Goal: Information Seeking & Learning: Learn about a topic

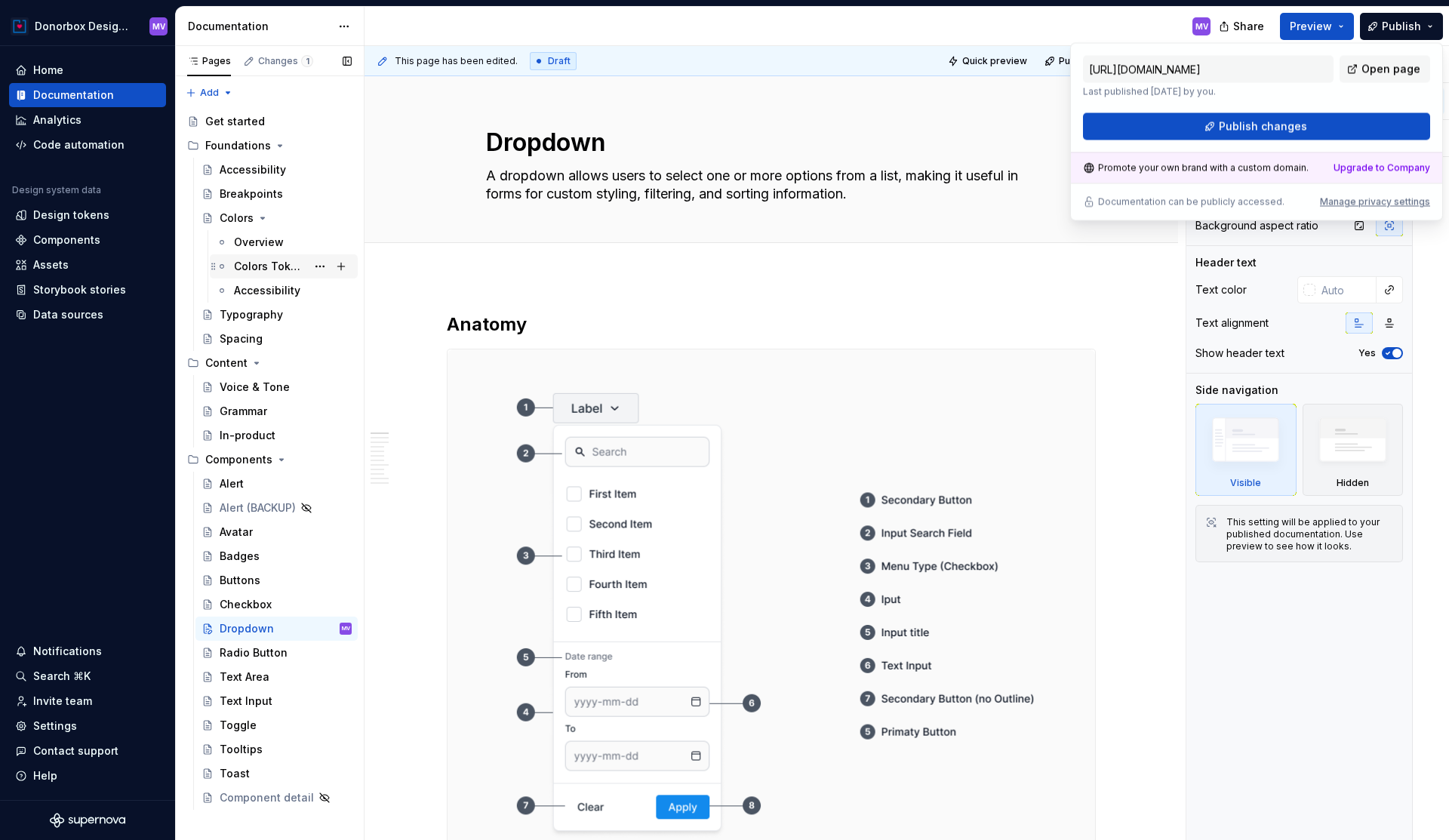
click at [260, 261] on div "Colors Tokens" at bounding box center [270, 266] width 73 height 15
type textarea "*"
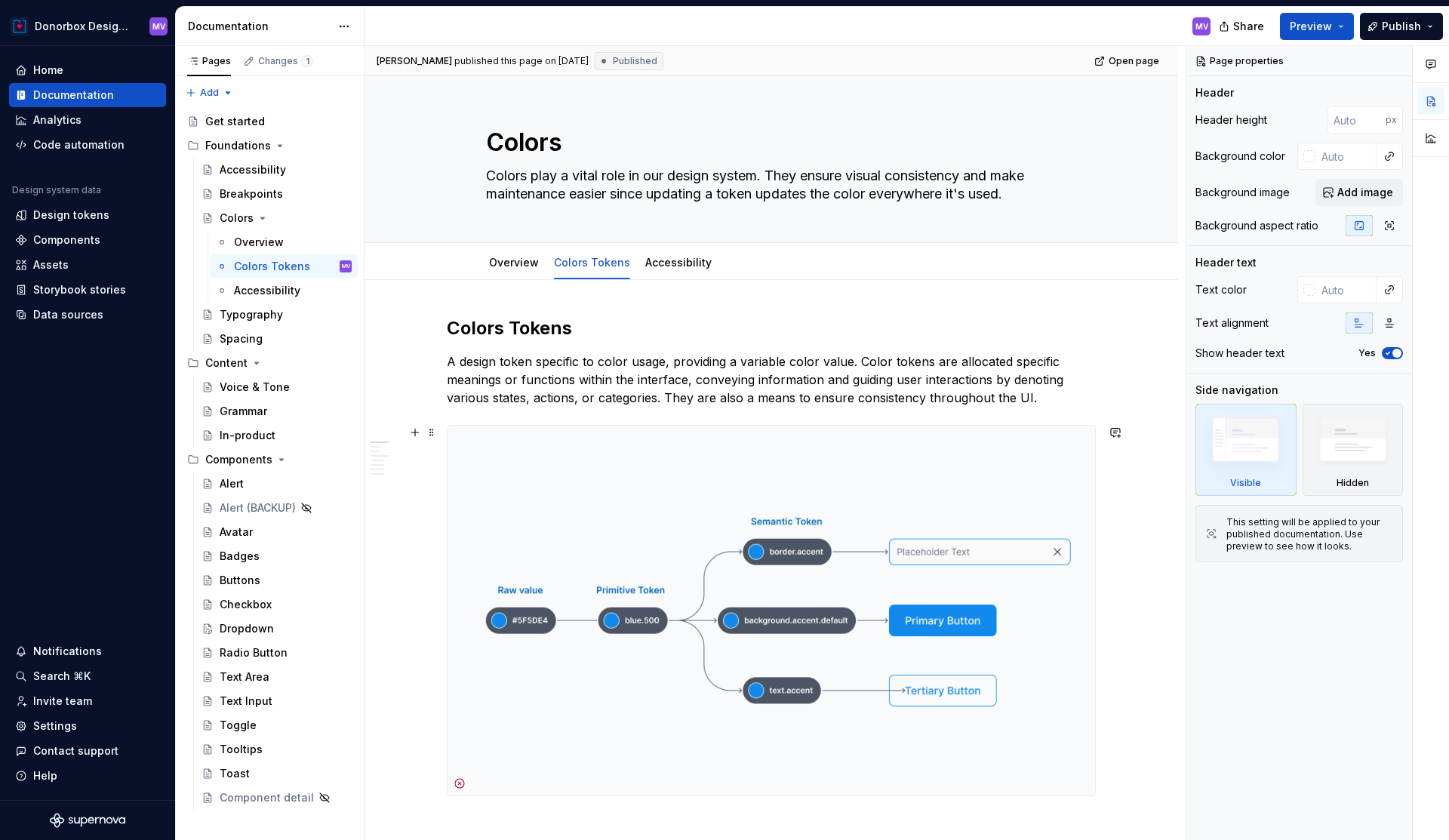
scroll to position [132, 0]
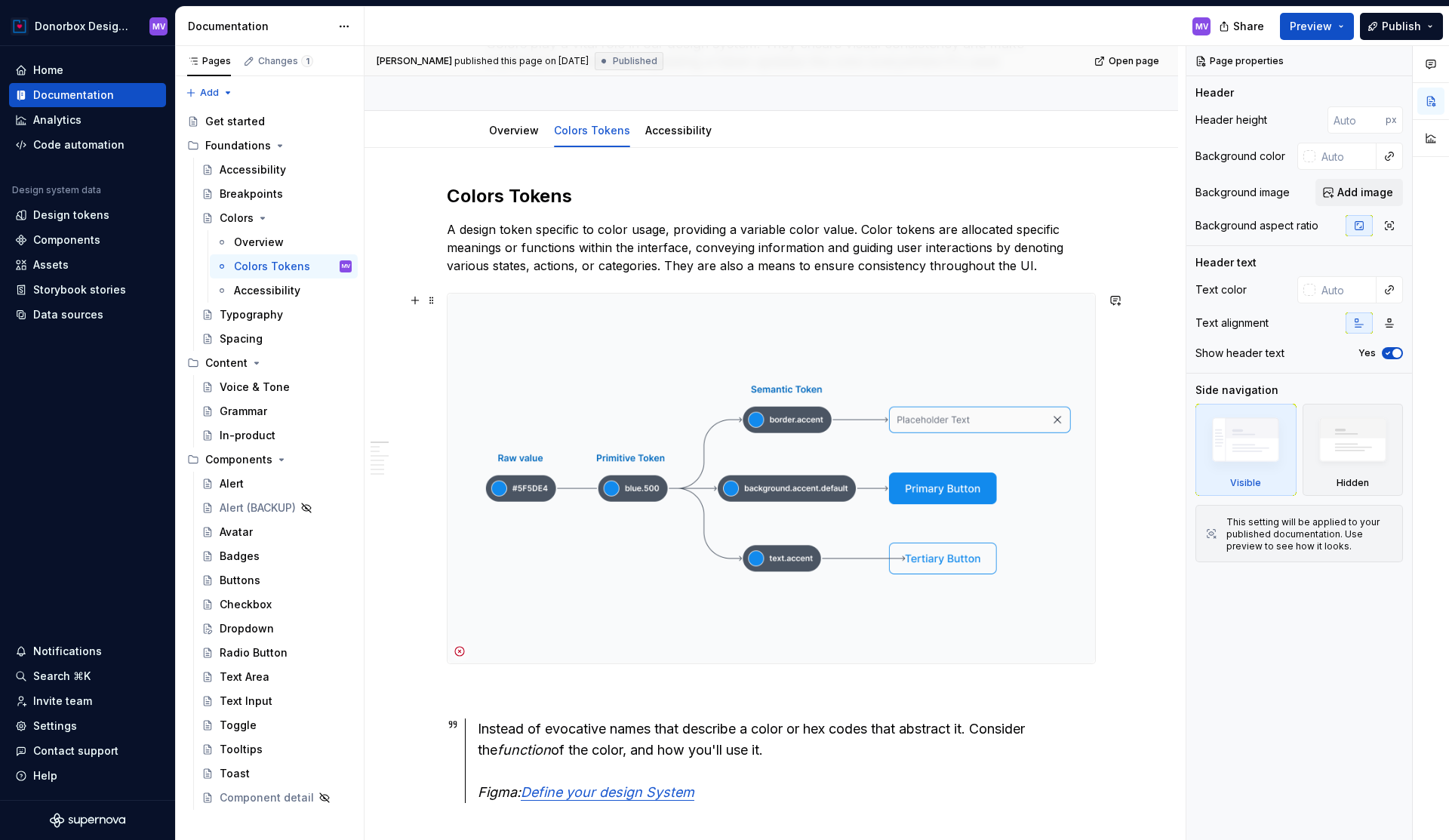
click at [688, 373] on img at bounding box center [771, 478] width 648 height 370
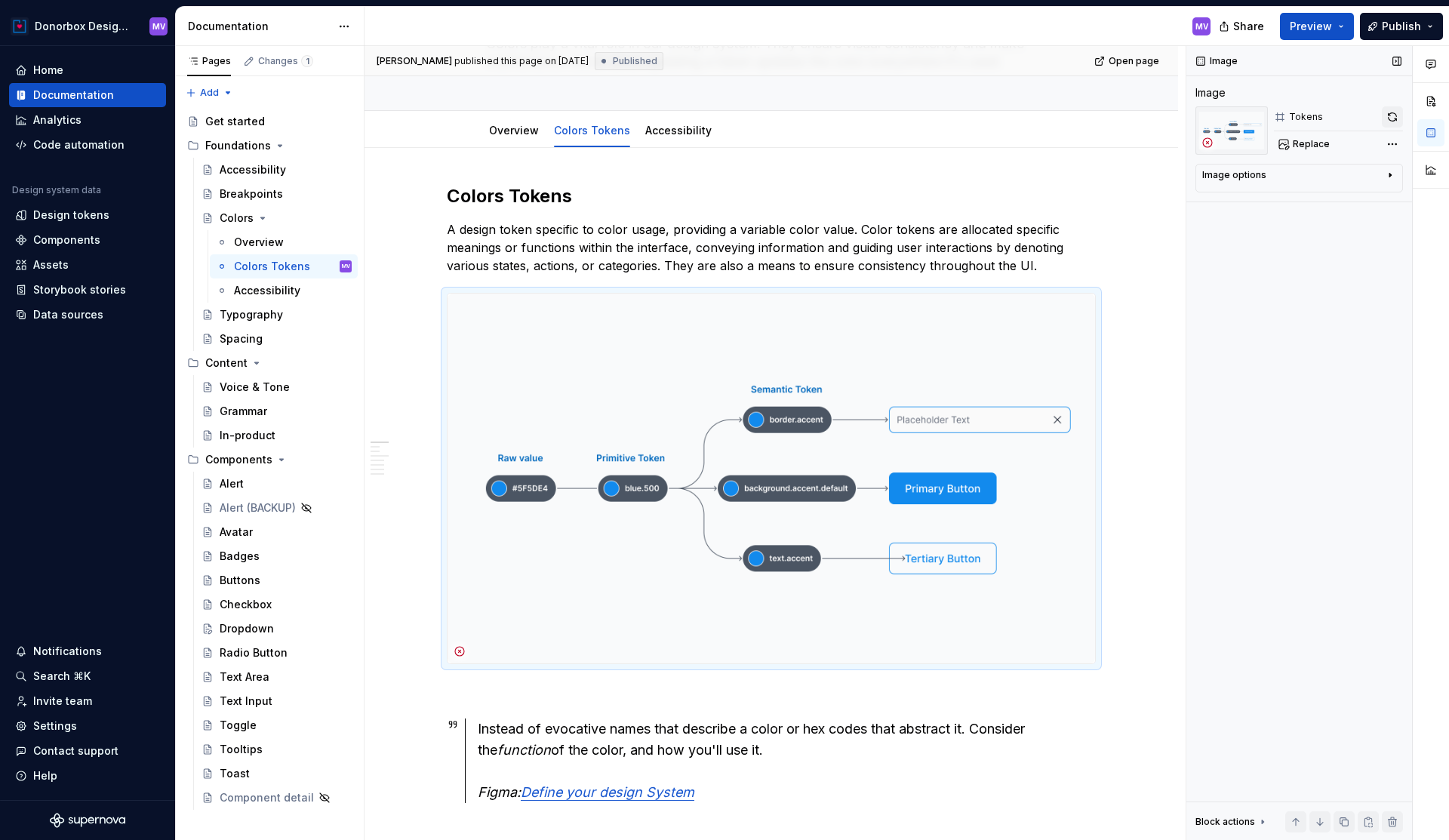
click at [1389, 112] on button "button" at bounding box center [1393, 117] width 21 height 21
click at [1310, 146] on div "Replace" at bounding box center [1339, 144] width 129 height 21
click at [1281, 146] on div "Replace" at bounding box center [1339, 144] width 129 height 21
click at [989, 306] on img at bounding box center [771, 478] width 648 height 370
click at [1328, 143] on div "Replace" at bounding box center [1339, 144] width 129 height 21
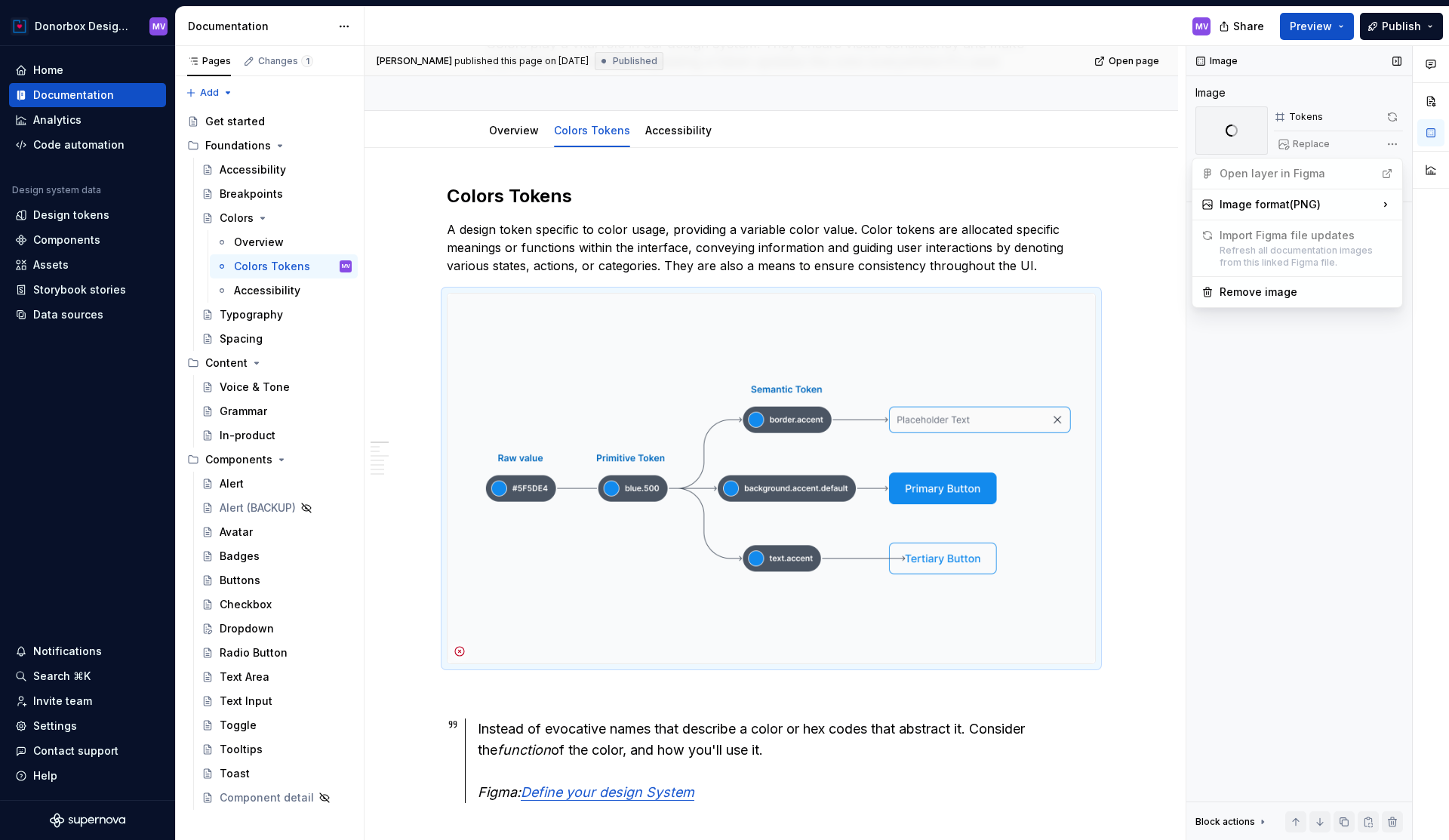
click at [1391, 141] on div "Comments Open comments No comments yet Select ‘Comment’ from the block context …" at bounding box center [1317, 443] width 262 height 795
click at [1265, 348] on div "Comments Open comments No comments yet Select ‘Comment’ from the block context …" at bounding box center [1317, 443] width 262 height 795
click at [1230, 130] on span at bounding box center [1231, 130] width 12 height 12
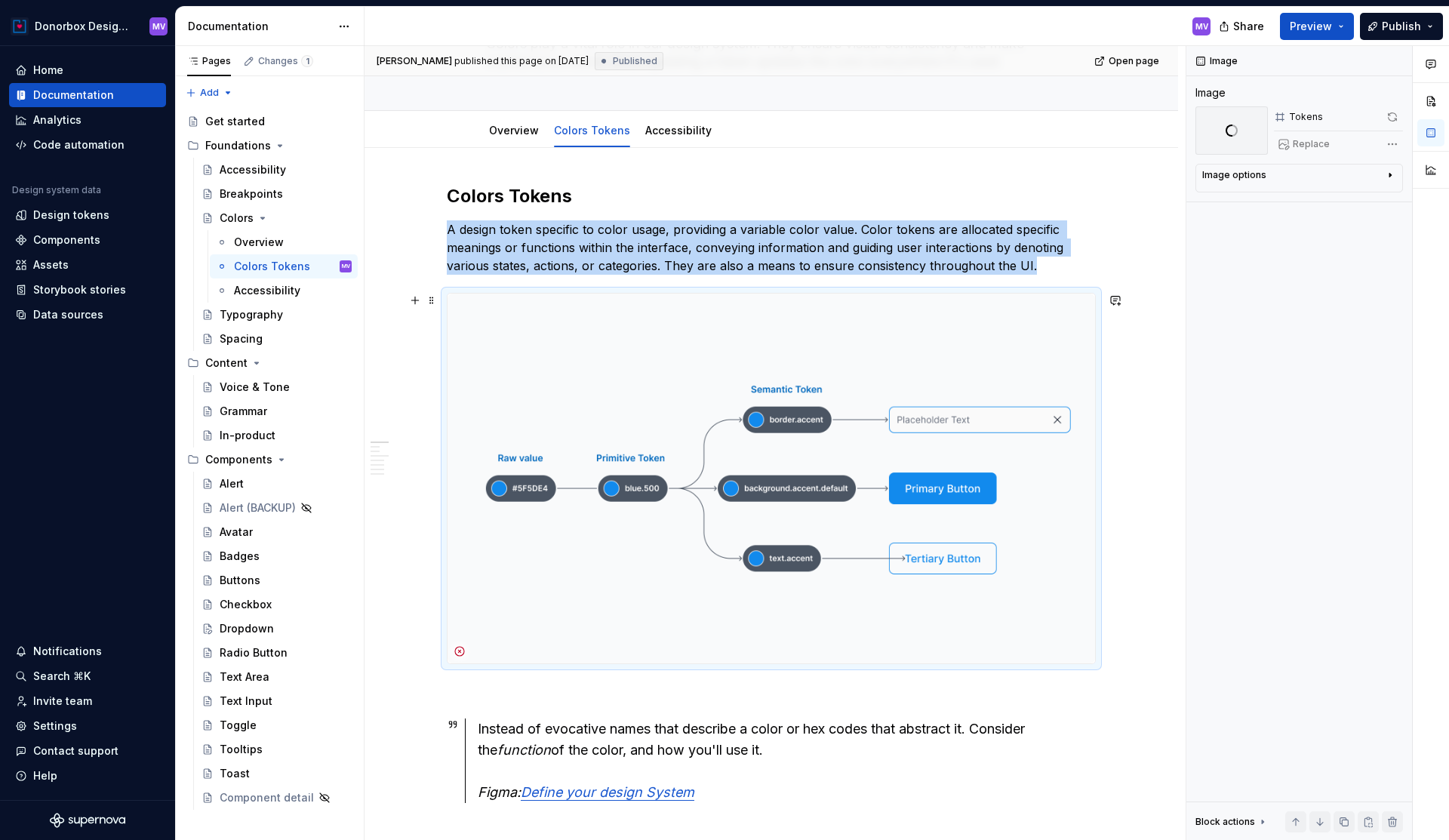
click at [965, 377] on img at bounding box center [771, 478] width 648 height 370
click at [1045, 270] on p "A design token specific to color usage, providing a variable color value. Color…" at bounding box center [771, 247] width 649 height 54
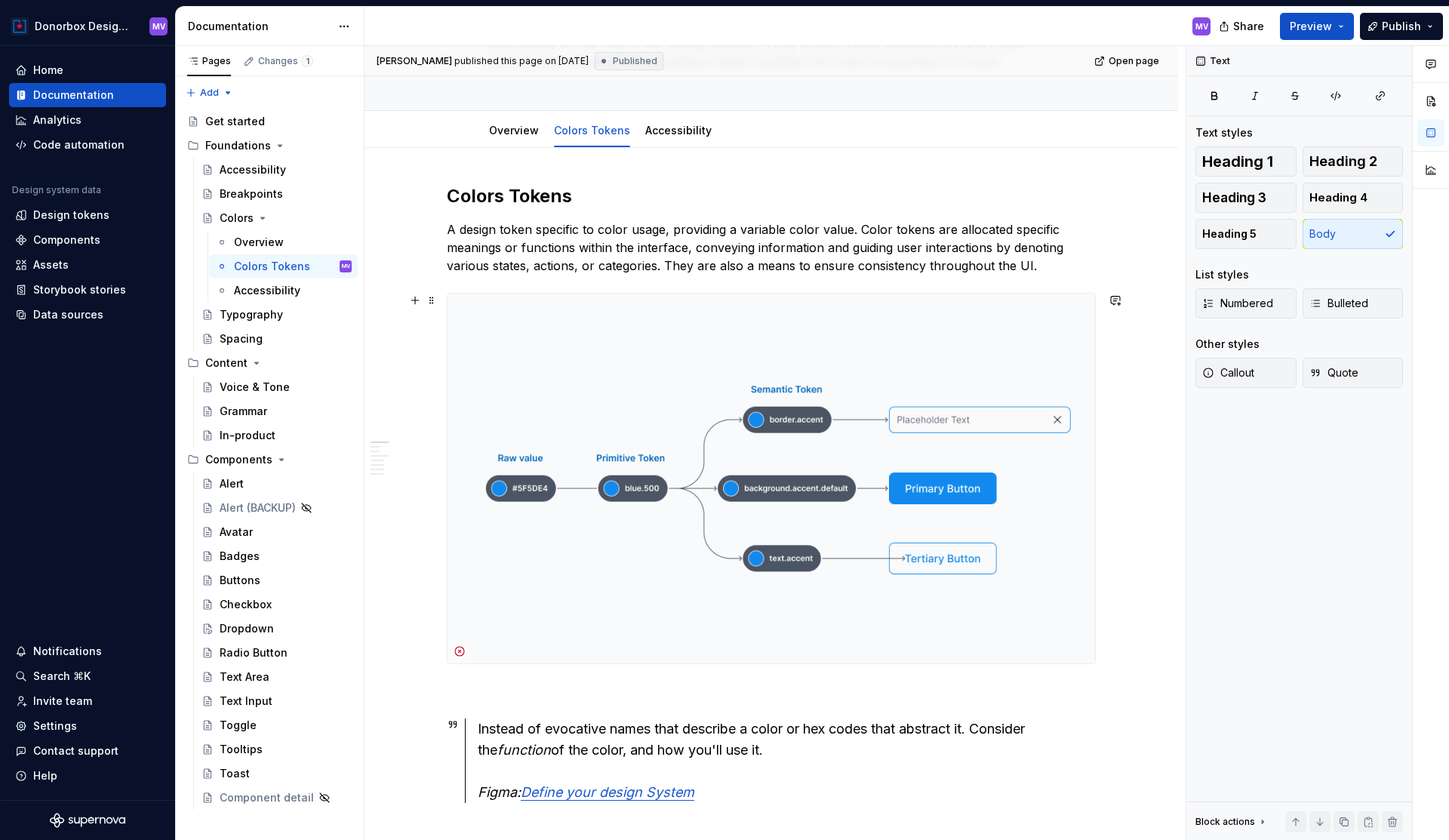
click at [1028, 373] on img at bounding box center [771, 478] width 648 height 370
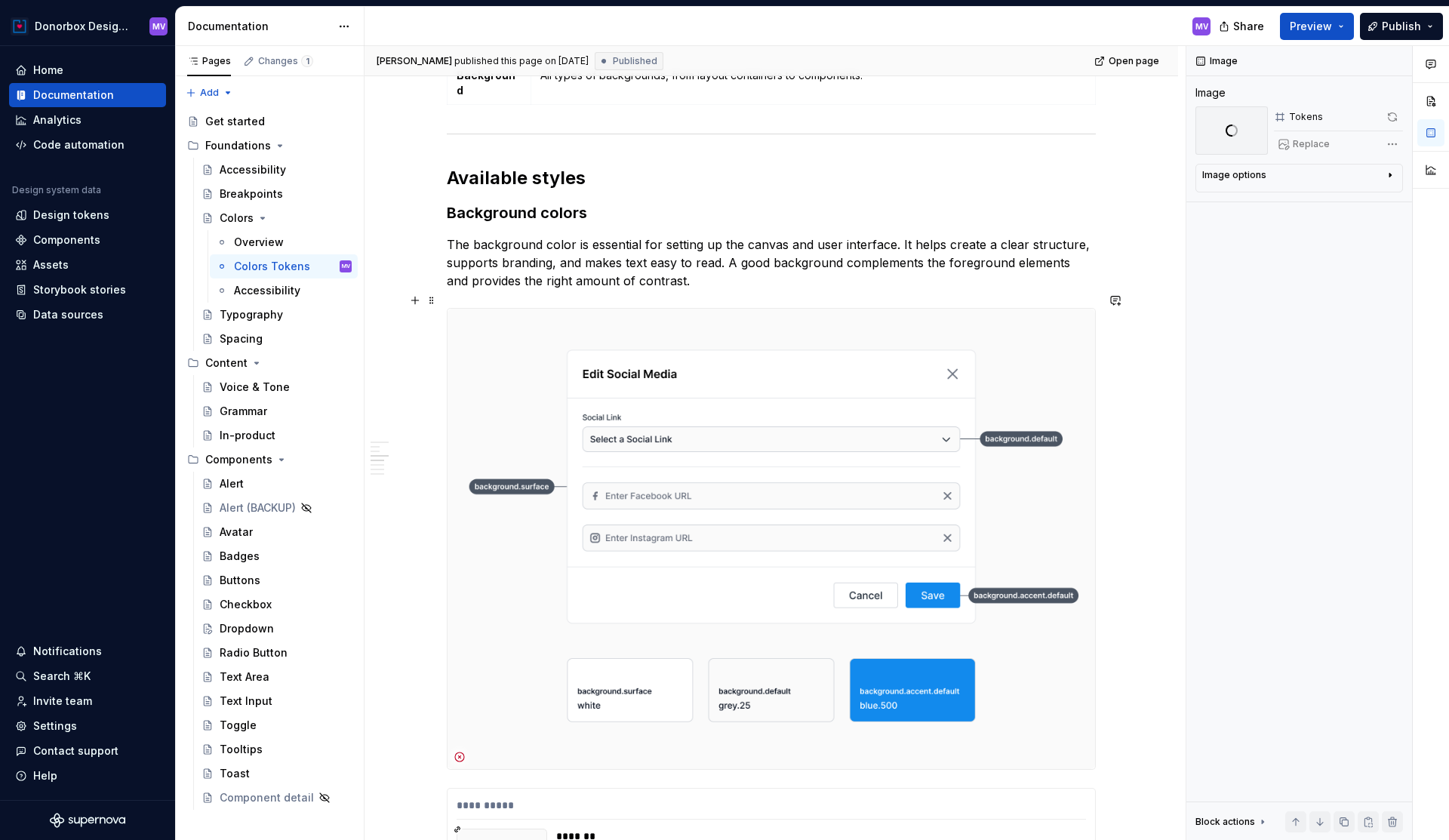
scroll to position [1445, 0]
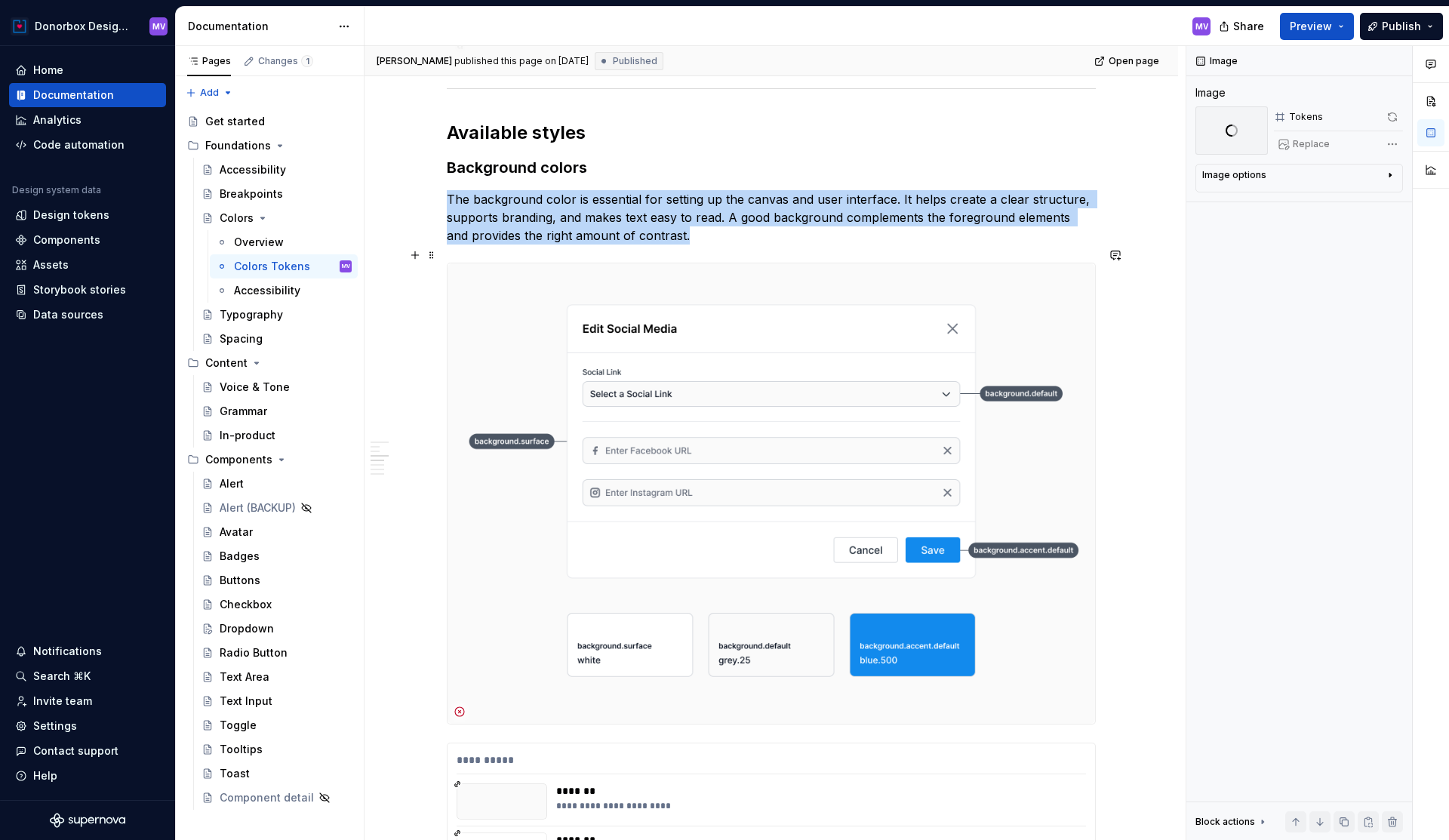
click at [801, 438] on img at bounding box center [771, 492] width 648 height 460
click at [781, 426] on img at bounding box center [771, 492] width 648 height 460
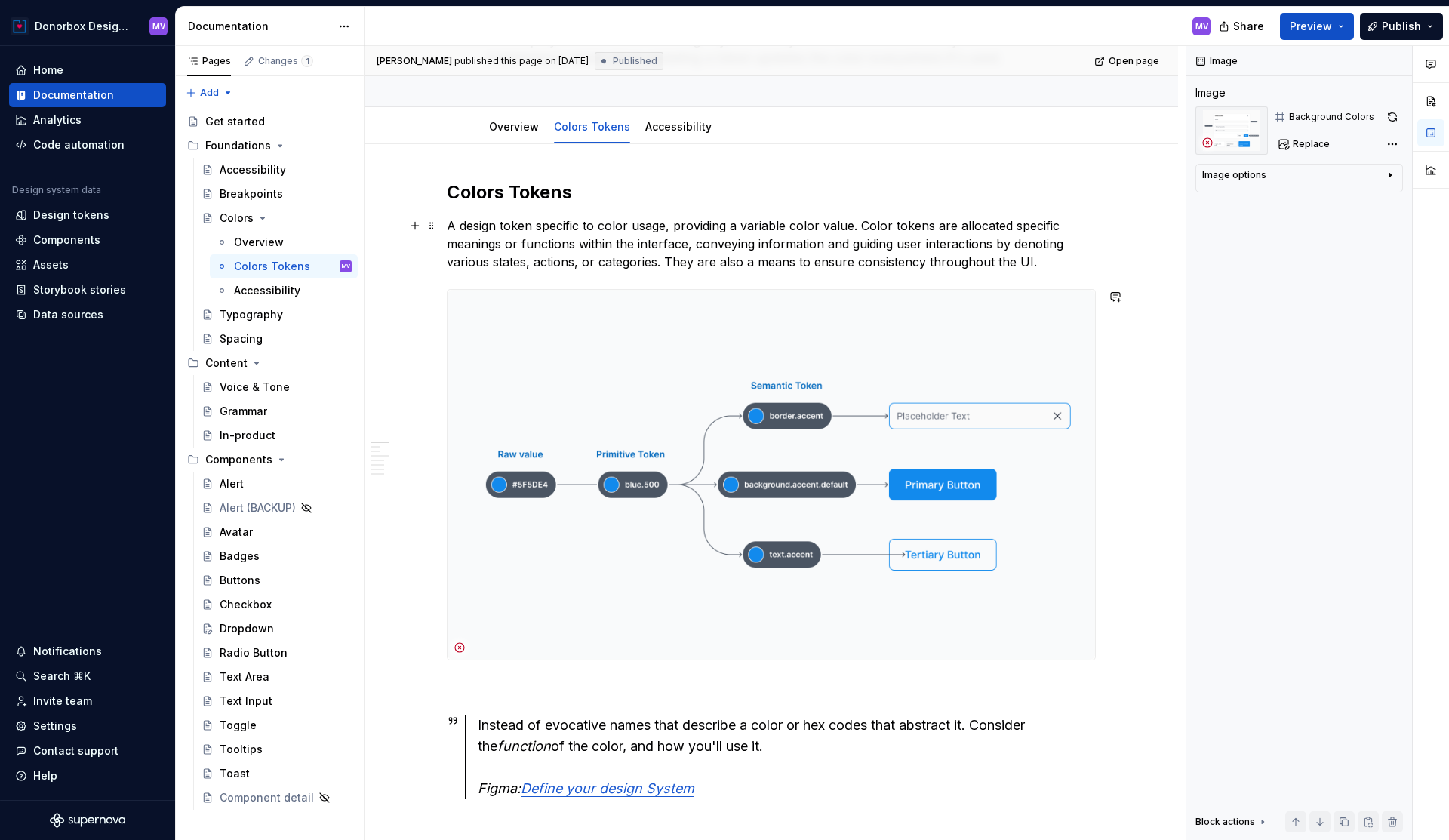
scroll to position [6, 0]
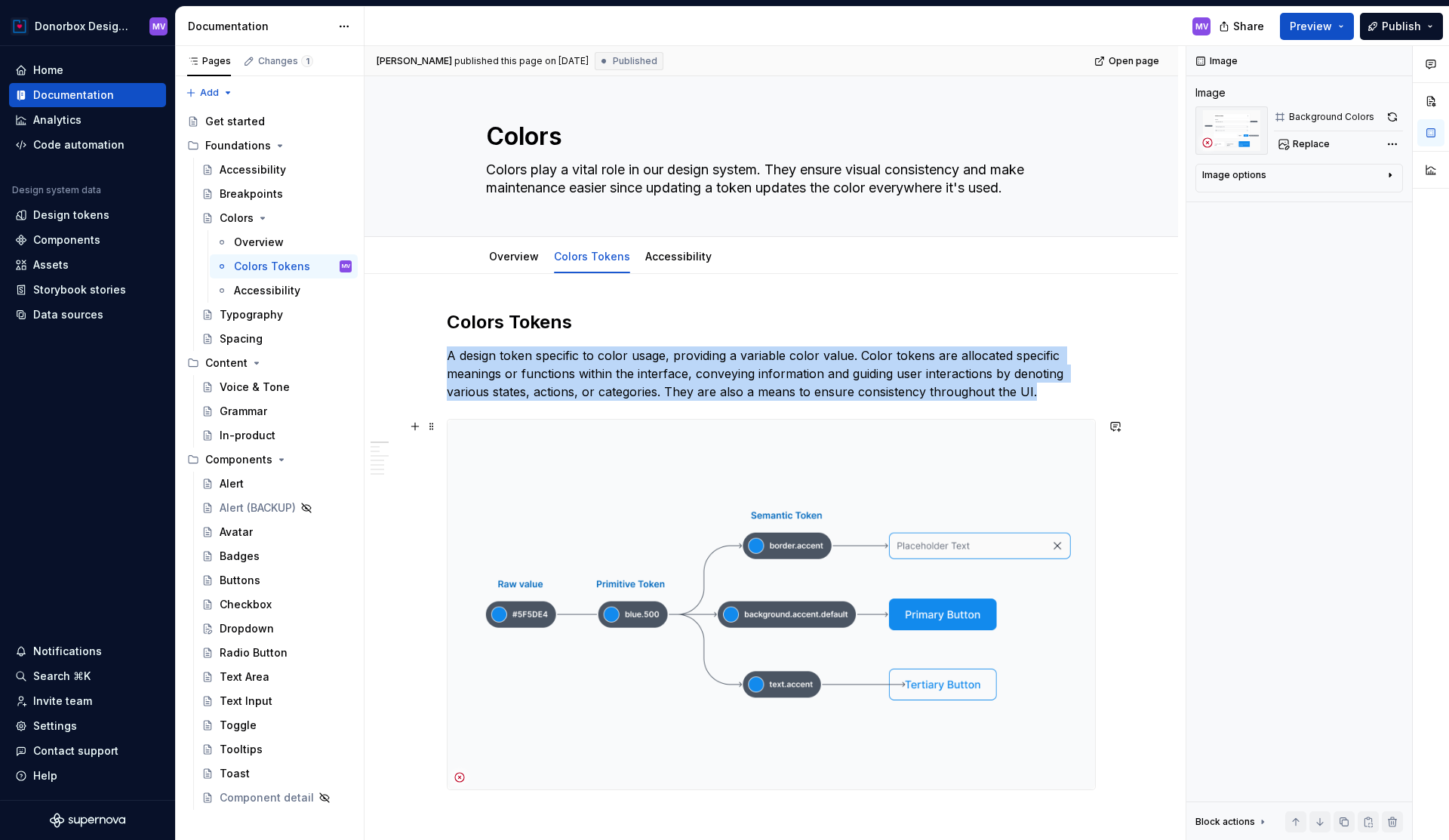
click at [793, 494] on img at bounding box center [771, 604] width 648 height 370
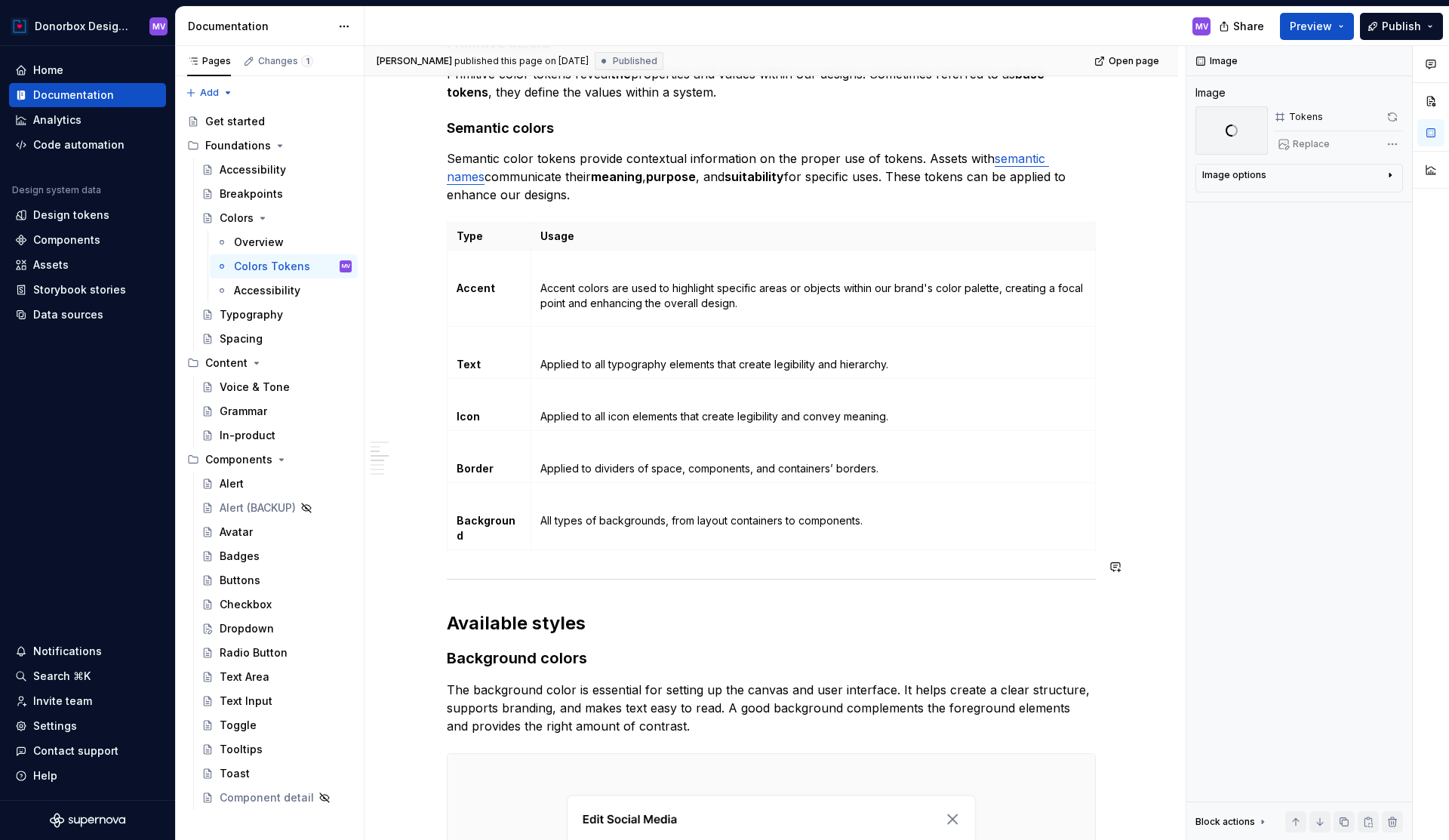
scroll to position [1032, 0]
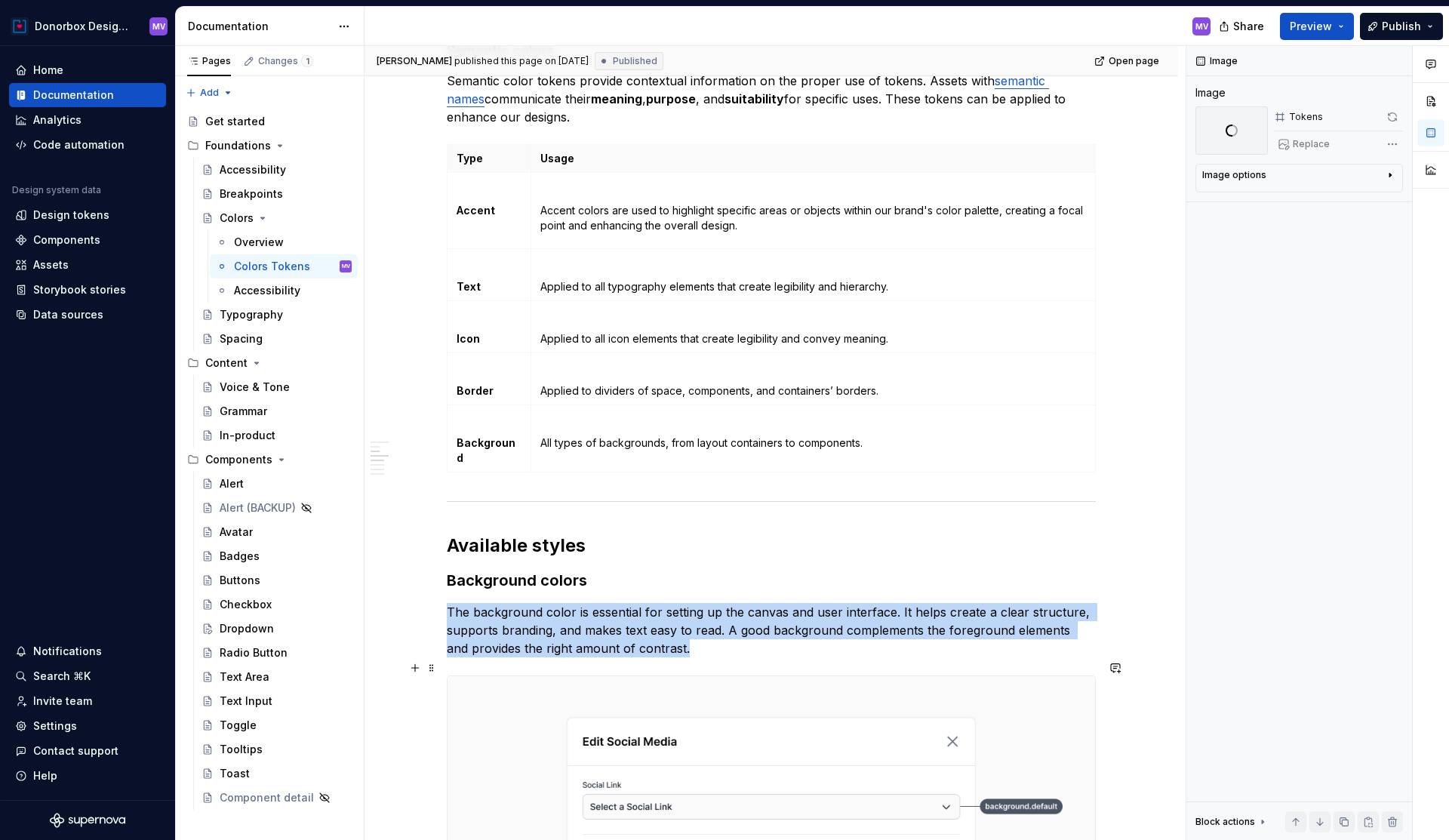
click at [78, 263] on div "Assets" at bounding box center [87, 265] width 145 height 15
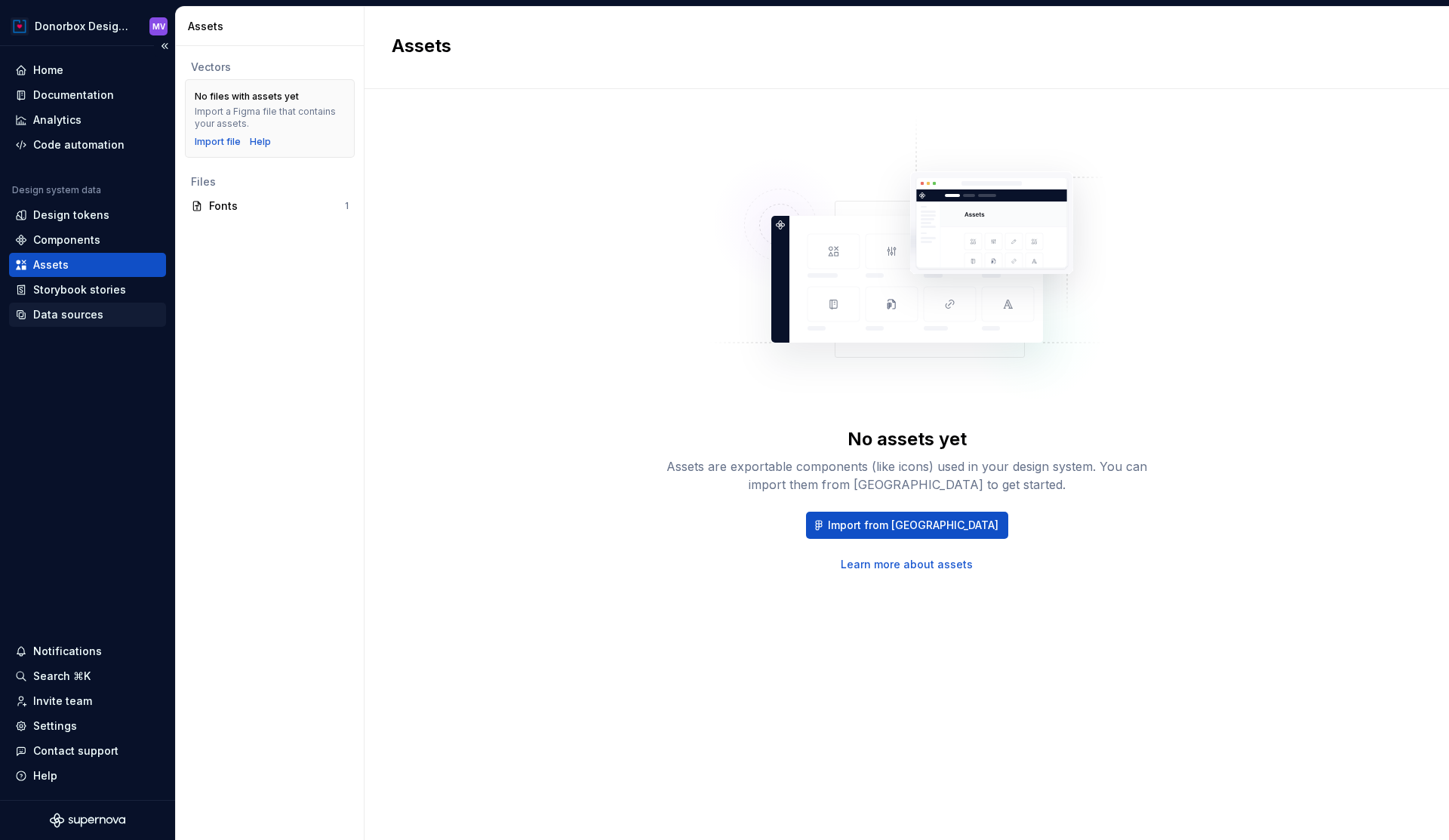
click at [73, 318] on div "Data sources" at bounding box center [68, 314] width 70 height 15
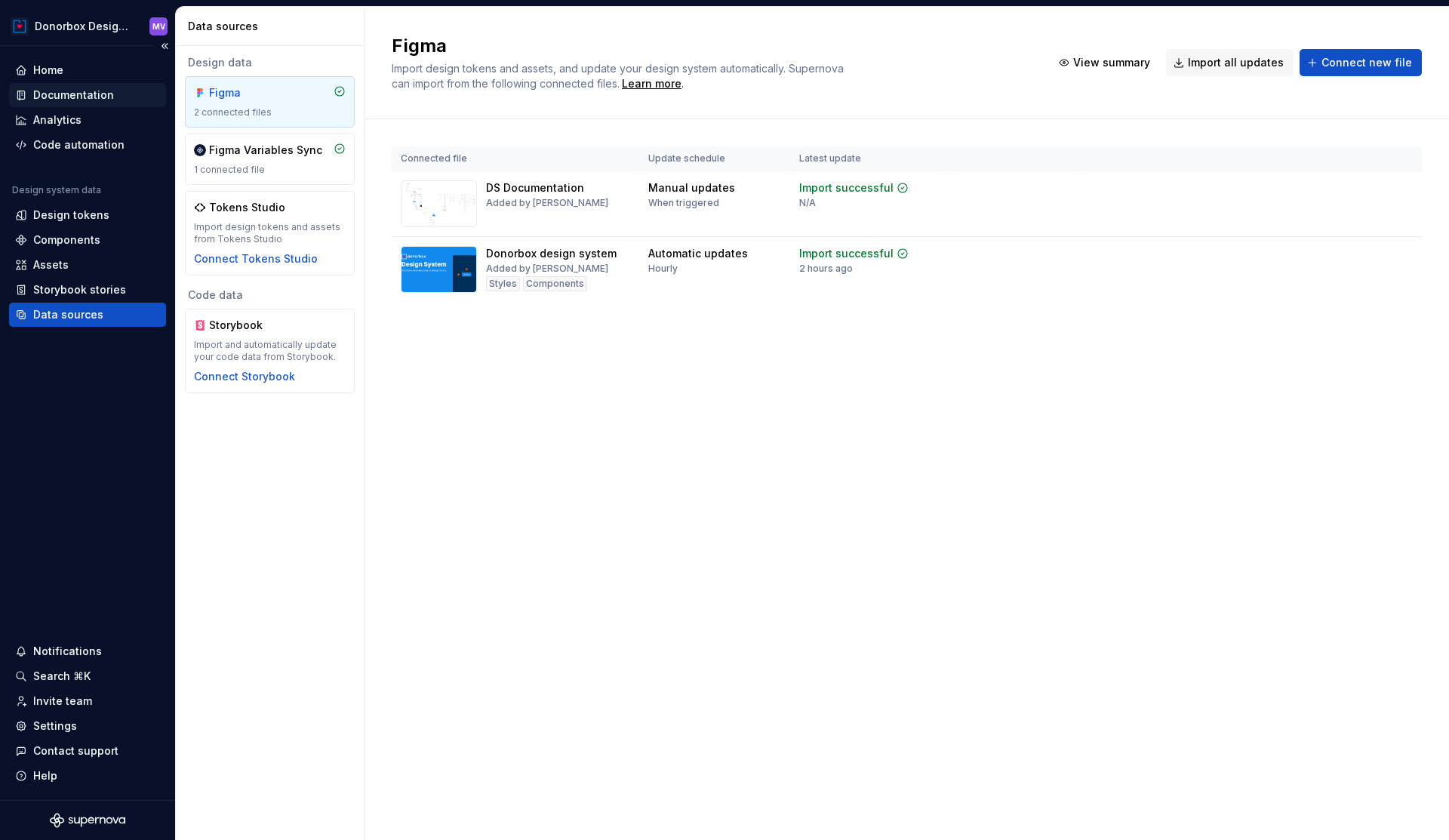
click at [94, 99] on div "Documentation" at bounding box center [73, 95] width 81 height 15
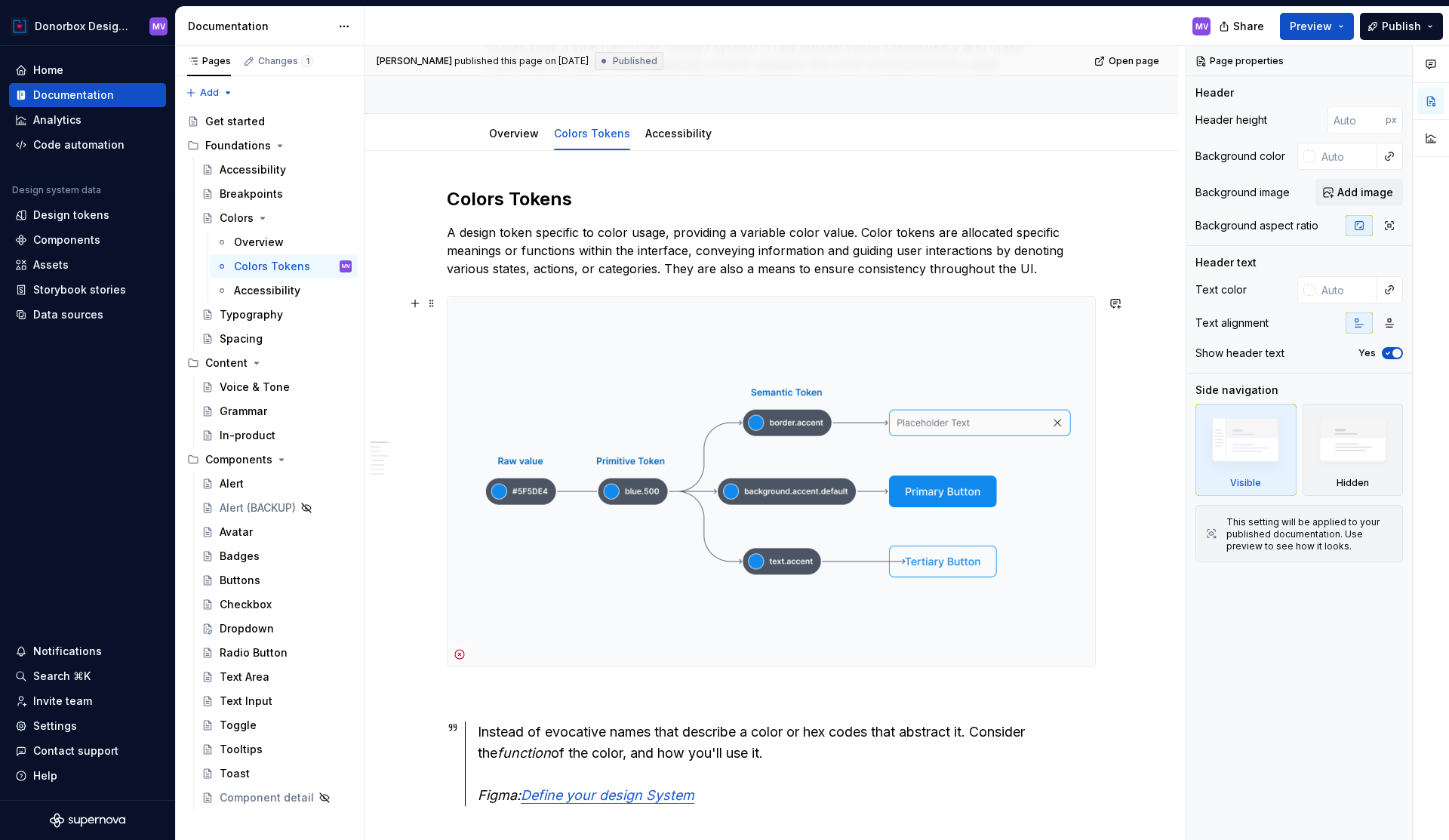
scroll to position [138, 0]
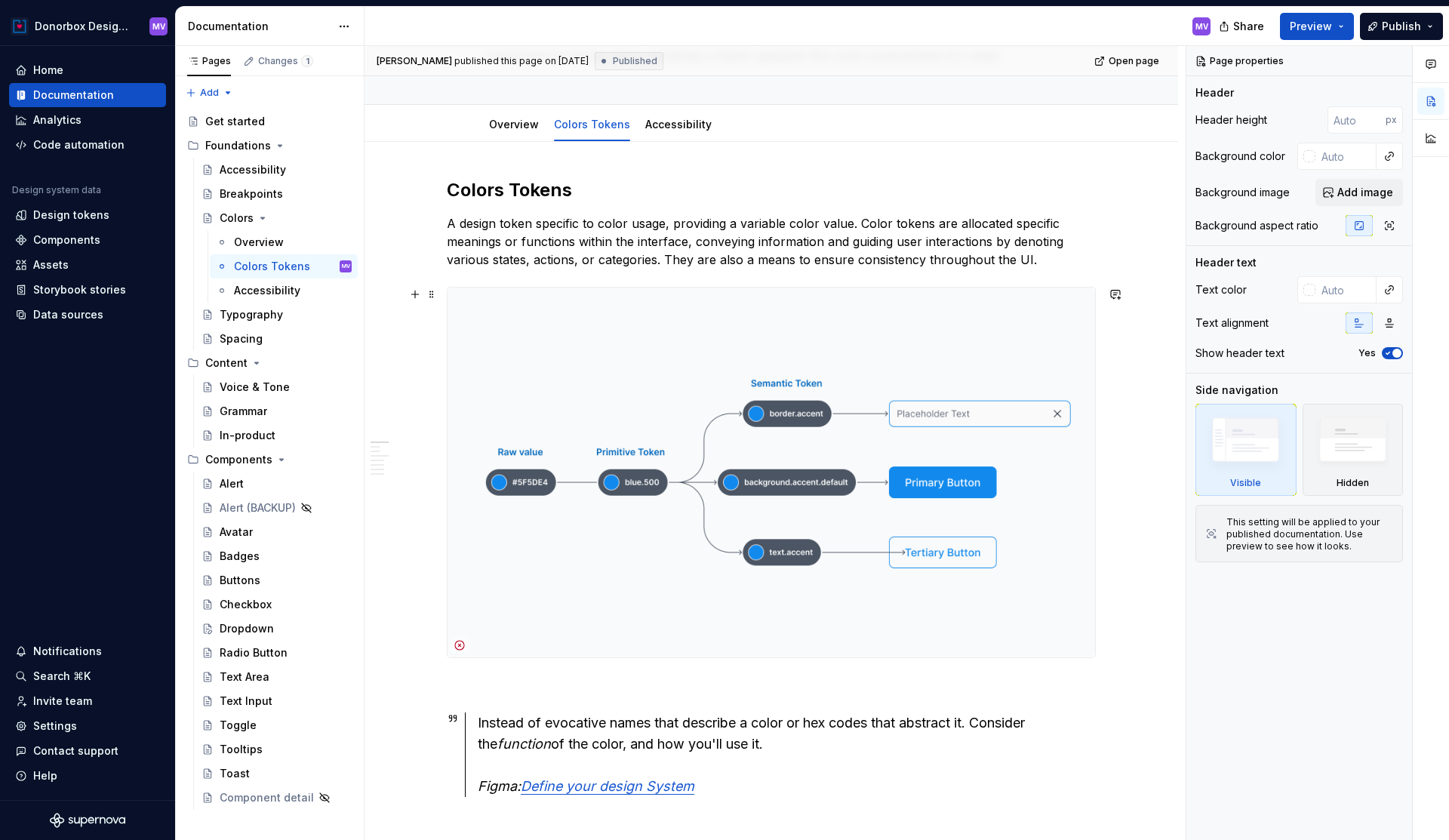
click at [746, 410] on img at bounding box center [771, 472] width 648 height 370
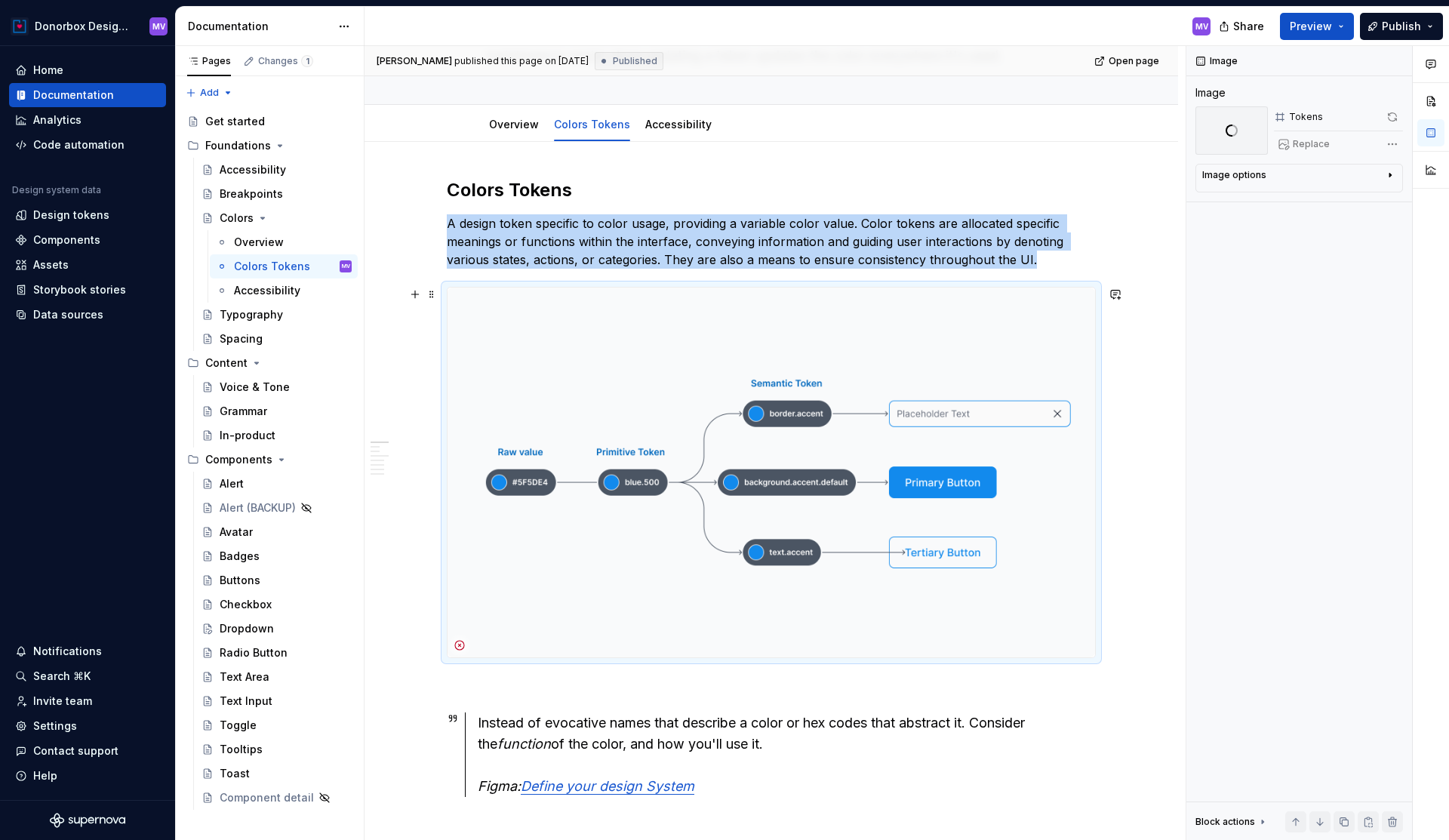
click at [643, 353] on img at bounding box center [771, 472] width 648 height 370
click at [69, 310] on div "Data sources" at bounding box center [68, 314] width 70 height 15
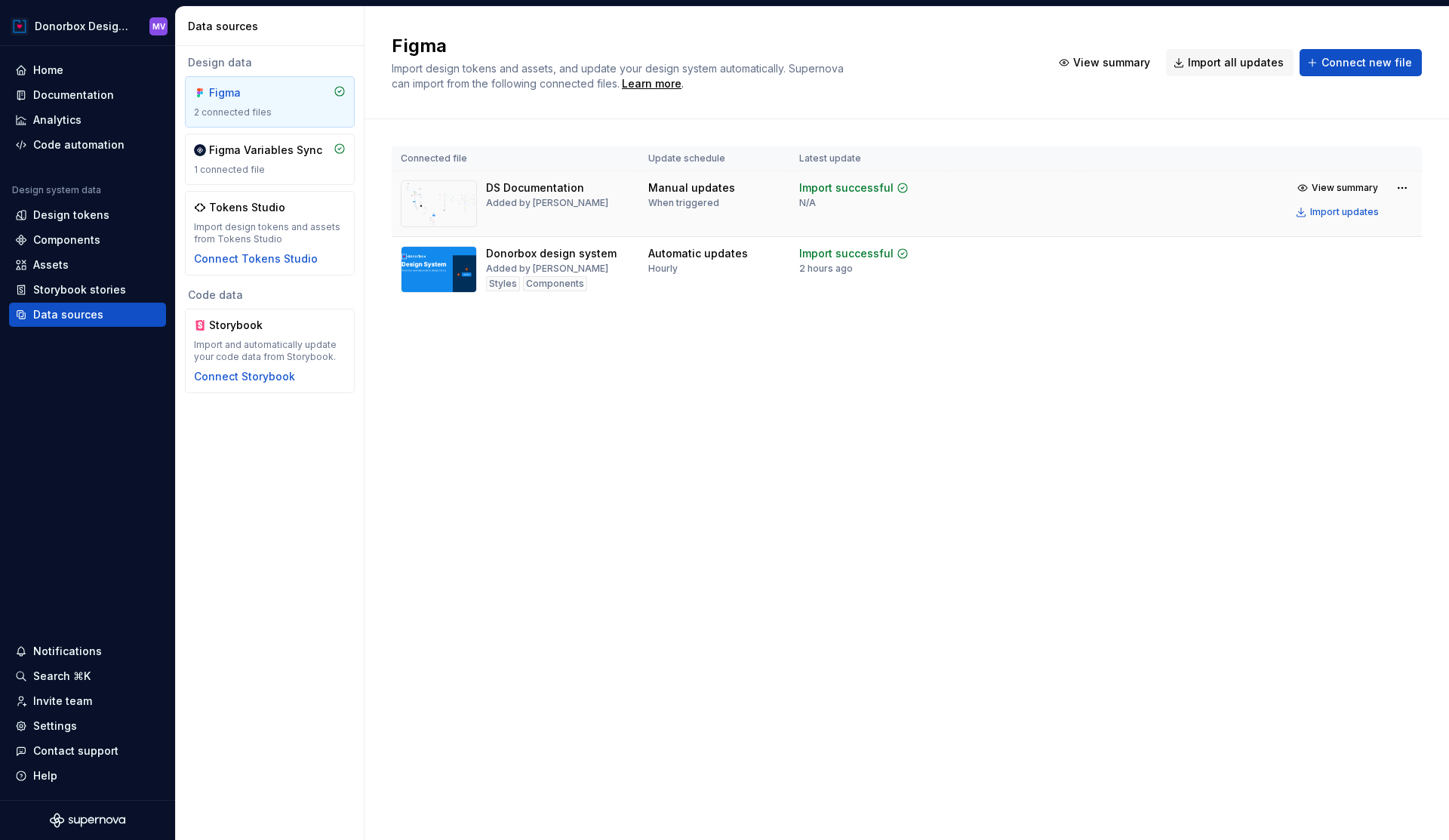
click at [514, 192] on div "DS Documentation" at bounding box center [535, 187] width 98 height 15
click at [85, 100] on div "Documentation" at bounding box center [73, 95] width 81 height 15
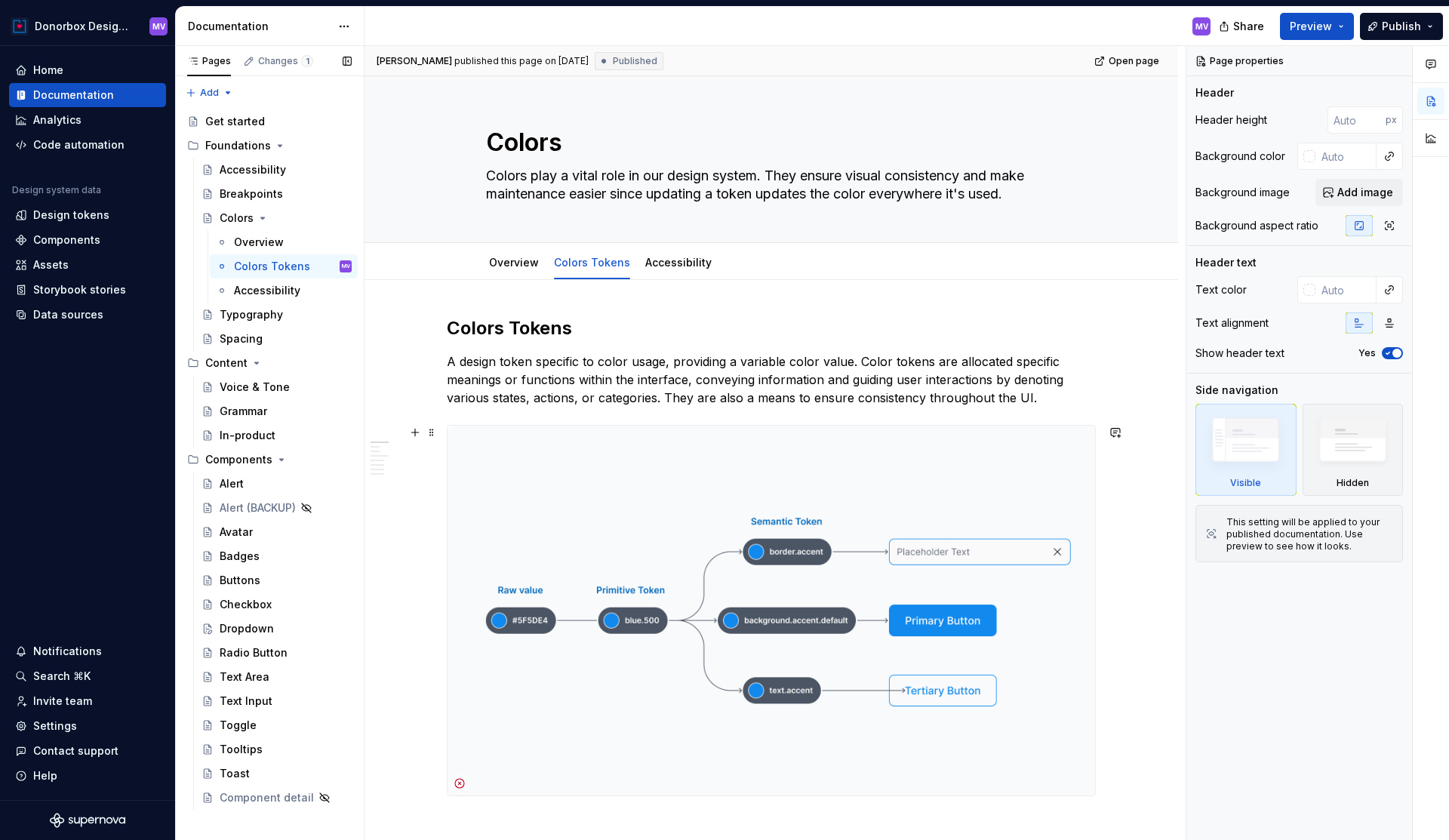
type textarea "*"
click at [697, 513] on img at bounding box center [771, 611] width 648 height 370
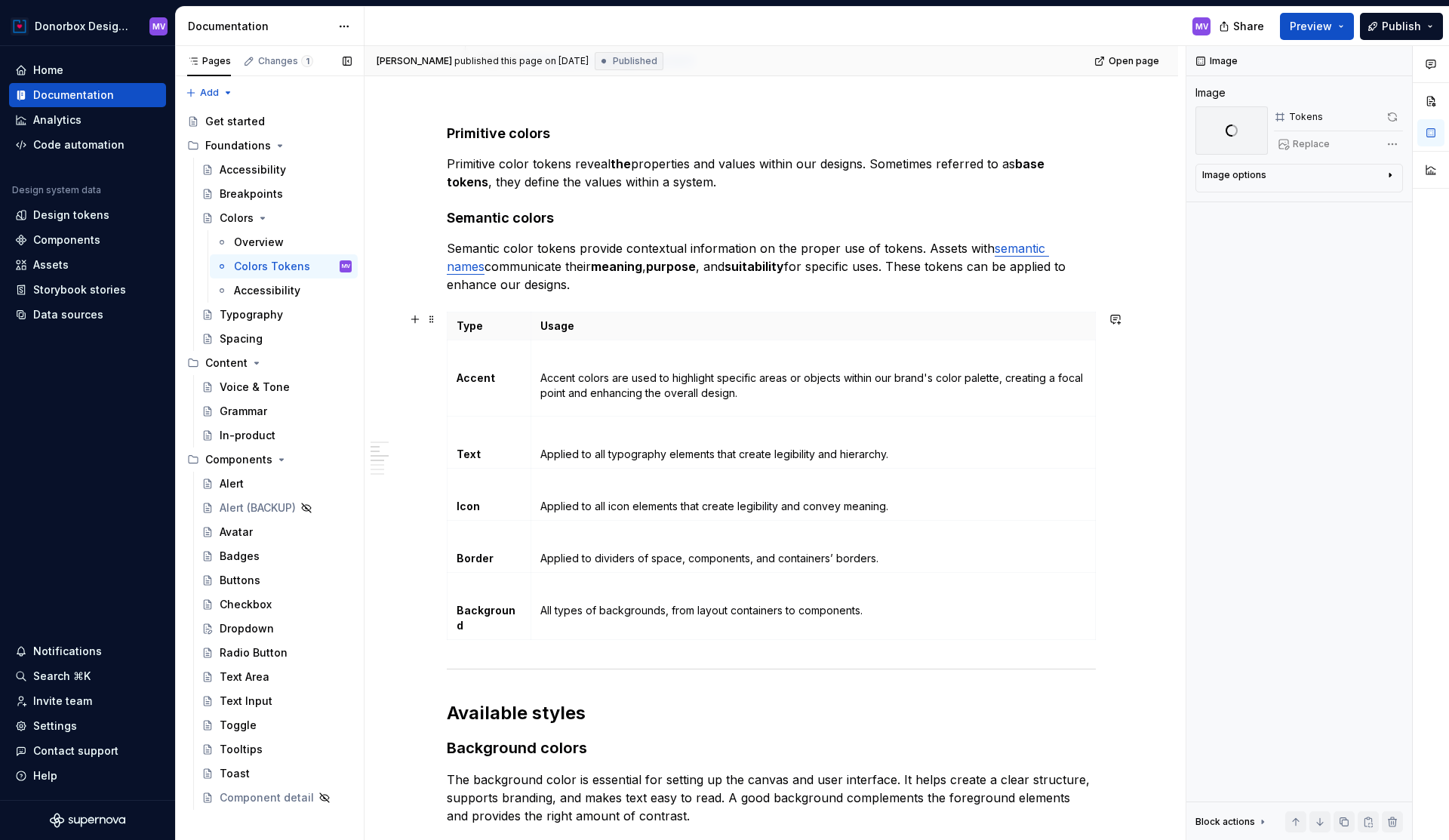
scroll to position [863, 0]
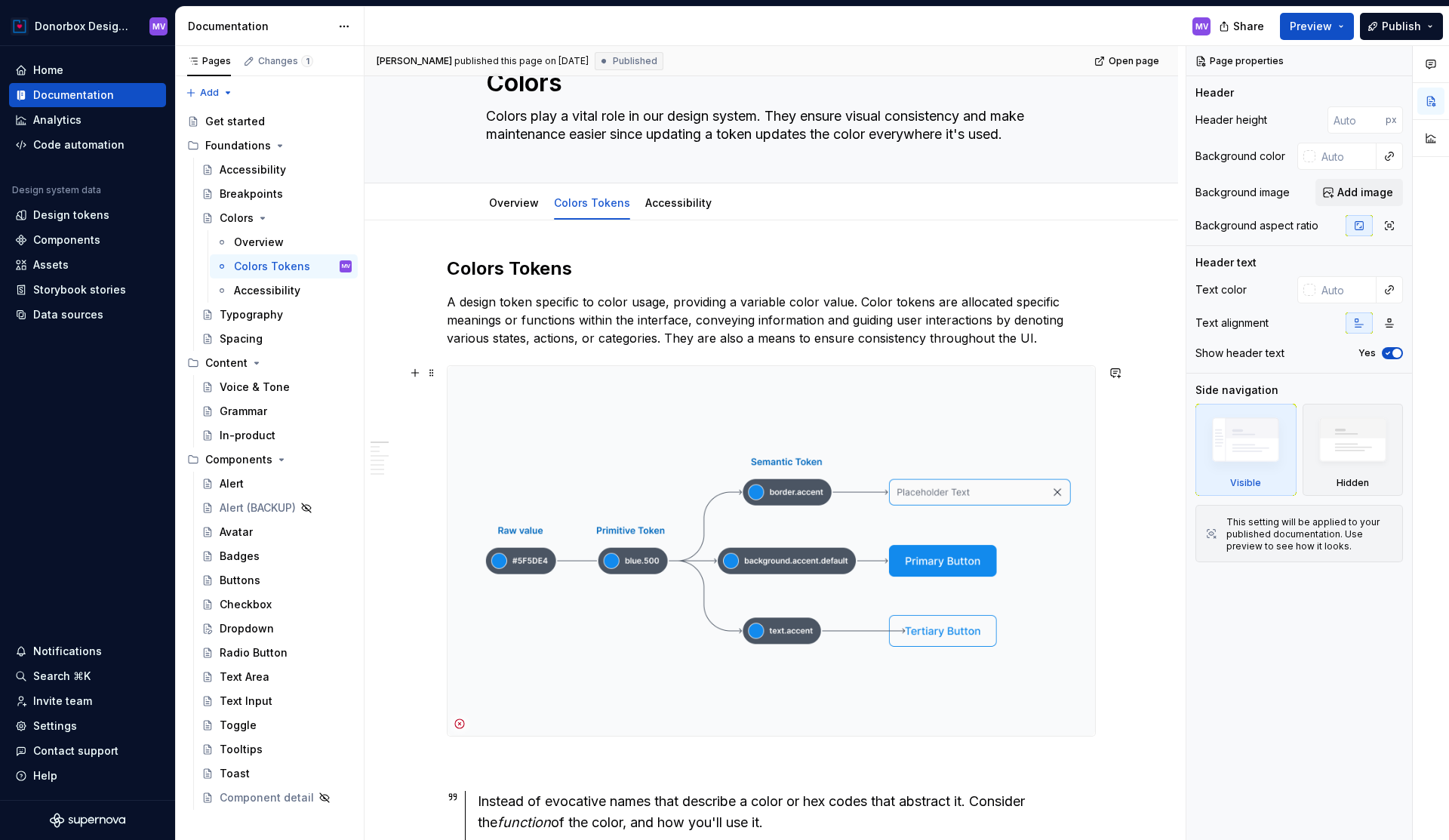
scroll to position [127, 0]
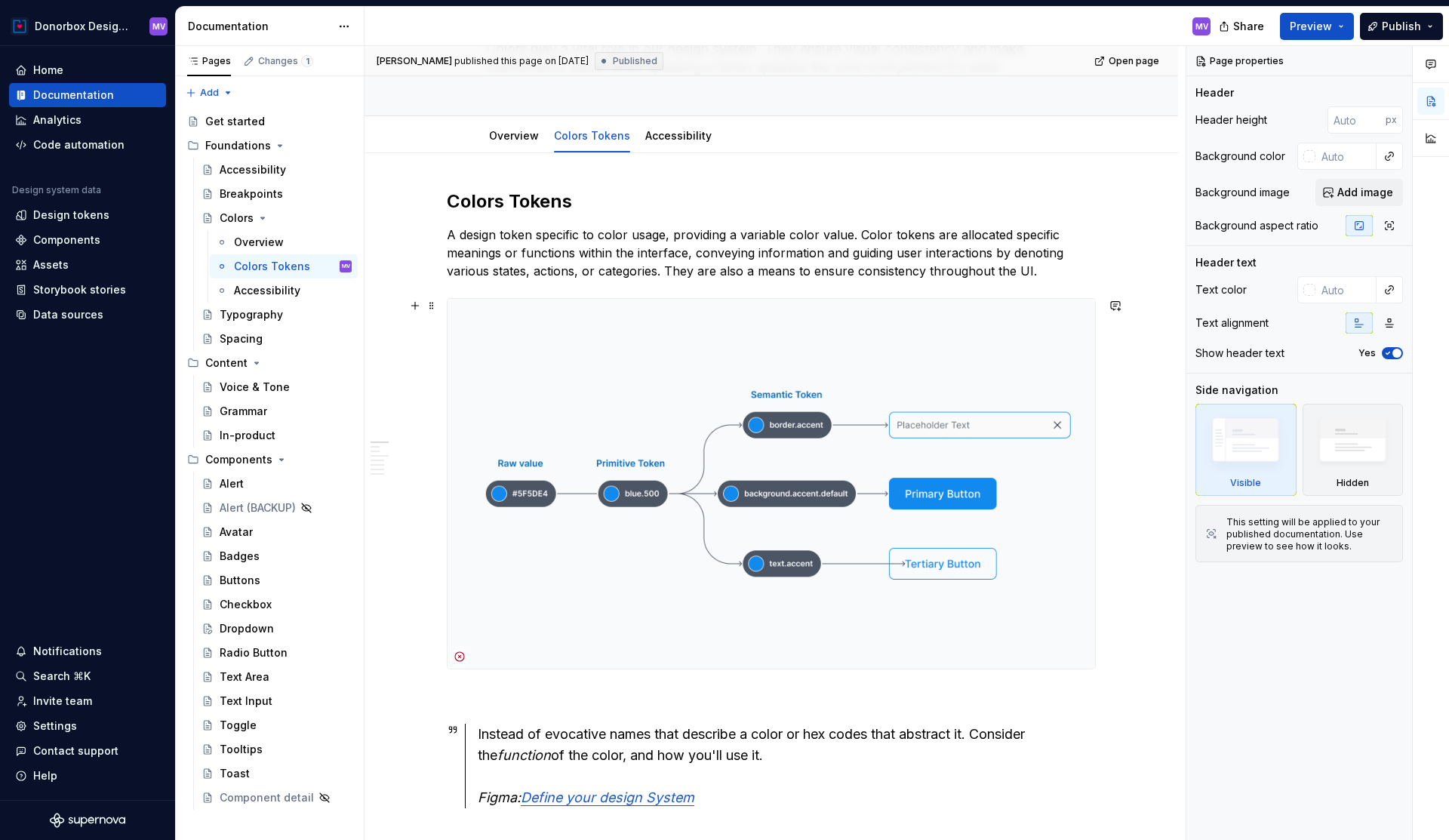
click at [706, 414] on img at bounding box center [771, 484] width 648 height 370
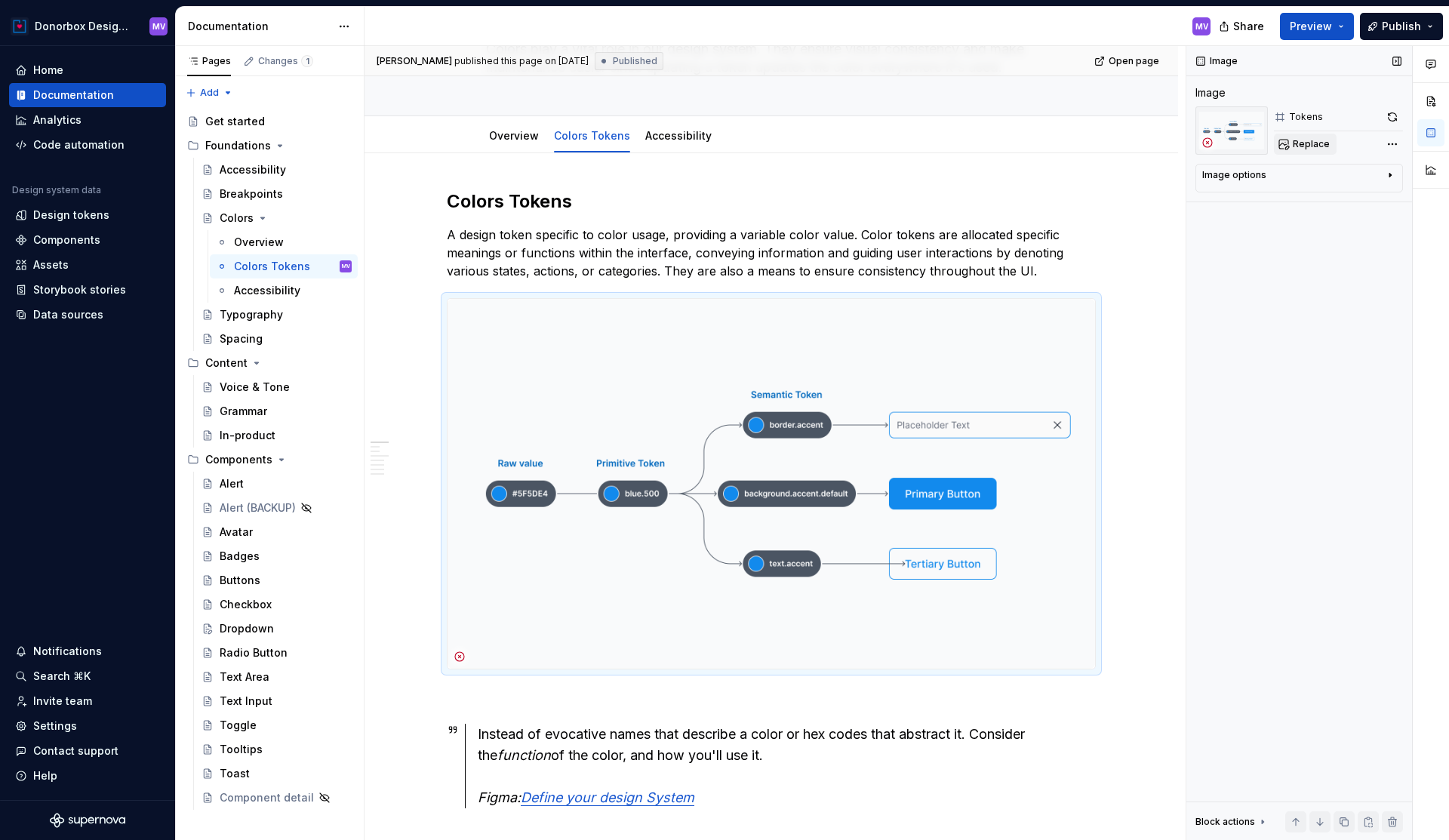
click at [1317, 147] on span "Replace" at bounding box center [1311, 143] width 37 height 12
click at [1307, 148] on span "Replace" at bounding box center [1311, 143] width 37 height 12
type textarea "*"
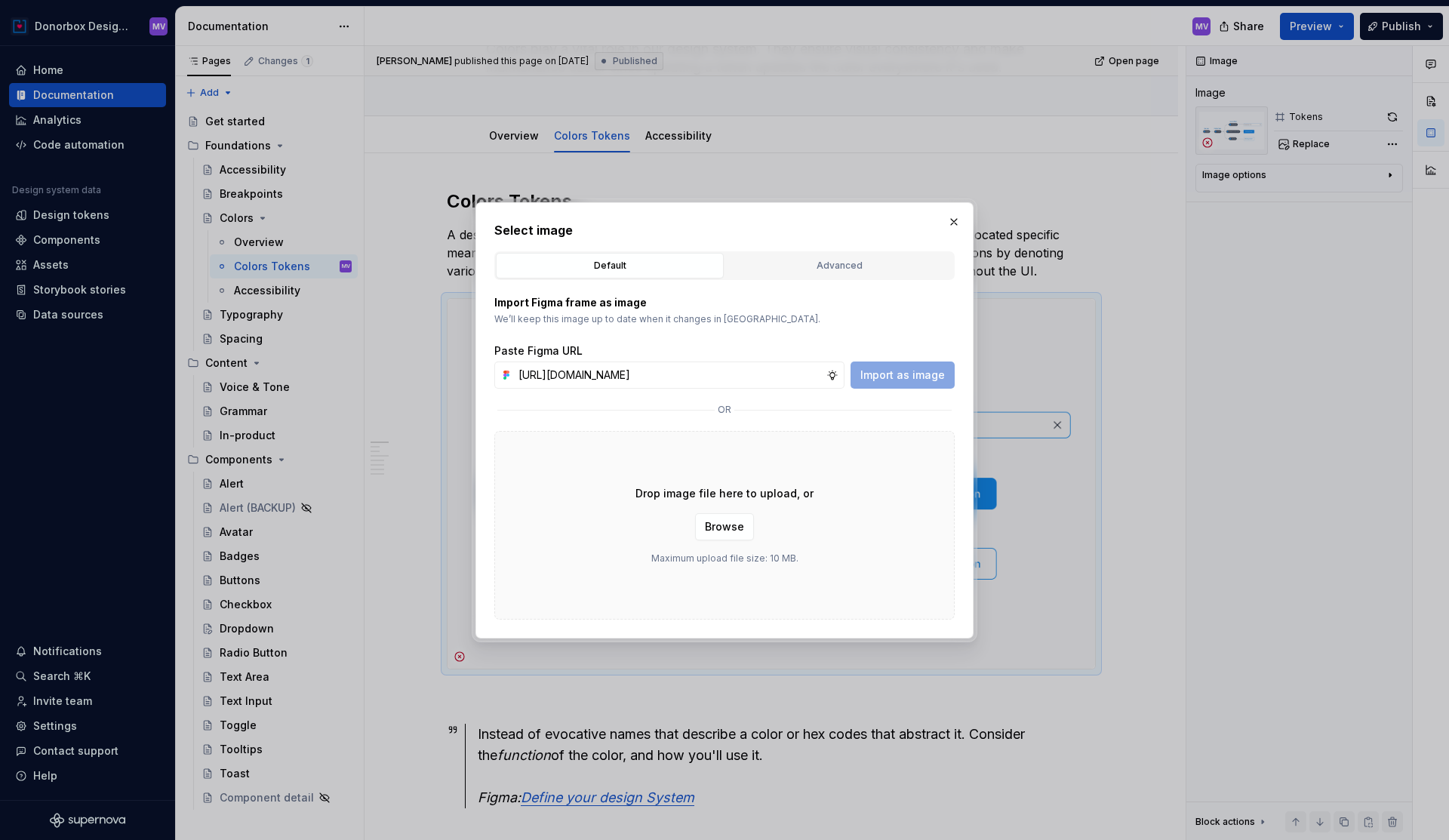
scroll to position [0, 314]
type input "https://www.figma.com/design/2lwrOdkrYGxsYHzAsaend8/DS-Documentation?node-id=17…"
click at [908, 369] on span "Import as image" at bounding box center [903, 374] width 85 height 15
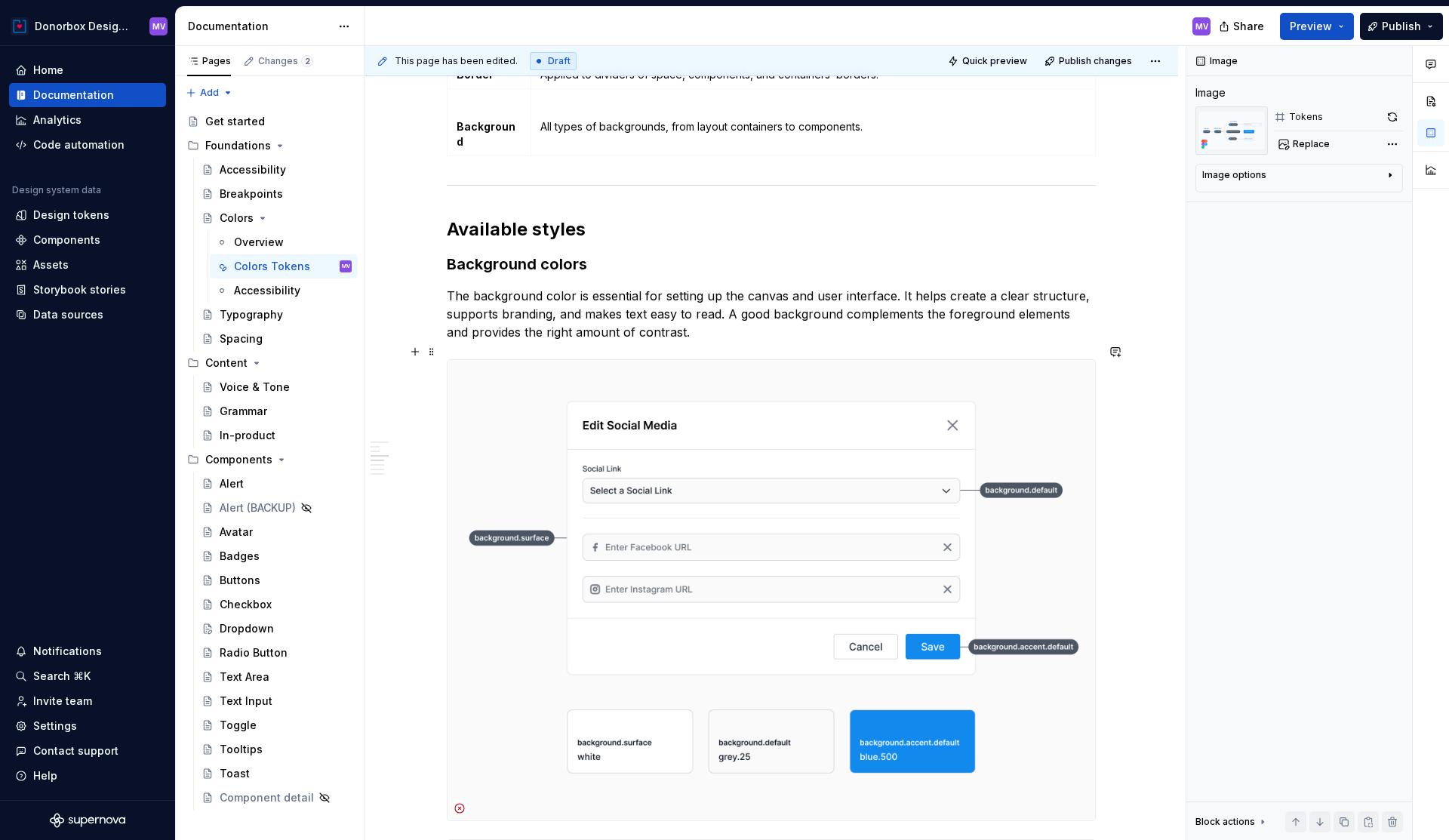
scroll to position [1476, 0]
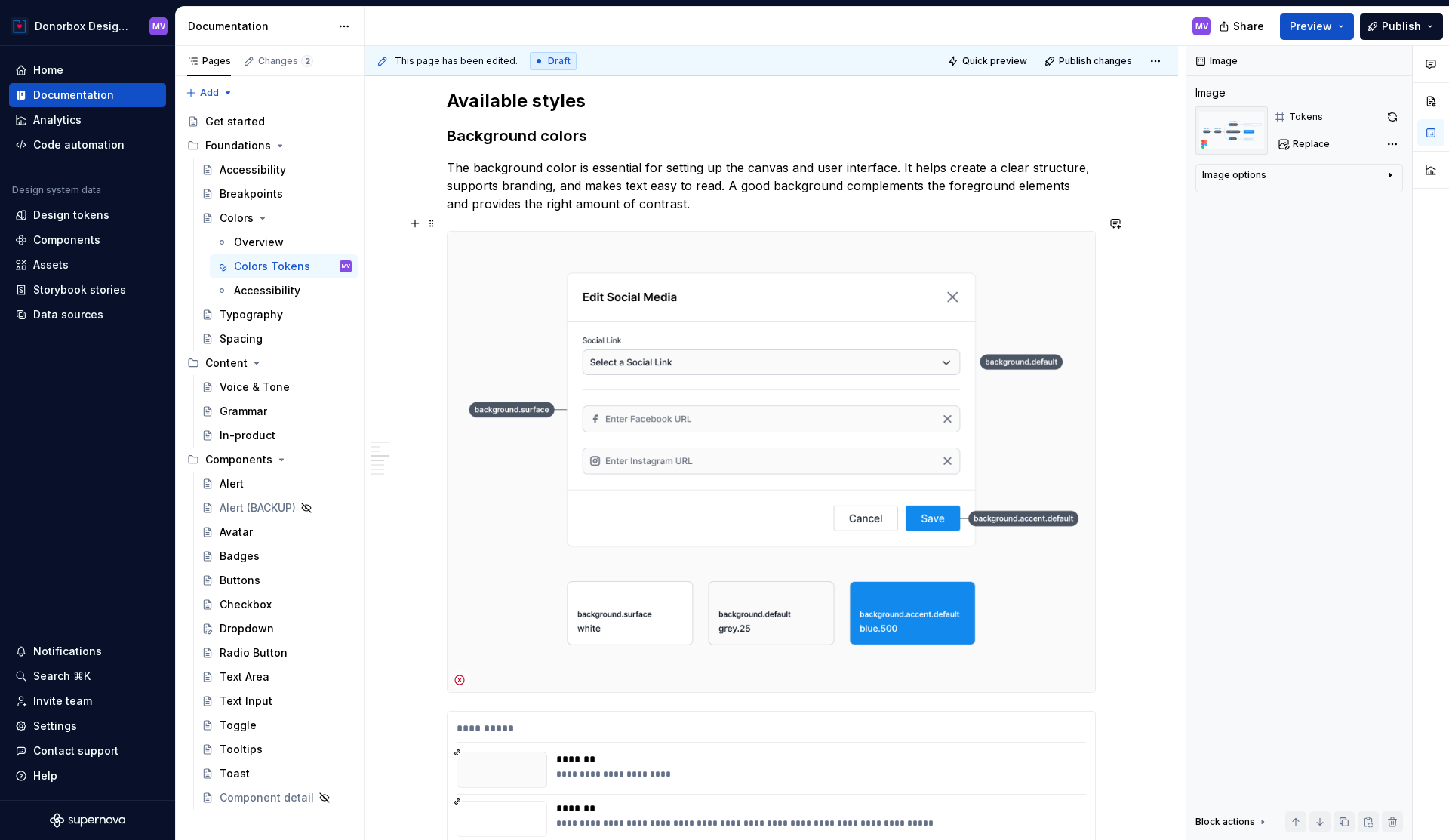
click at [660, 416] on img at bounding box center [771, 461] width 648 height 460
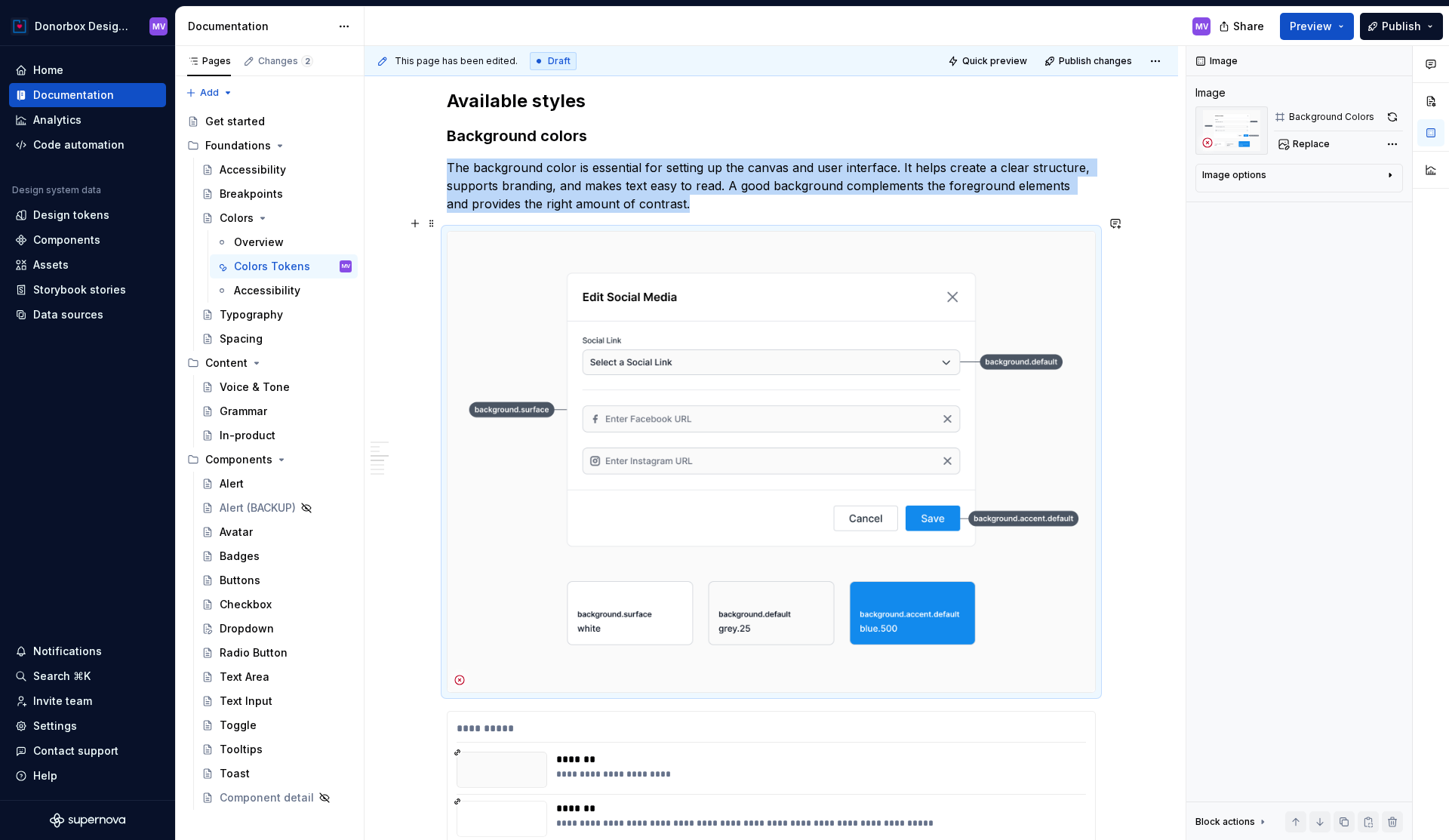
click at [902, 358] on img at bounding box center [771, 461] width 648 height 460
click at [1394, 119] on button "button" at bounding box center [1393, 117] width 21 height 21
click at [1340, 180] on div "Image options" at bounding box center [1293, 178] width 182 height 18
click at [1021, 335] on img at bounding box center [771, 461] width 648 height 460
click at [1328, 152] on div "Replace" at bounding box center [1339, 144] width 129 height 21
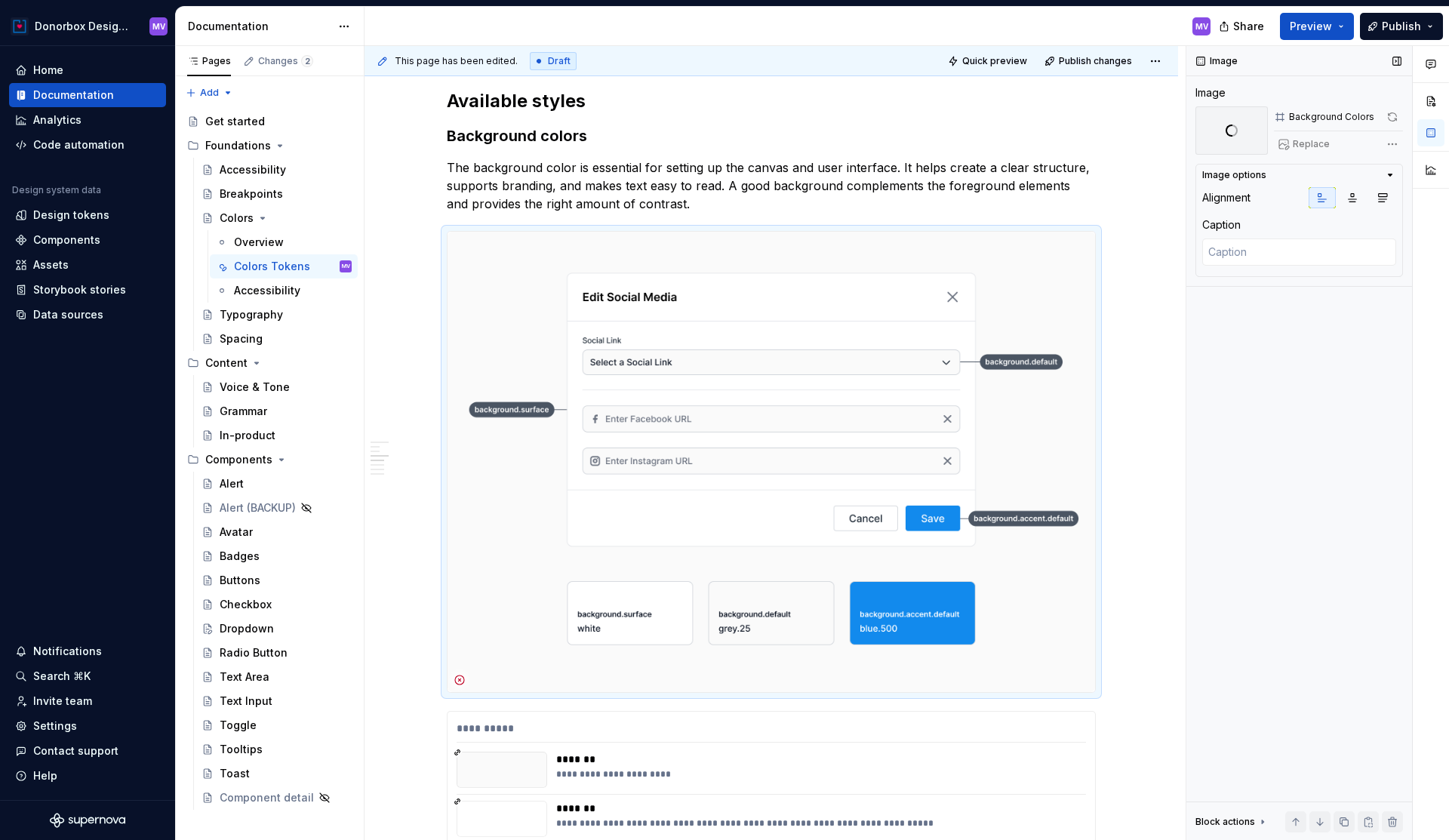
click at [1230, 132] on span at bounding box center [1234, 131] width 9 height 13
click at [129, 366] on div "Home Documentation Analytics Code automation Design system data Design tokens C…" at bounding box center [88, 423] width 175 height 754
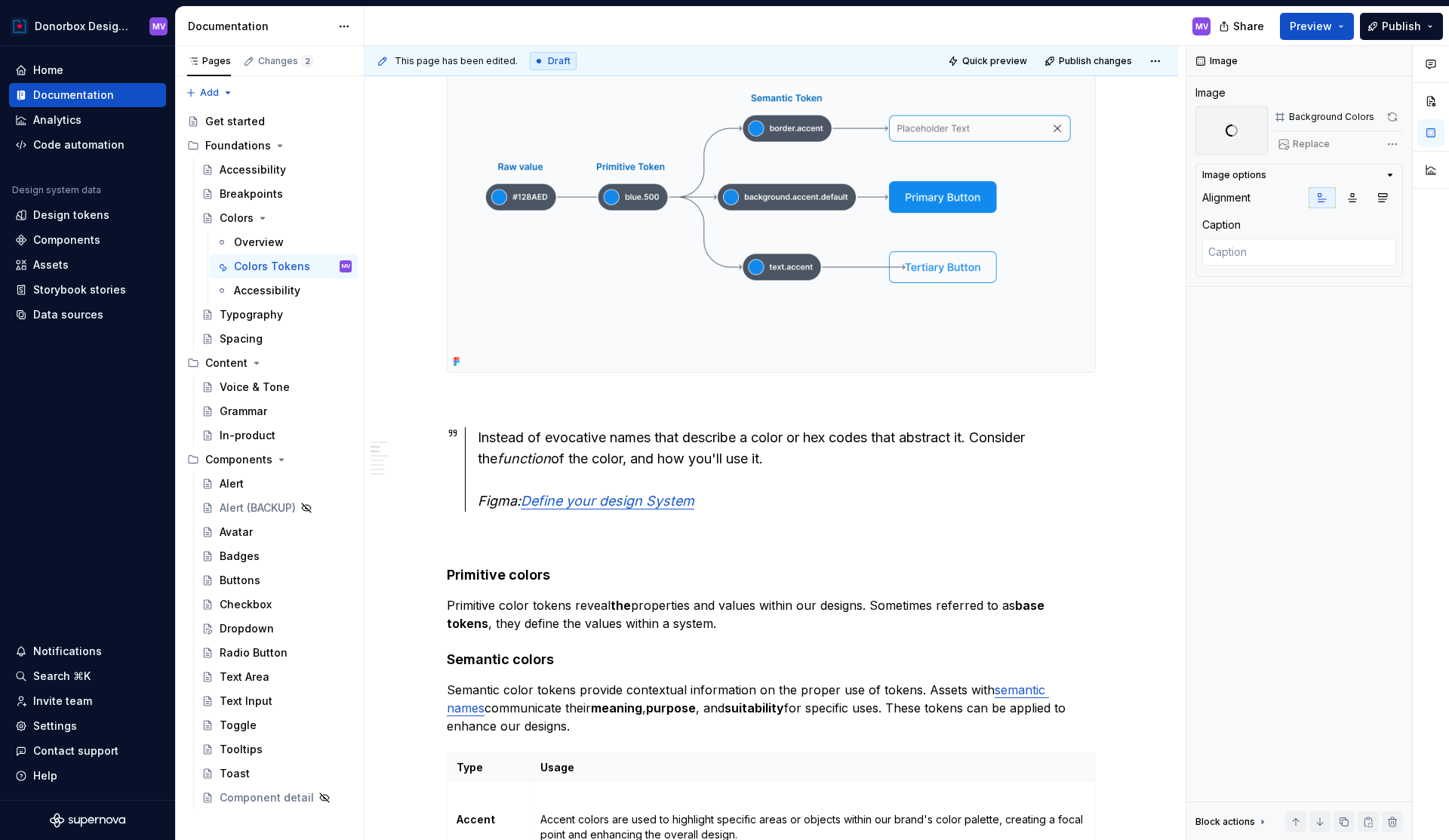
scroll to position [0, 0]
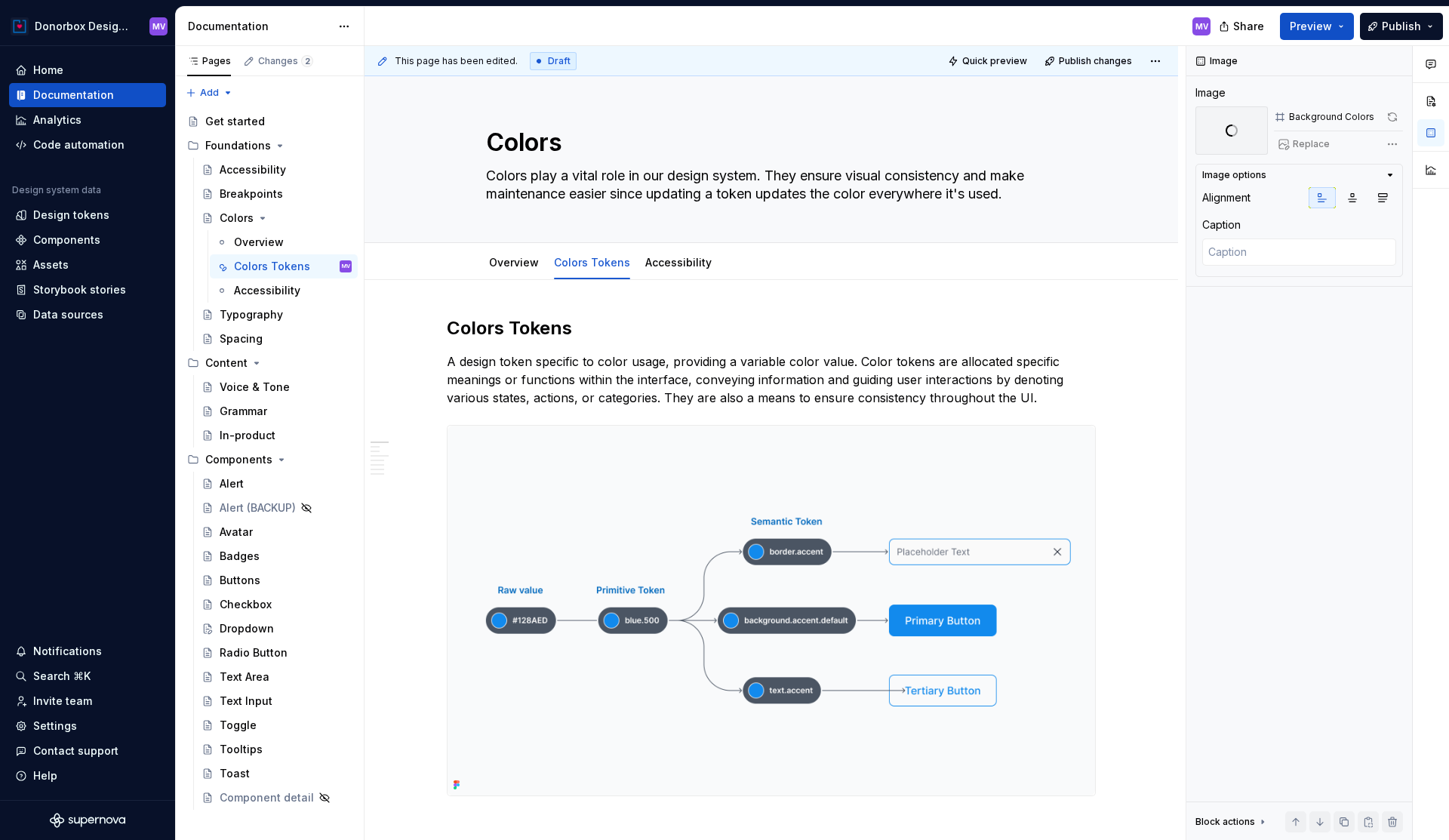
type textarea "*"
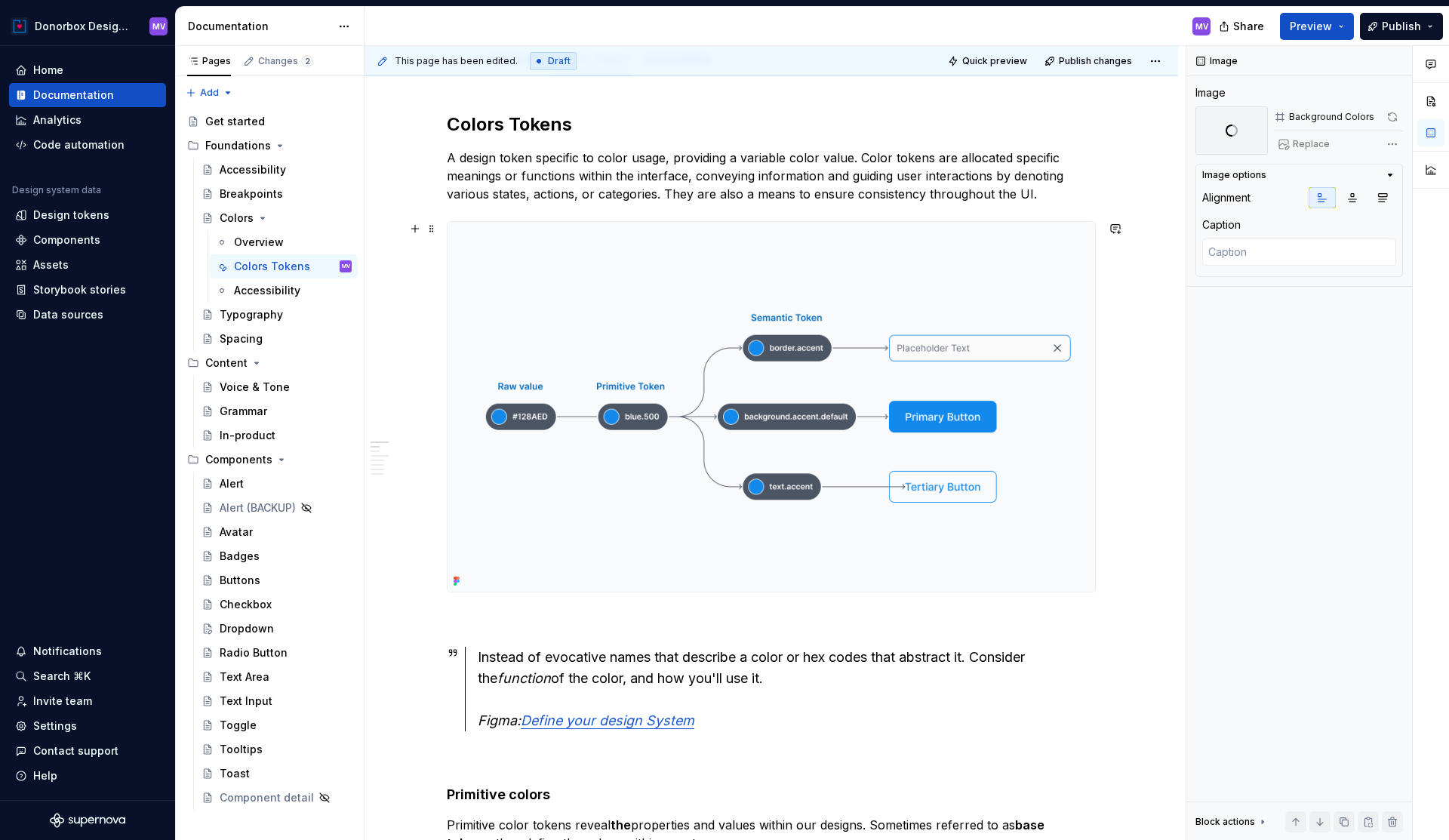
scroll to position [202, 0]
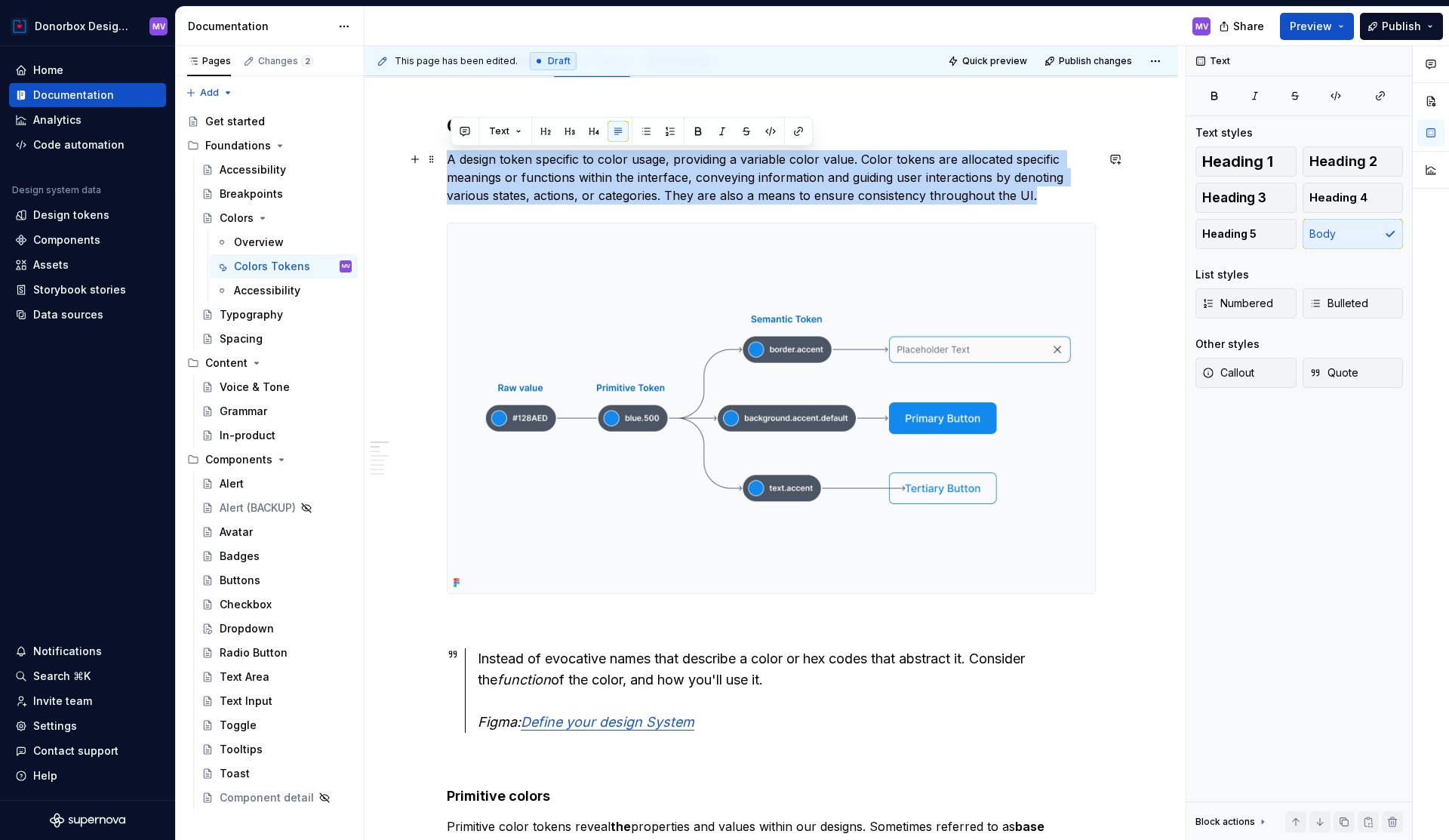
drag, startPoint x: 453, startPoint y: 160, endPoint x: 1040, endPoint y: 200, distance: 588.4
click at [1040, 200] on p "A design token specific to color usage, providing a variable color value. Color…" at bounding box center [771, 177] width 649 height 54
copy p "A design token specific to color usage, providing a variable color value. Color…"
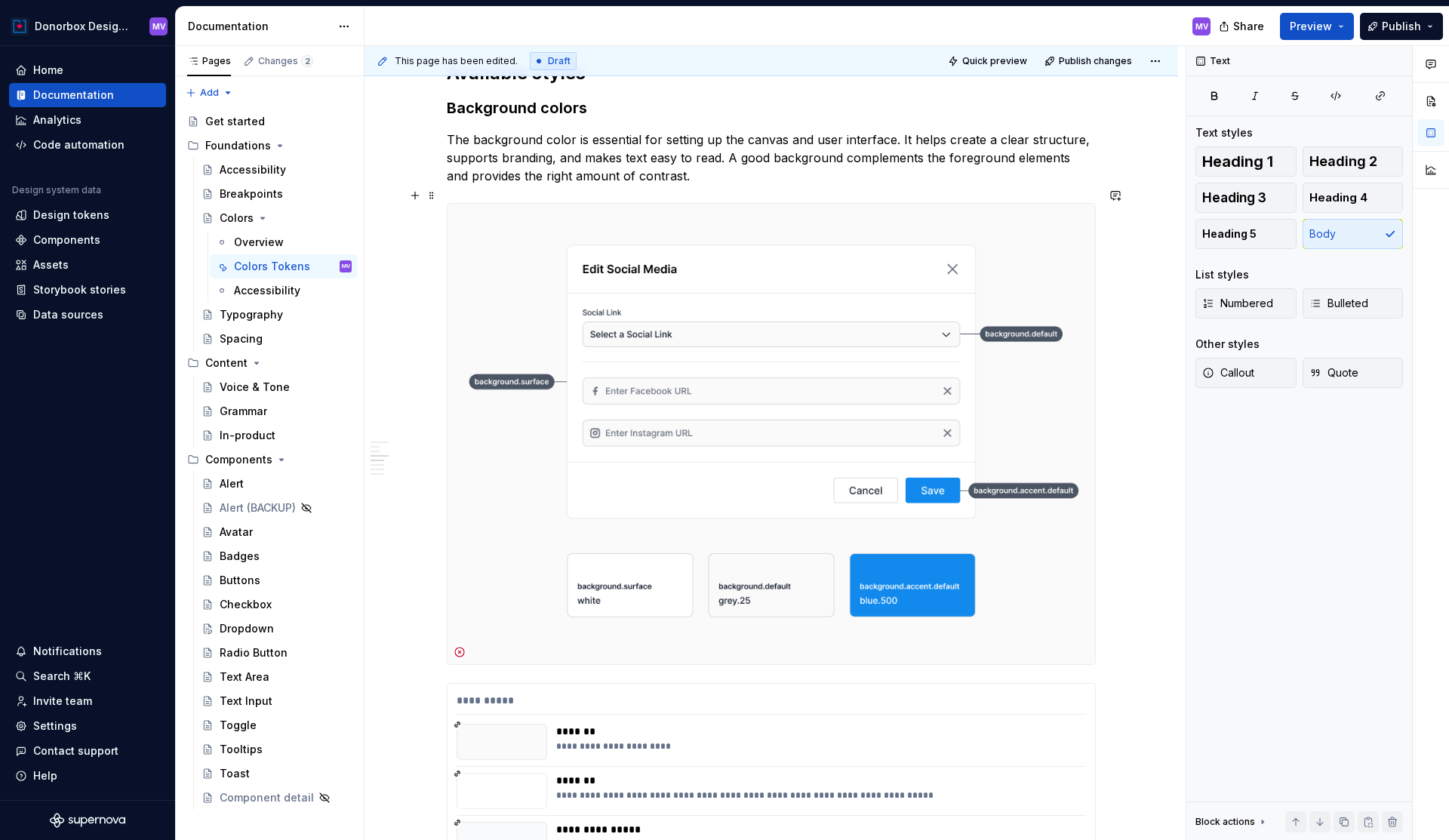
scroll to position [1530, 0]
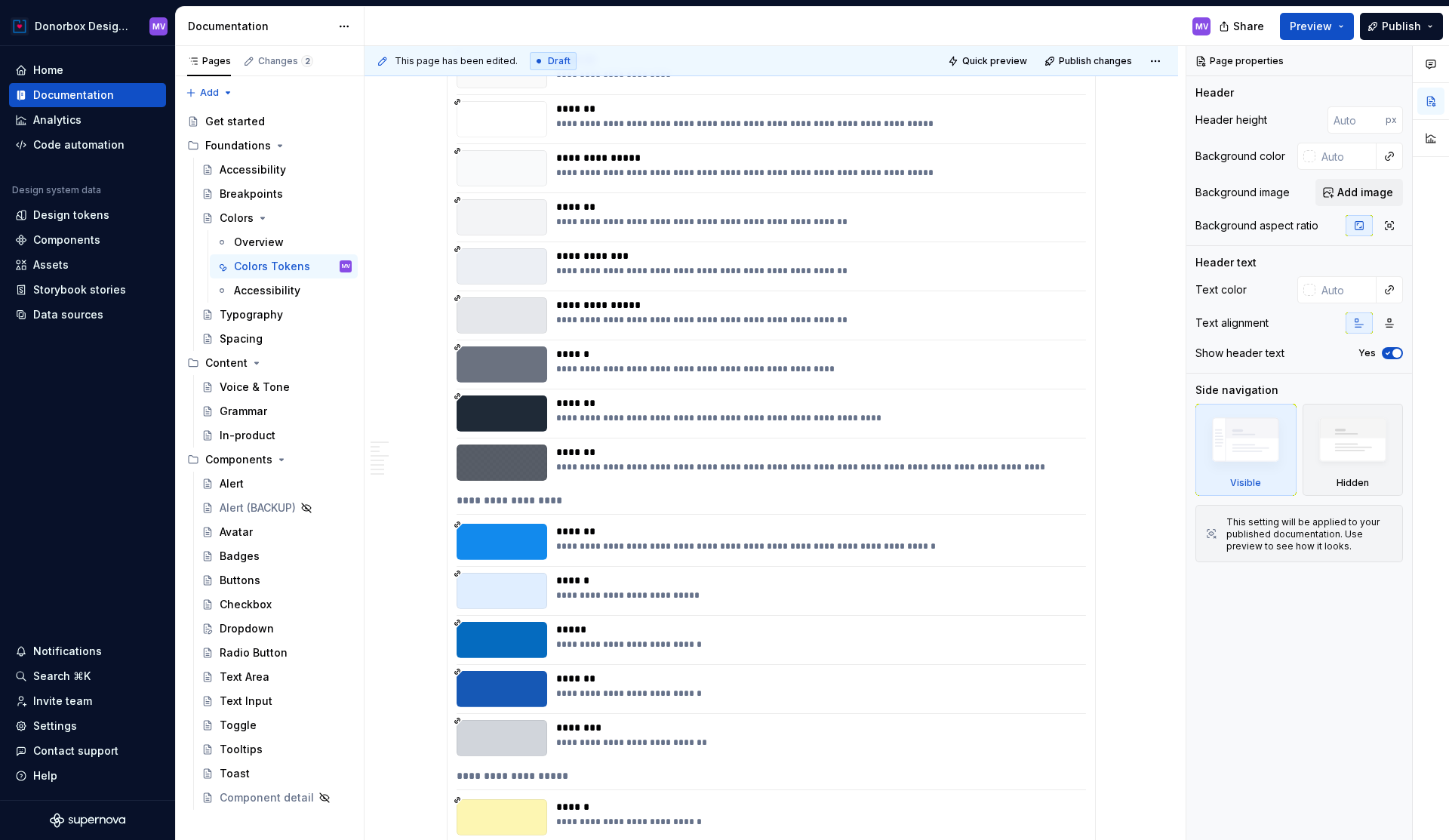
scroll to position [1206, 0]
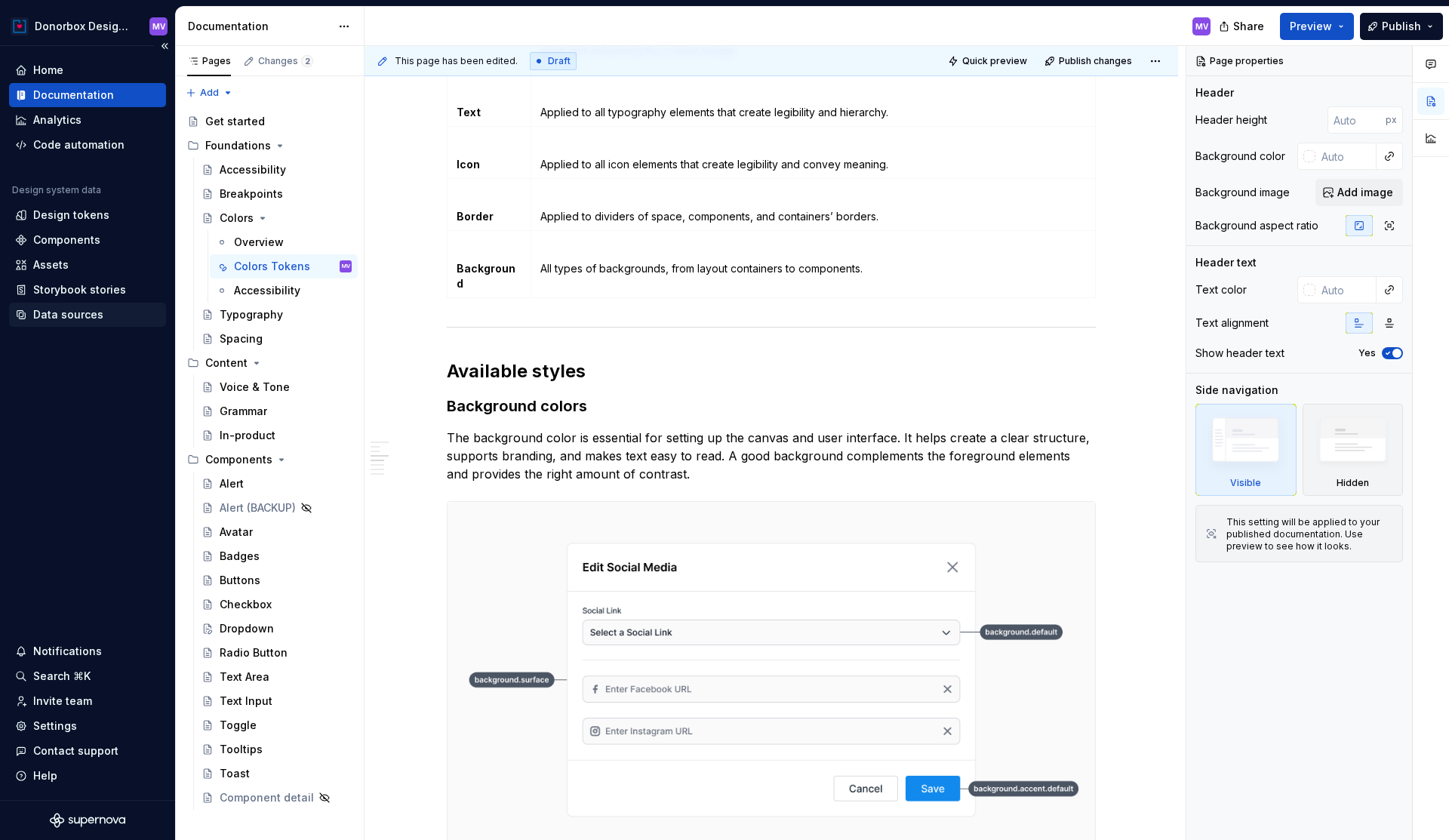
click at [75, 310] on div "Data sources" at bounding box center [68, 314] width 70 height 15
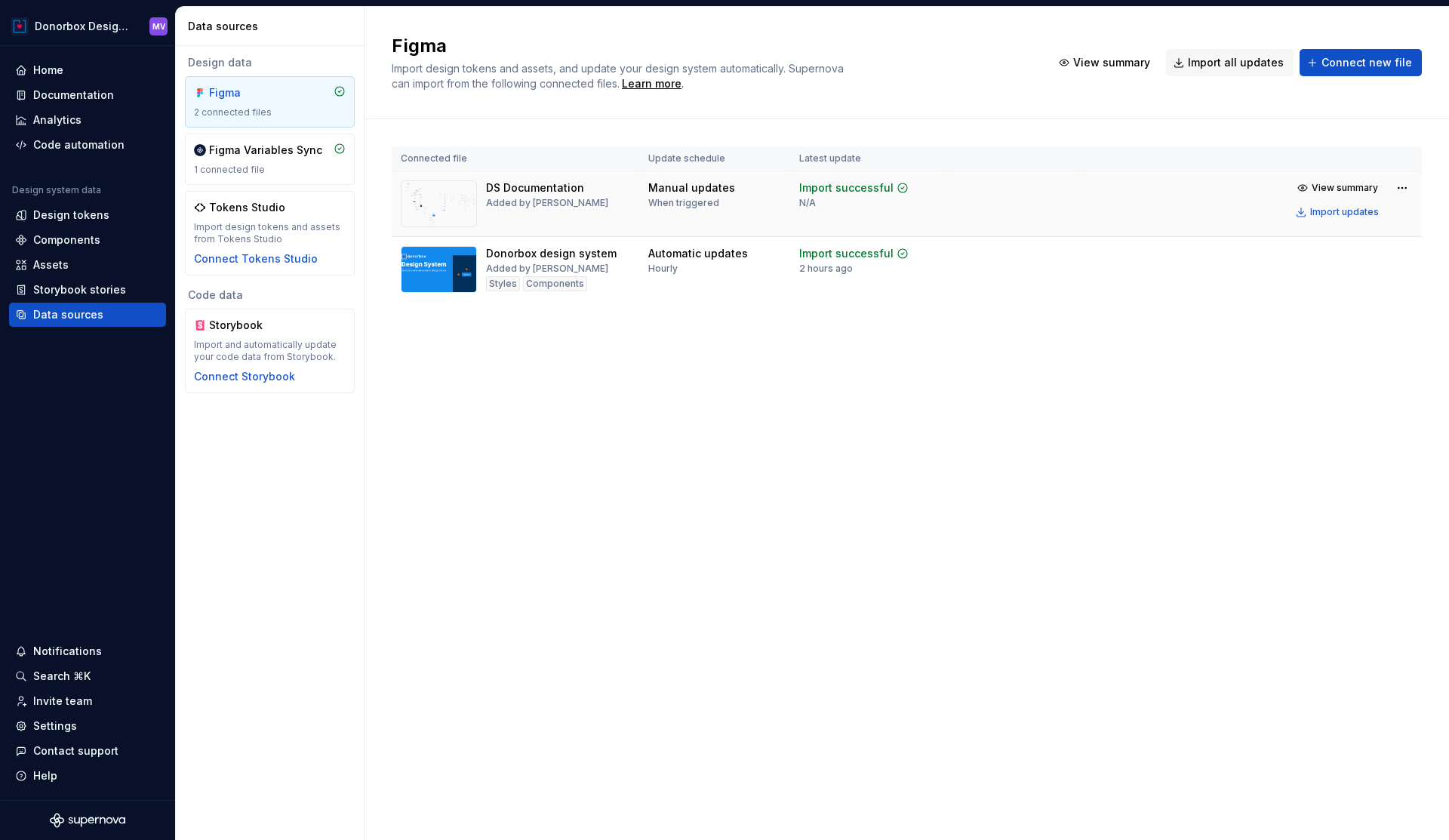
click at [471, 198] on img at bounding box center [439, 204] width 76 height 47
click at [1360, 208] on div "Import updates" at bounding box center [1345, 211] width 69 height 12
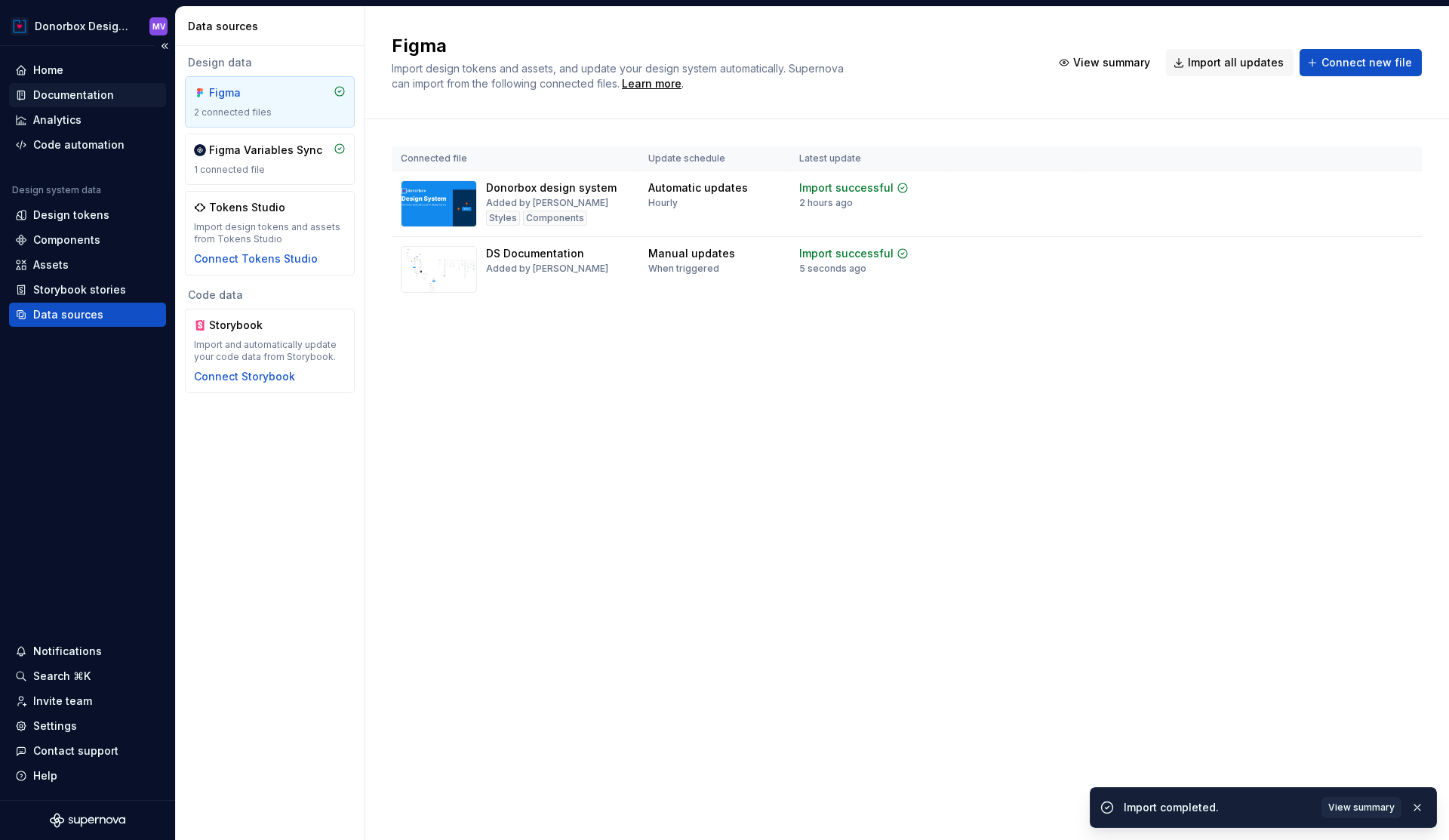
click at [82, 98] on div "Documentation" at bounding box center [73, 95] width 81 height 15
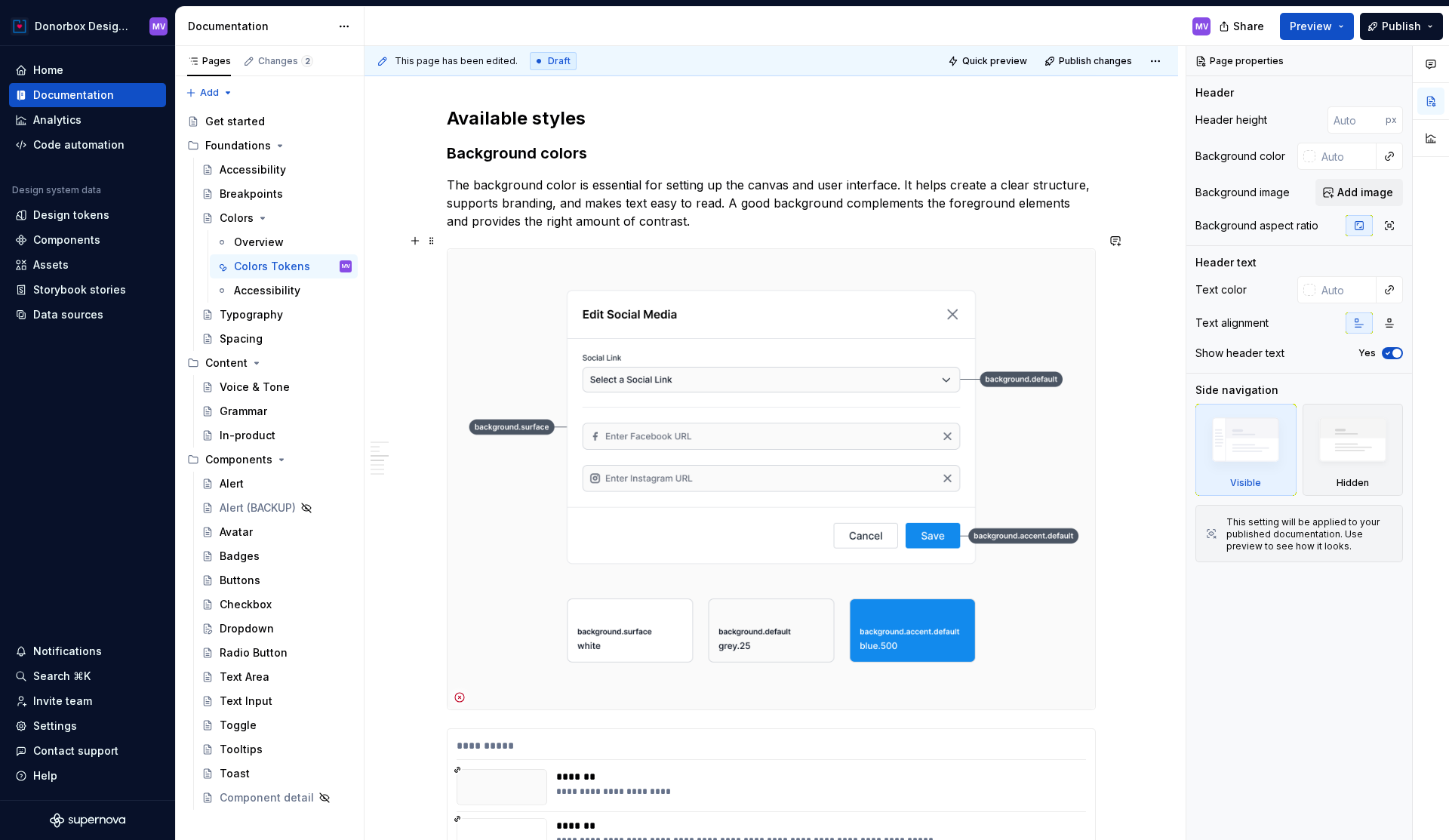
scroll to position [1468, 0]
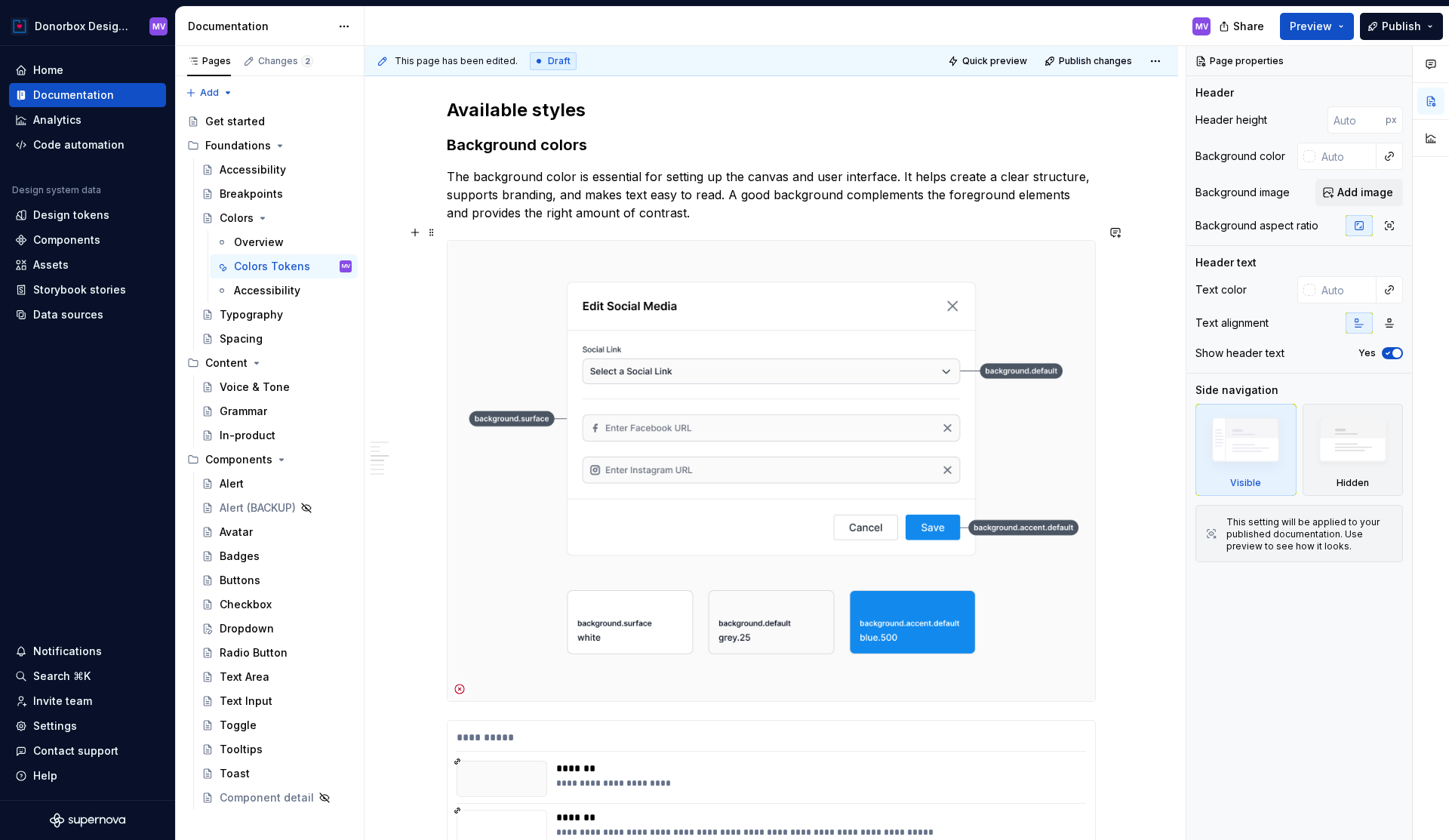
click at [769, 449] on img at bounding box center [771, 470] width 648 height 460
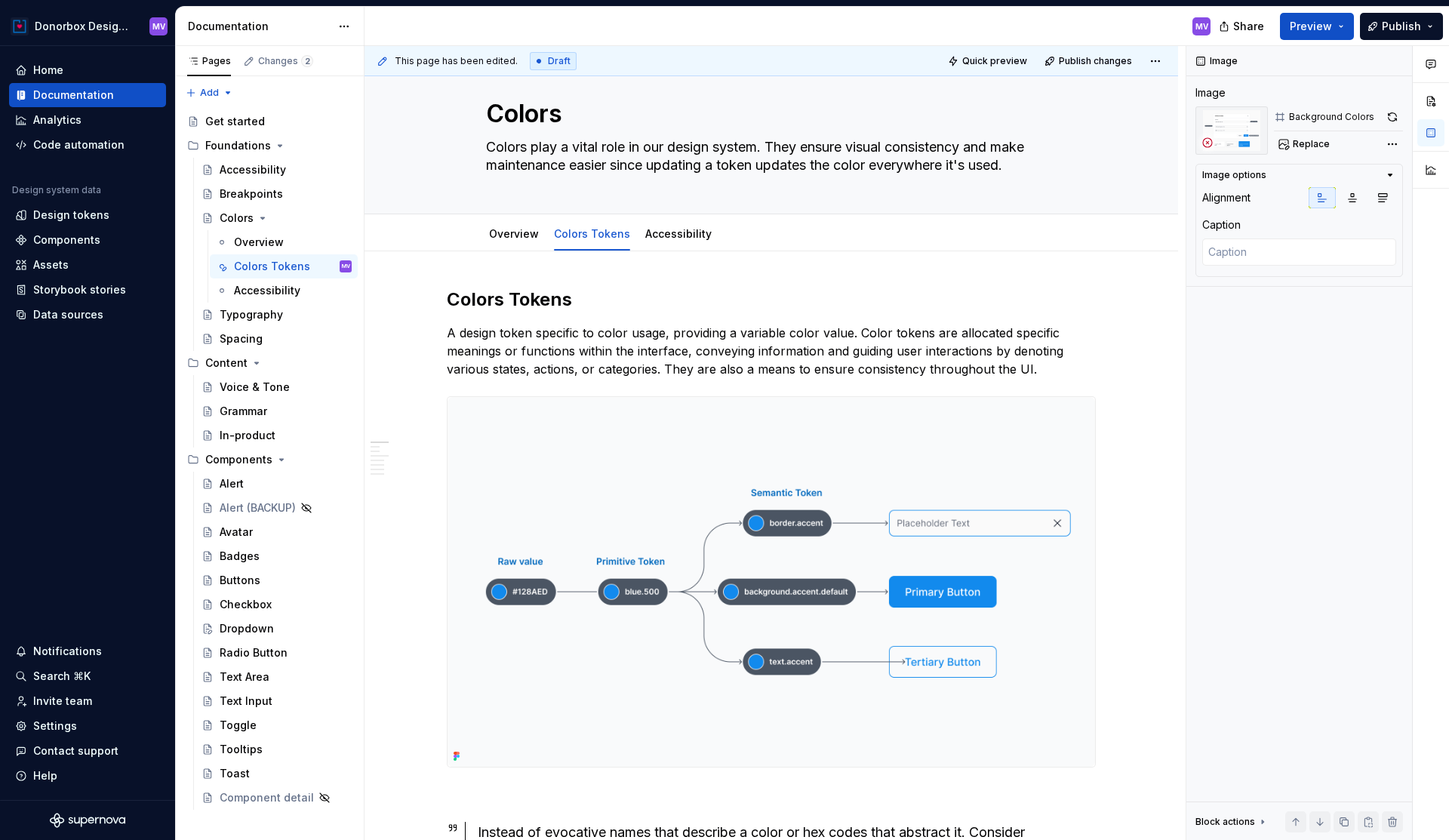
scroll to position [61, 0]
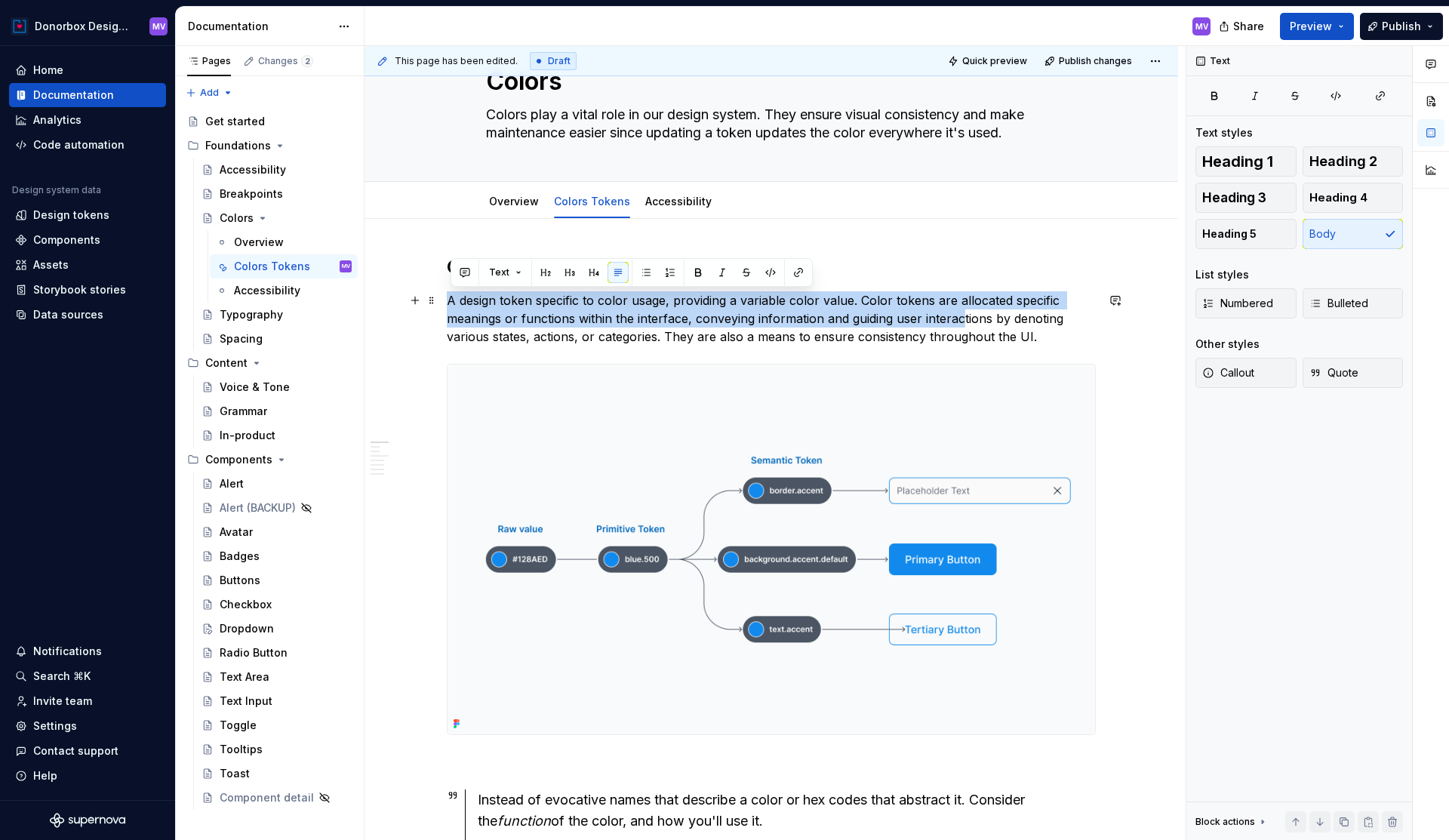
drag, startPoint x: 450, startPoint y: 301, endPoint x: 964, endPoint y: 315, distance: 514.2
click at [964, 315] on p "A design token specific to color usage, providing a variable color value. Color…" at bounding box center [771, 318] width 649 height 54
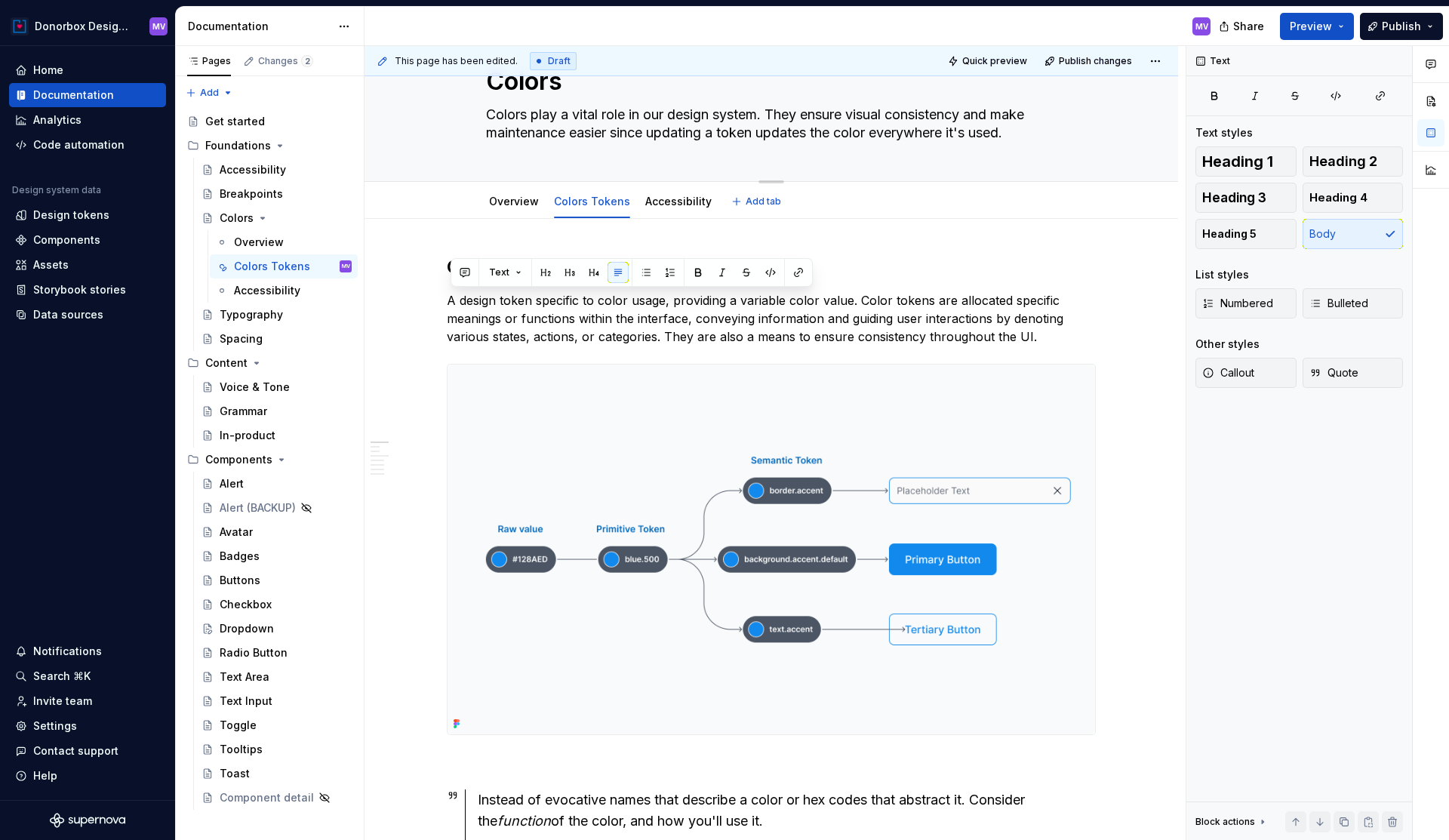
click at [949, 124] on textarea "Colors play a vital role in our design system. They ensure visual consistency a…" at bounding box center [768, 124] width 571 height 42
click at [1039, 126] on textarea "Colors play a vital role in our design system. They ensure visual consistency a…" at bounding box center [768, 124] width 571 height 42
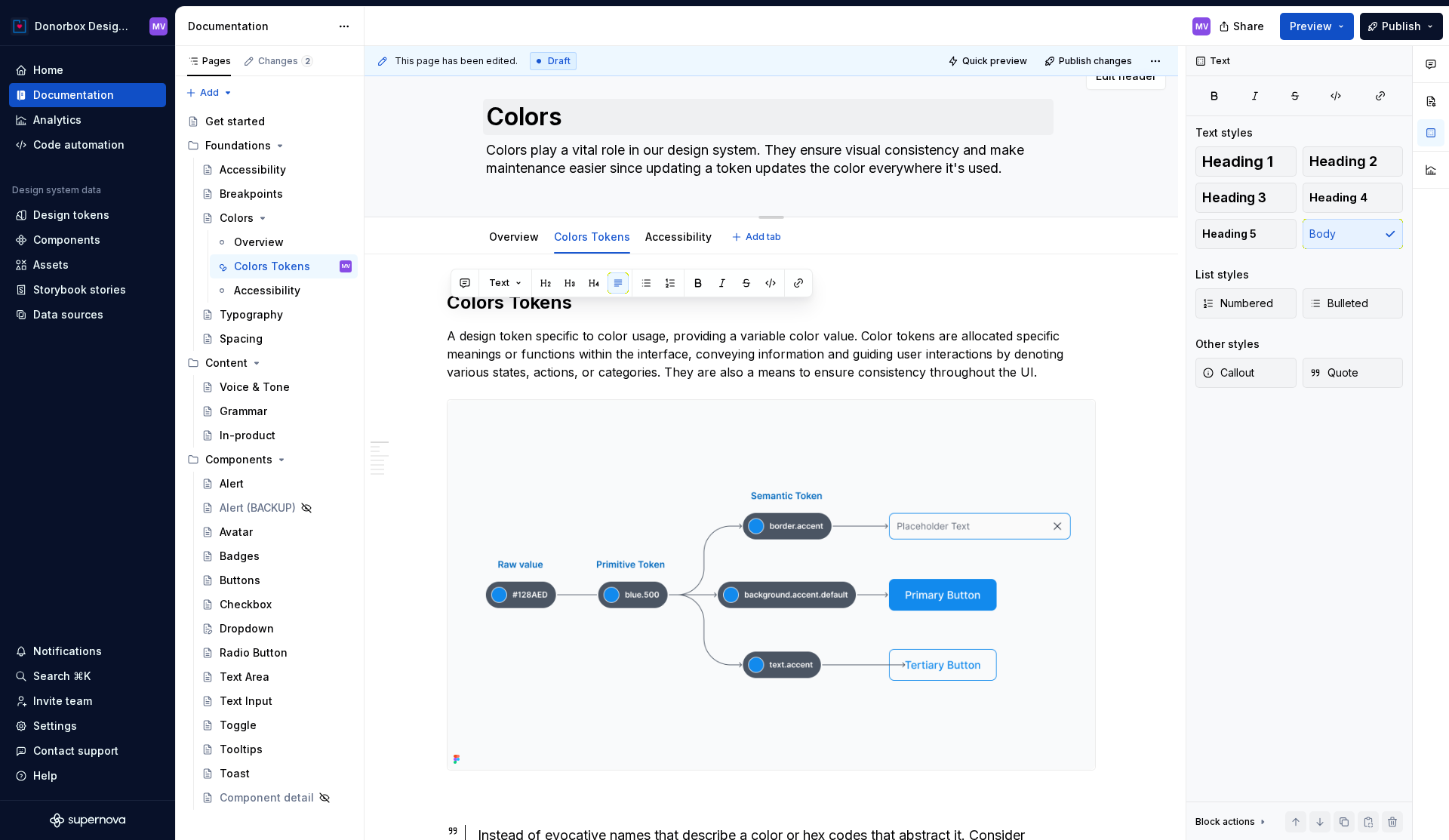
scroll to position [0, 0]
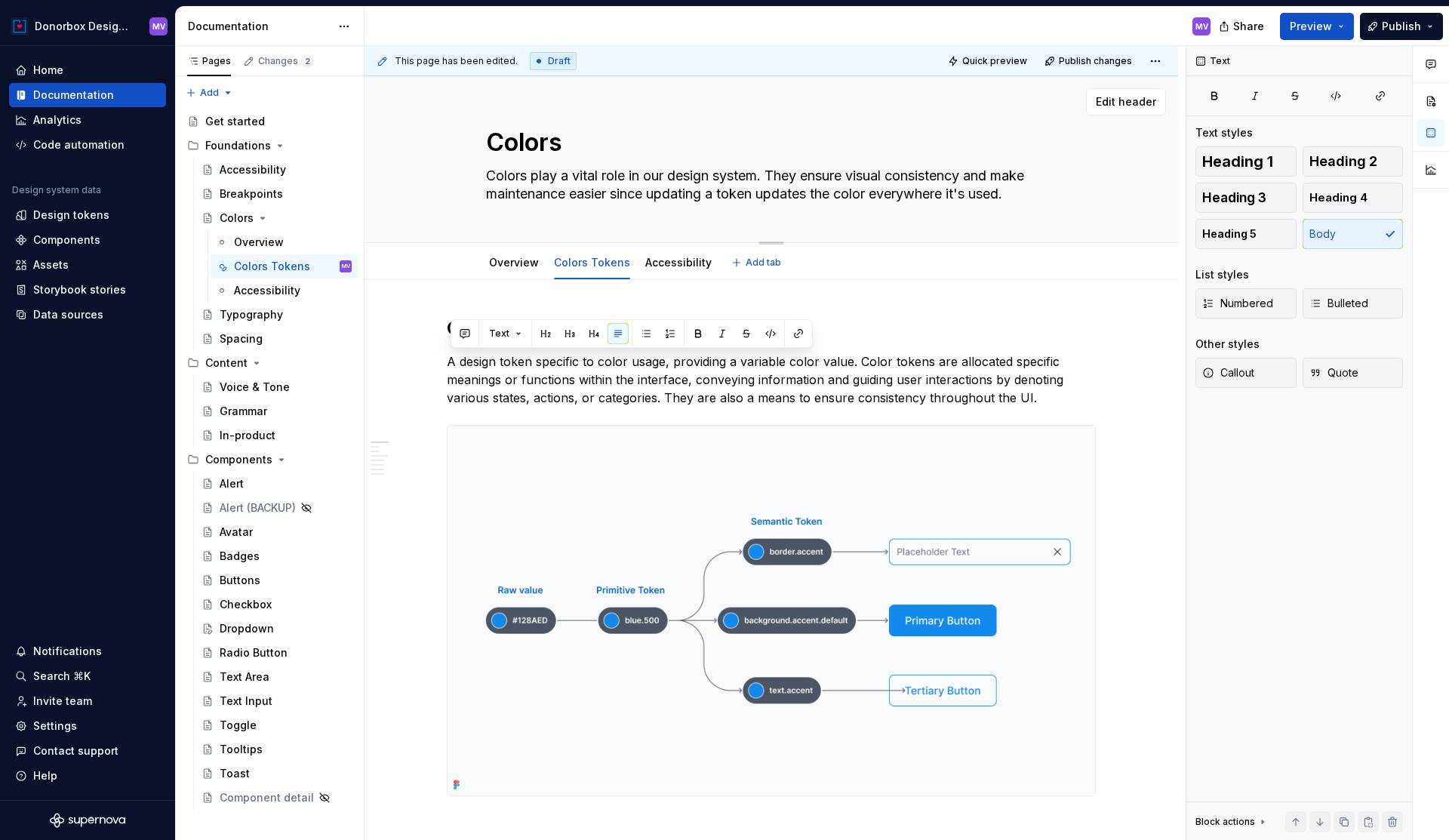
drag, startPoint x: 1028, startPoint y: 135, endPoint x: 491, endPoint y: 171, distance: 538.2
click at [491, 171] on textarea "Colors play a vital role in our design system. They ensure visual consistency a…" at bounding box center [768, 185] width 571 height 42
click at [585, 368] on p "A design token specific to color usage, providing a variable color value. Color…" at bounding box center [771, 379] width 649 height 54
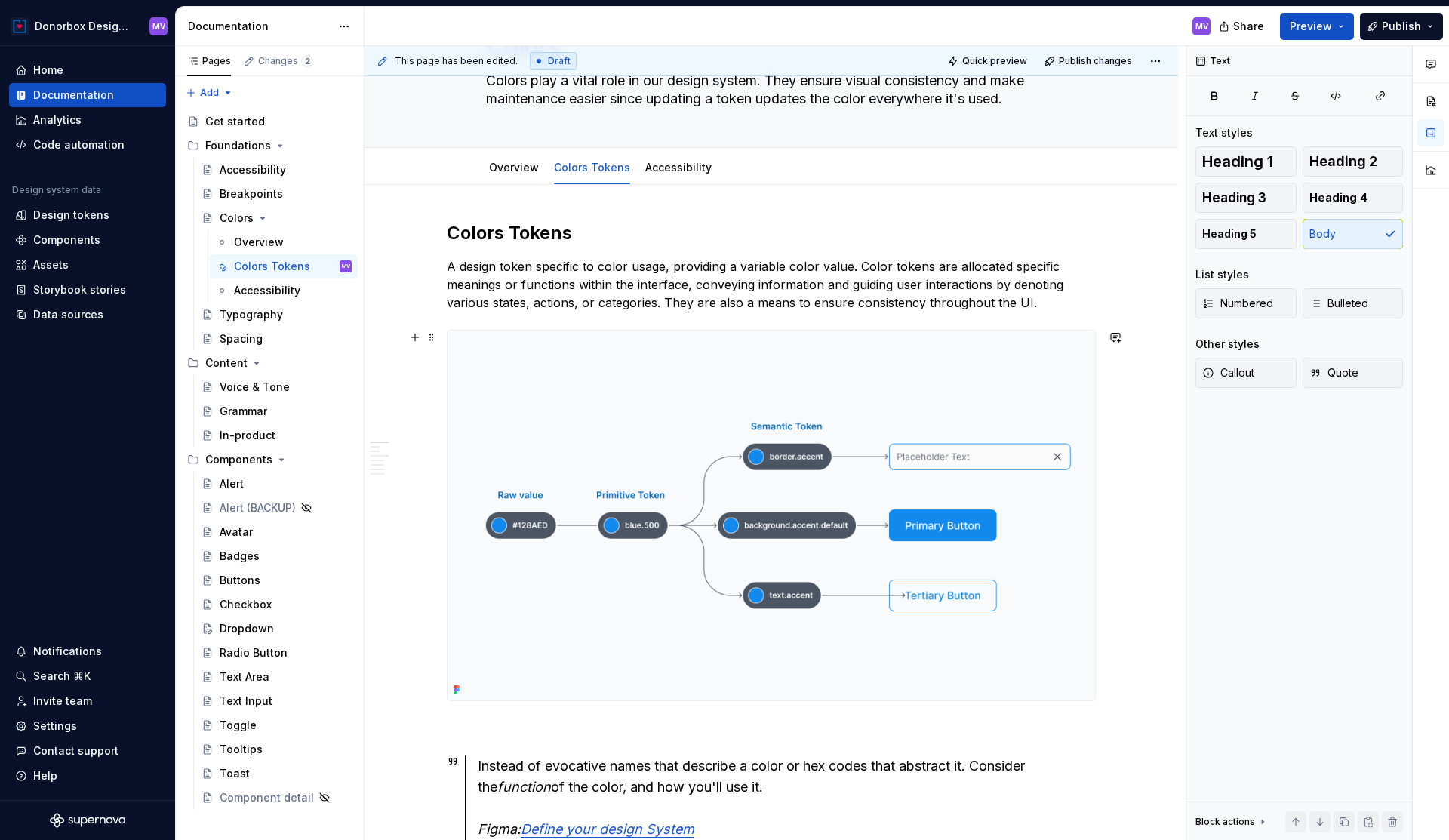
scroll to position [114, 0]
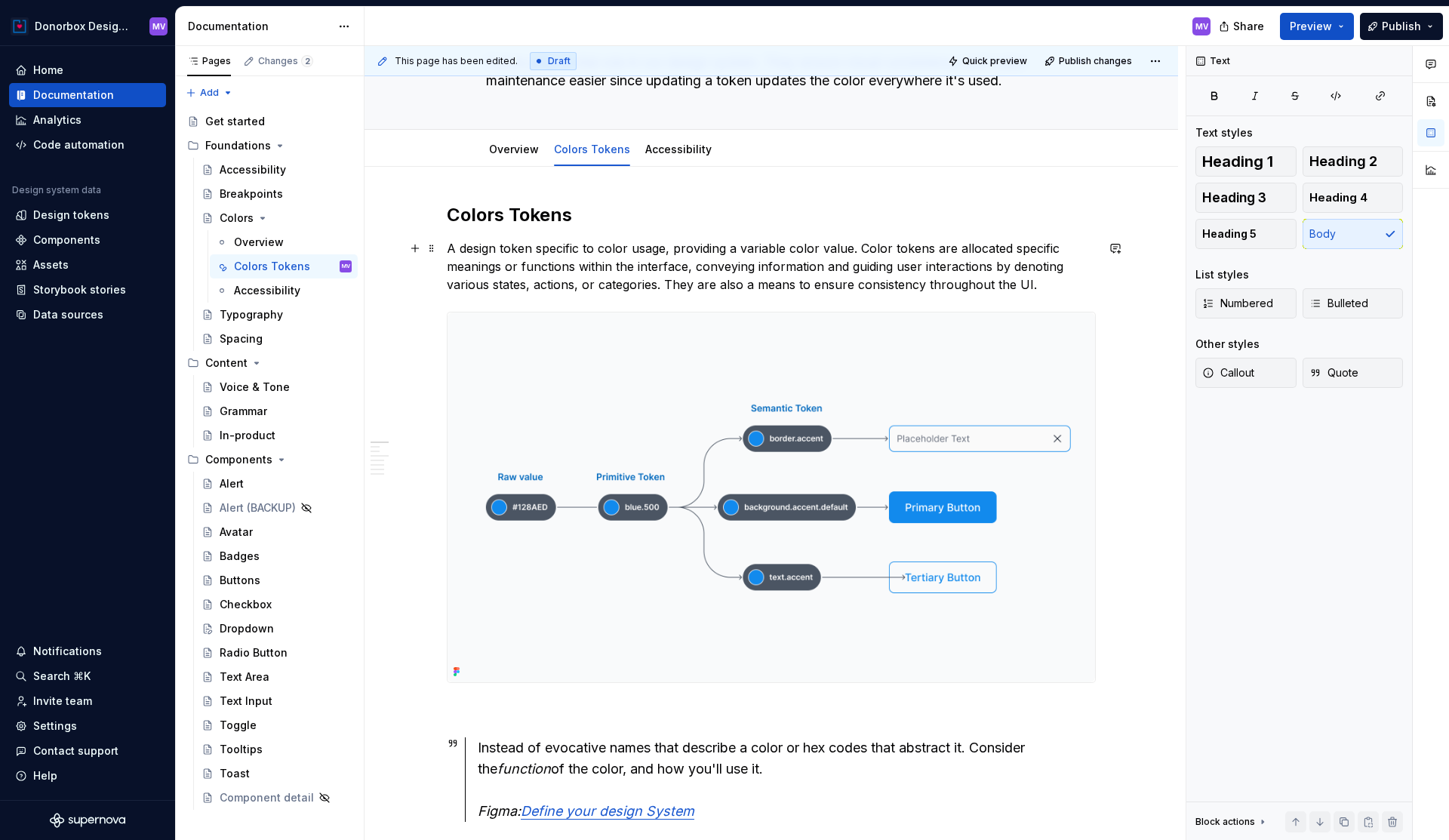
click at [932, 253] on p "A design token specific to color usage, providing a variable color value. Color…" at bounding box center [771, 266] width 649 height 54
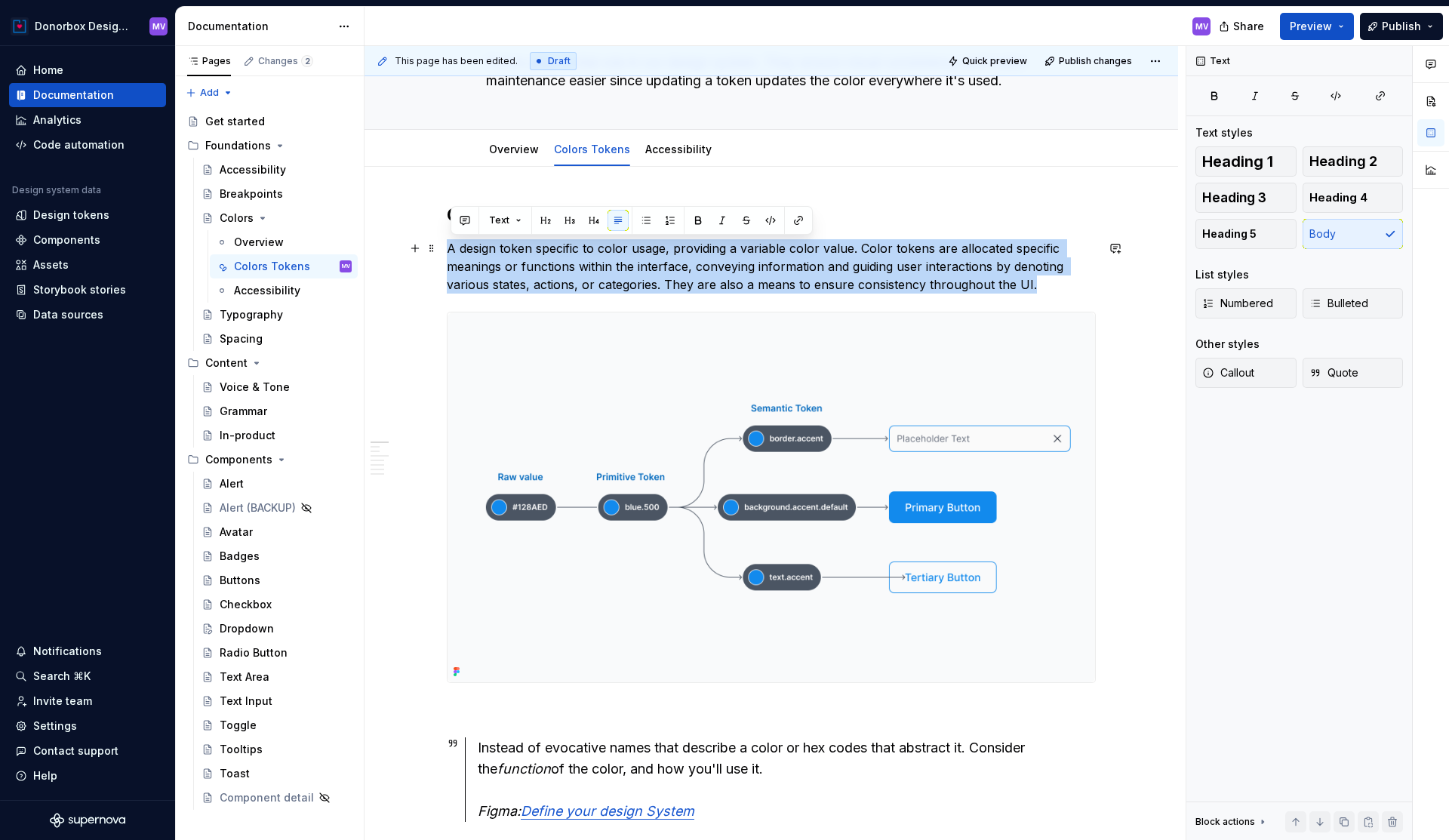
drag, startPoint x: 452, startPoint y: 249, endPoint x: 1043, endPoint y: 285, distance: 592.1
click at [1043, 285] on p "A design token specific to color usage, providing a variable color value. Color…" at bounding box center [771, 266] width 649 height 54
copy p "A design token specific to color usage, providing a variable color value. Color…"
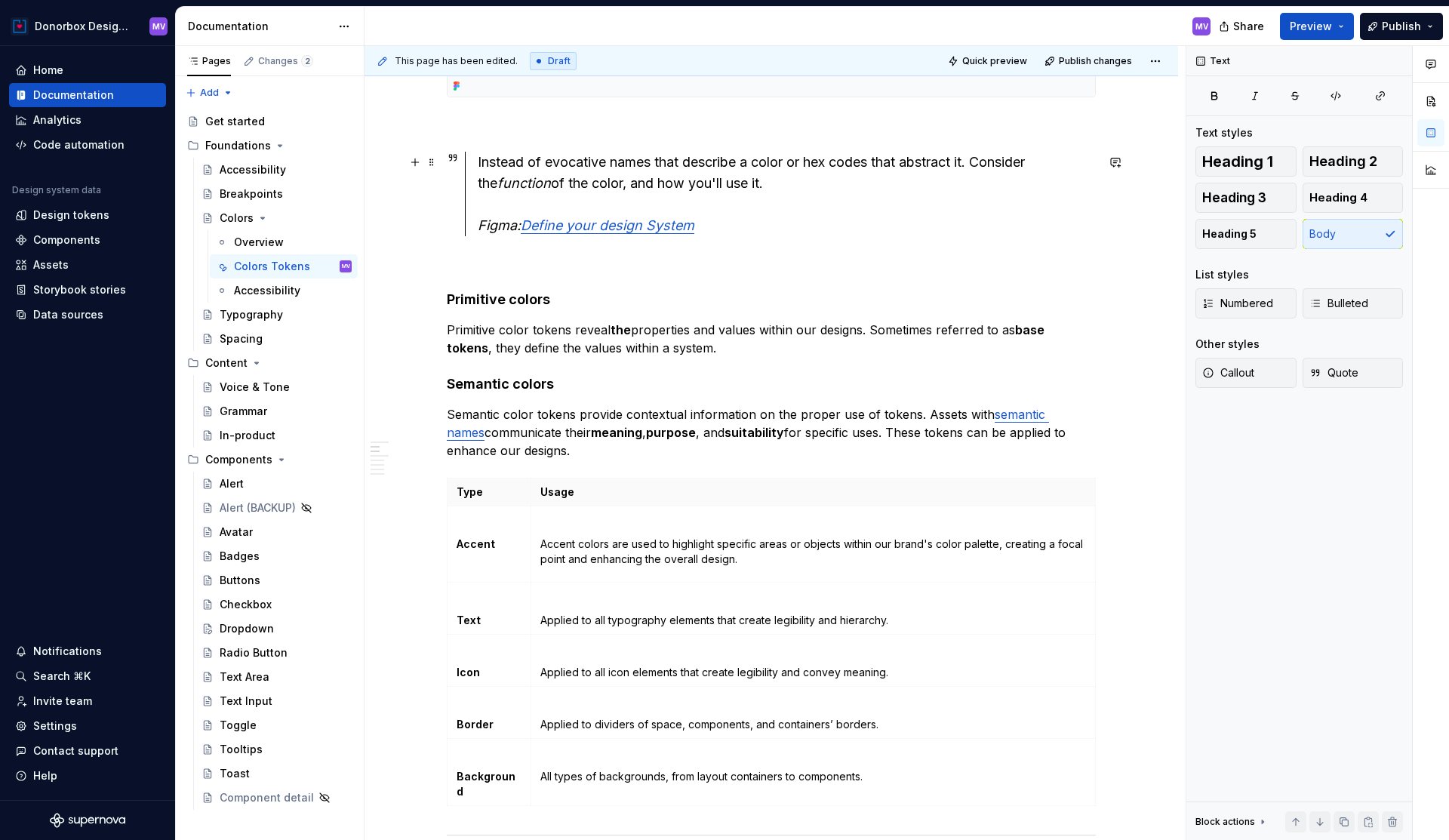
scroll to position [713, 0]
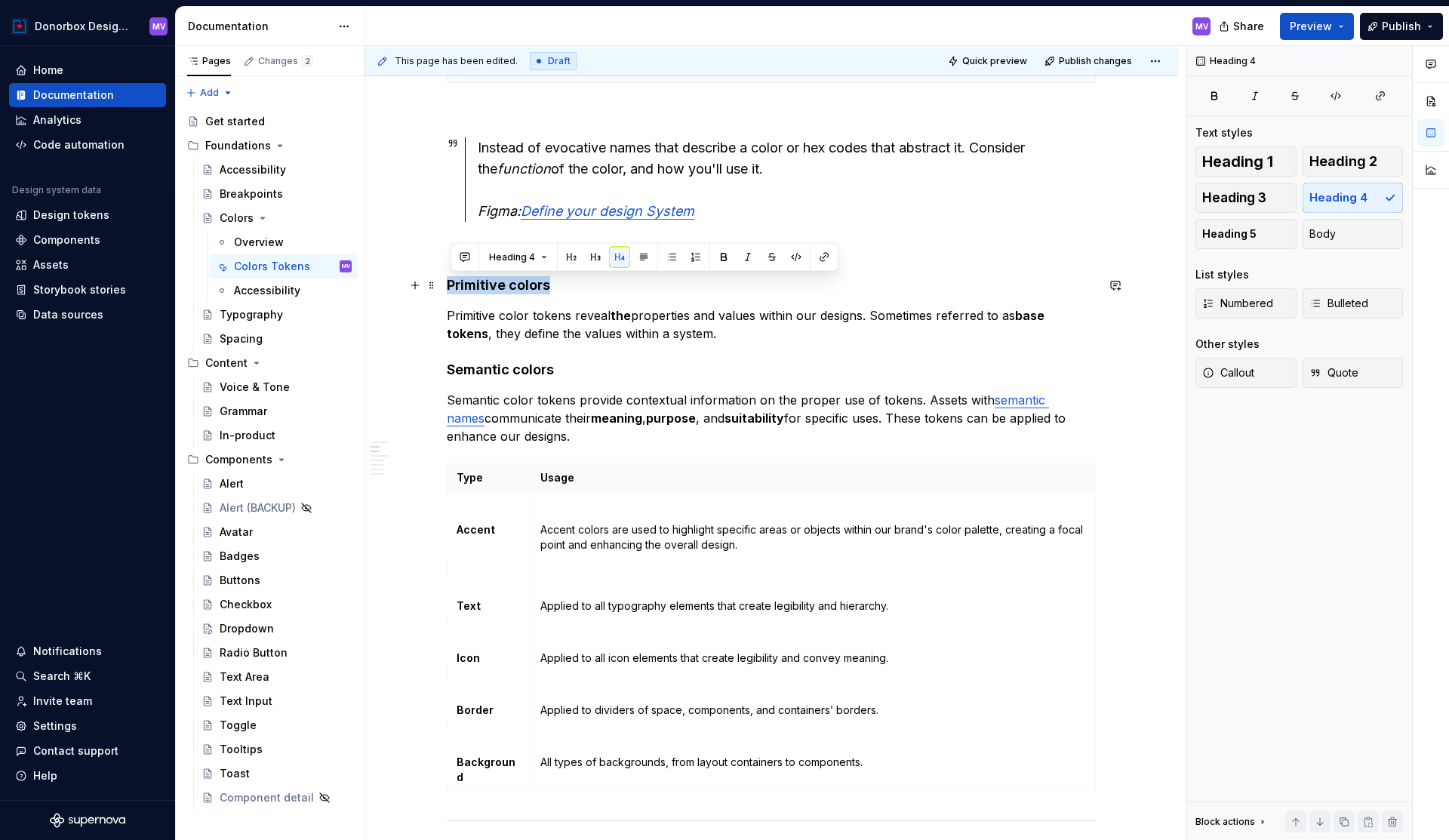
drag, startPoint x: 453, startPoint y: 287, endPoint x: 580, endPoint y: 287, distance: 127.0
click at [580, 287] on h4 "Primitive colors" at bounding box center [771, 285] width 649 height 18
copy h4 "Primitive colors"
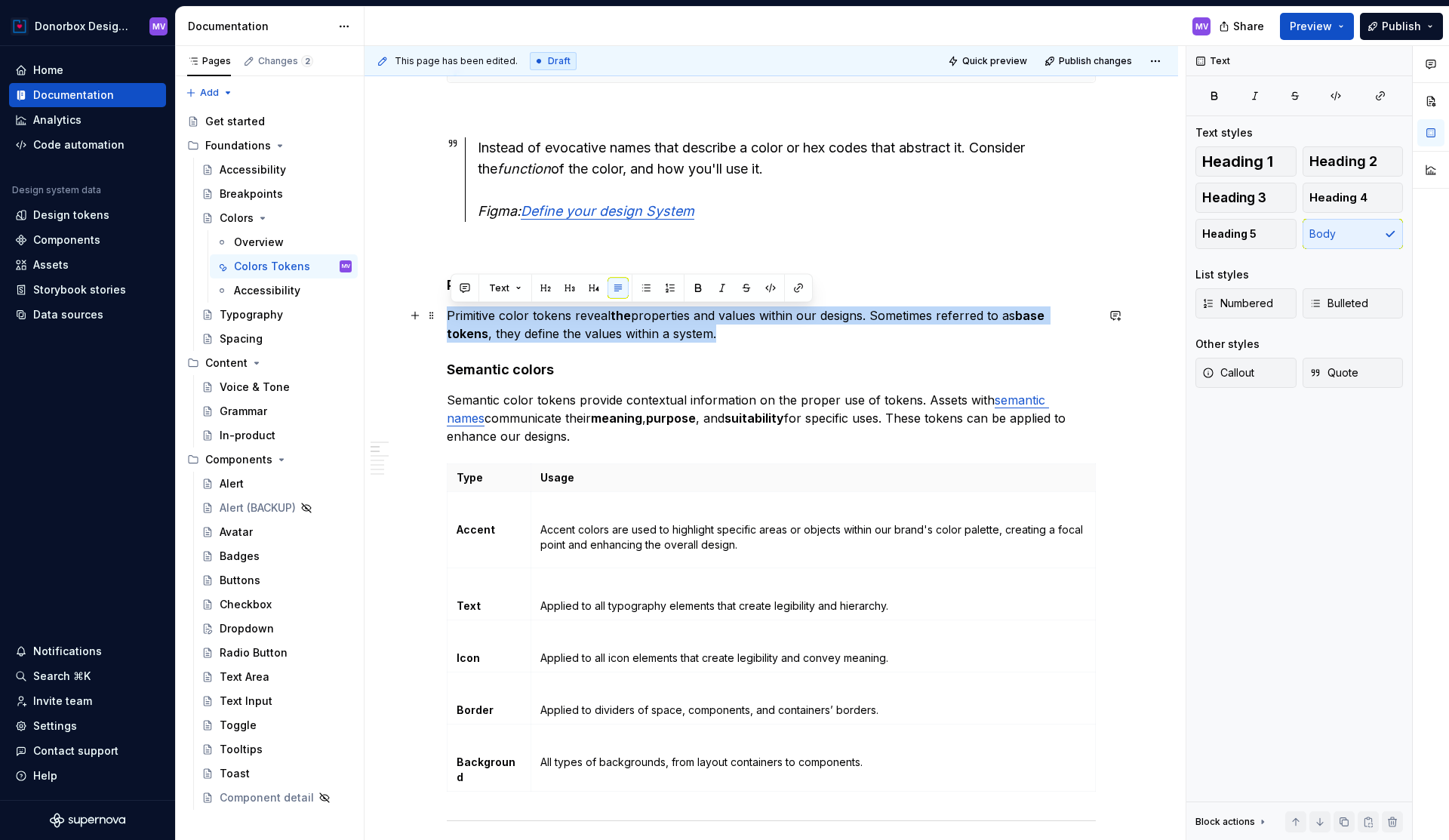
drag, startPoint x: 450, startPoint y: 317, endPoint x: 762, endPoint y: 329, distance: 312.2
click at [762, 329] on p "Primitive color tokens reveal the properties and values within our designs. Som…" at bounding box center [771, 324] width 649 height 36
copy p "Primitive color tokens reveal the properties and values within our designs. Som…"
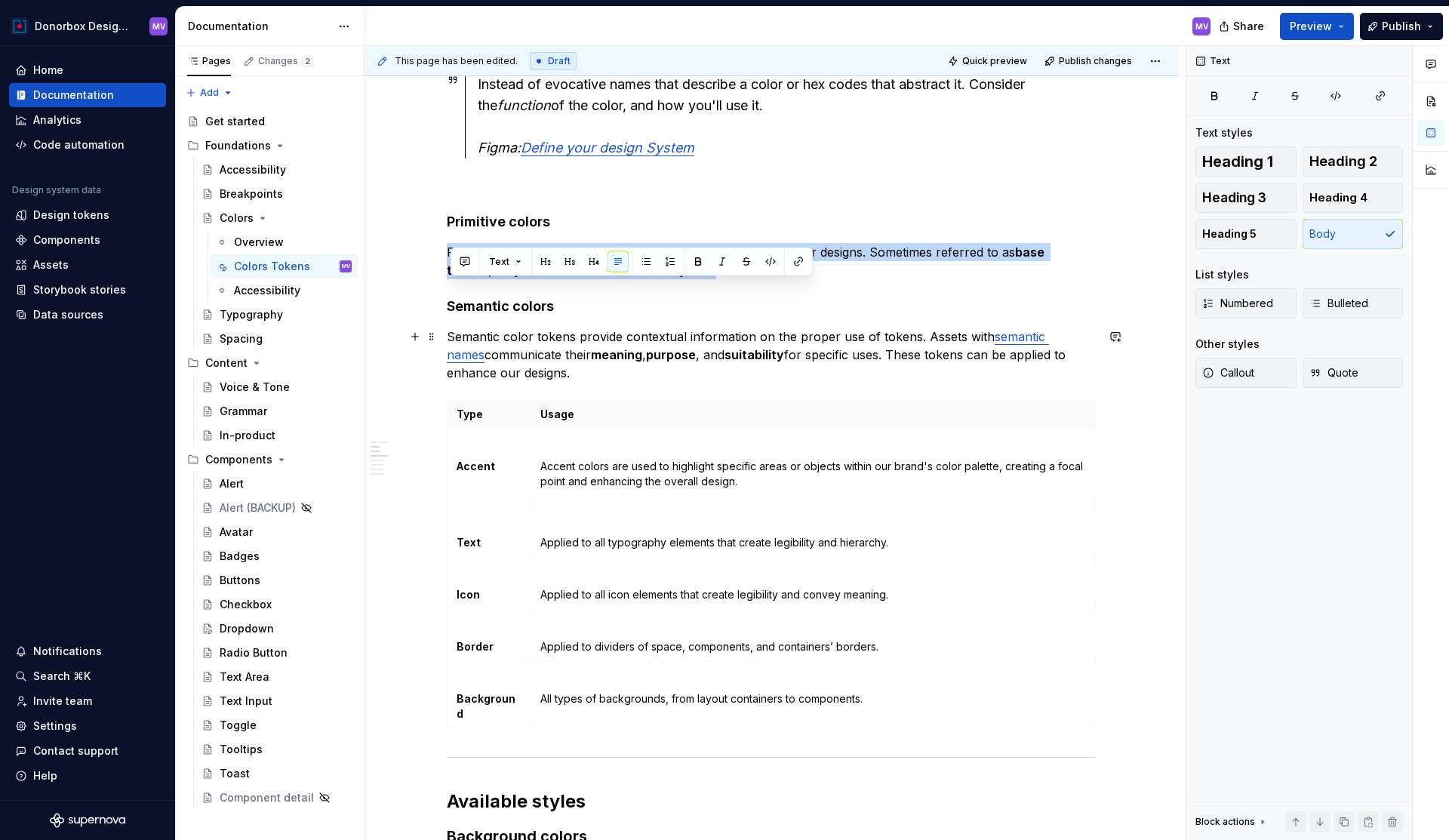
scroll to position [781, 0]
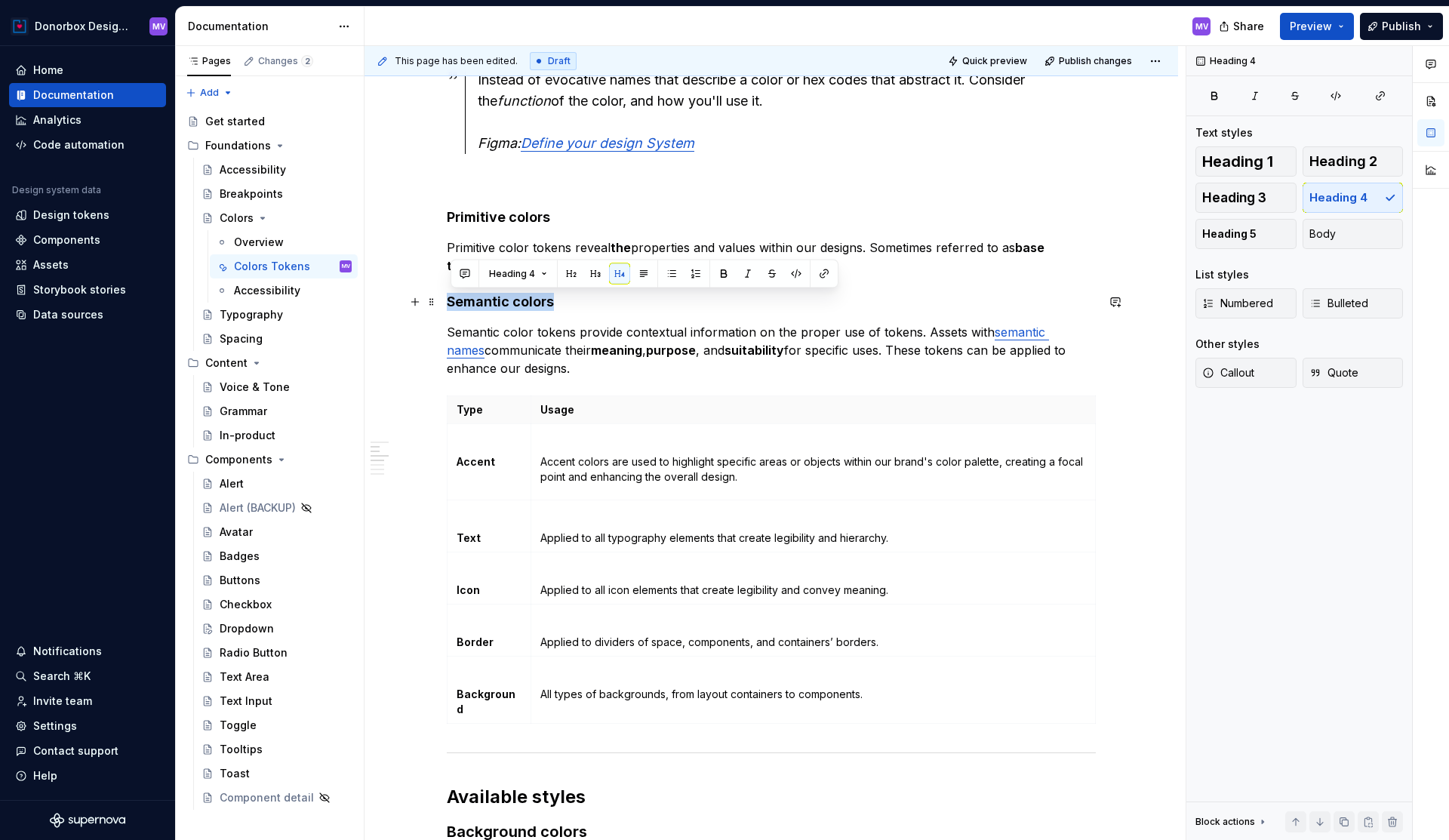
drag, startPoint x: 451, startPoint y: 304, endPoint x: 569, endPoint y: 308, distance: 118.1
click at [569, 308] on h4 "Semantic colors" at bounding box center [771, 301] width 649 height 18
copy h4 "Semantic colors"
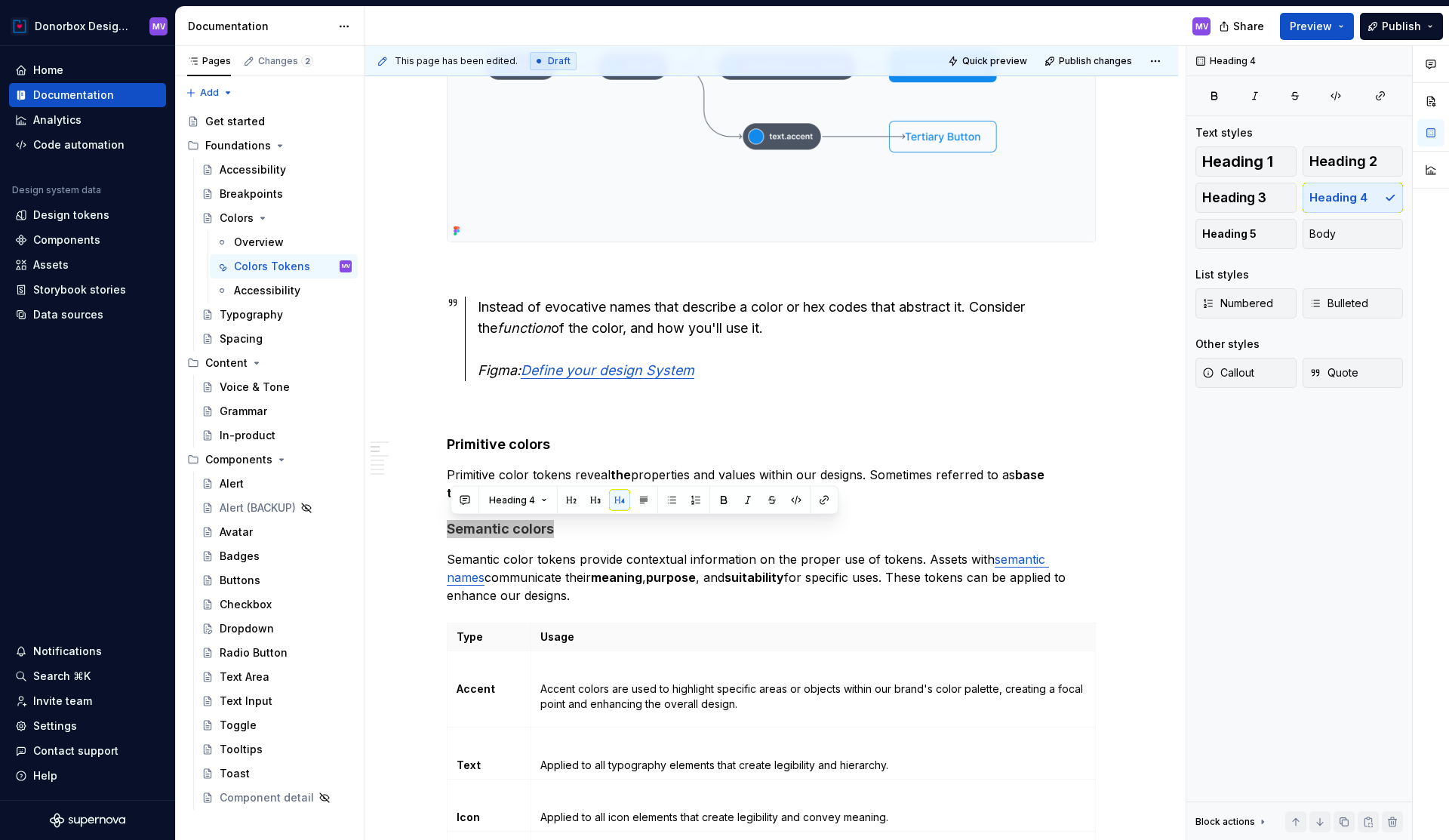
scroll to position [554, 0]
click at [846, 466] on p "Primitive color tokens reveal the properties and values within our designs. Som…" at bounding box center [771, 483] width 649 height 36
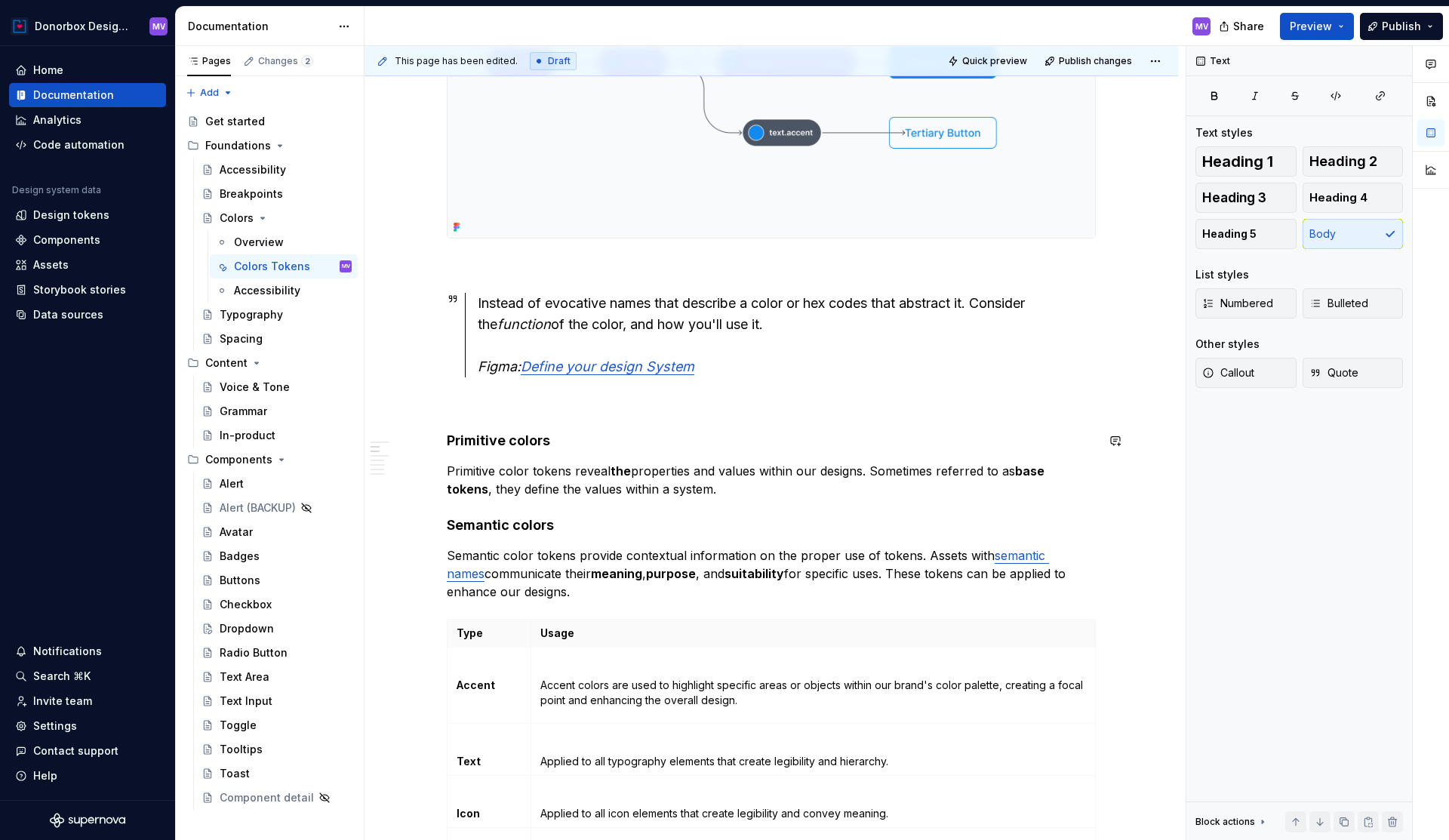
scroll to position [579, 0]
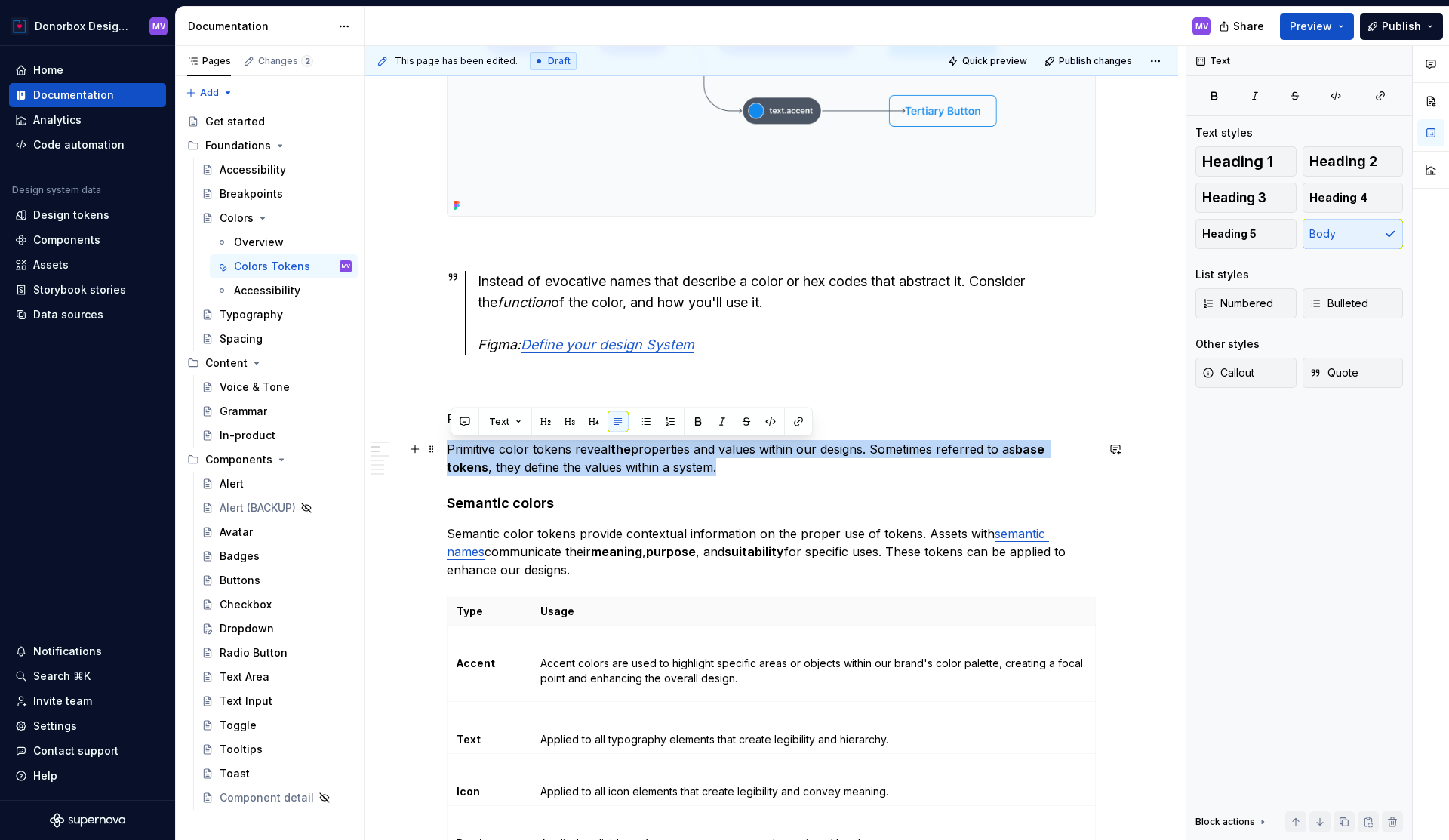
drag, startPoint x: 742, startPoint y: 476, endPoint x: 450, endPoint y: 449, distance: 293.2
copy p "Primitive color tokens reveal the properties and values within our designs. Som…"
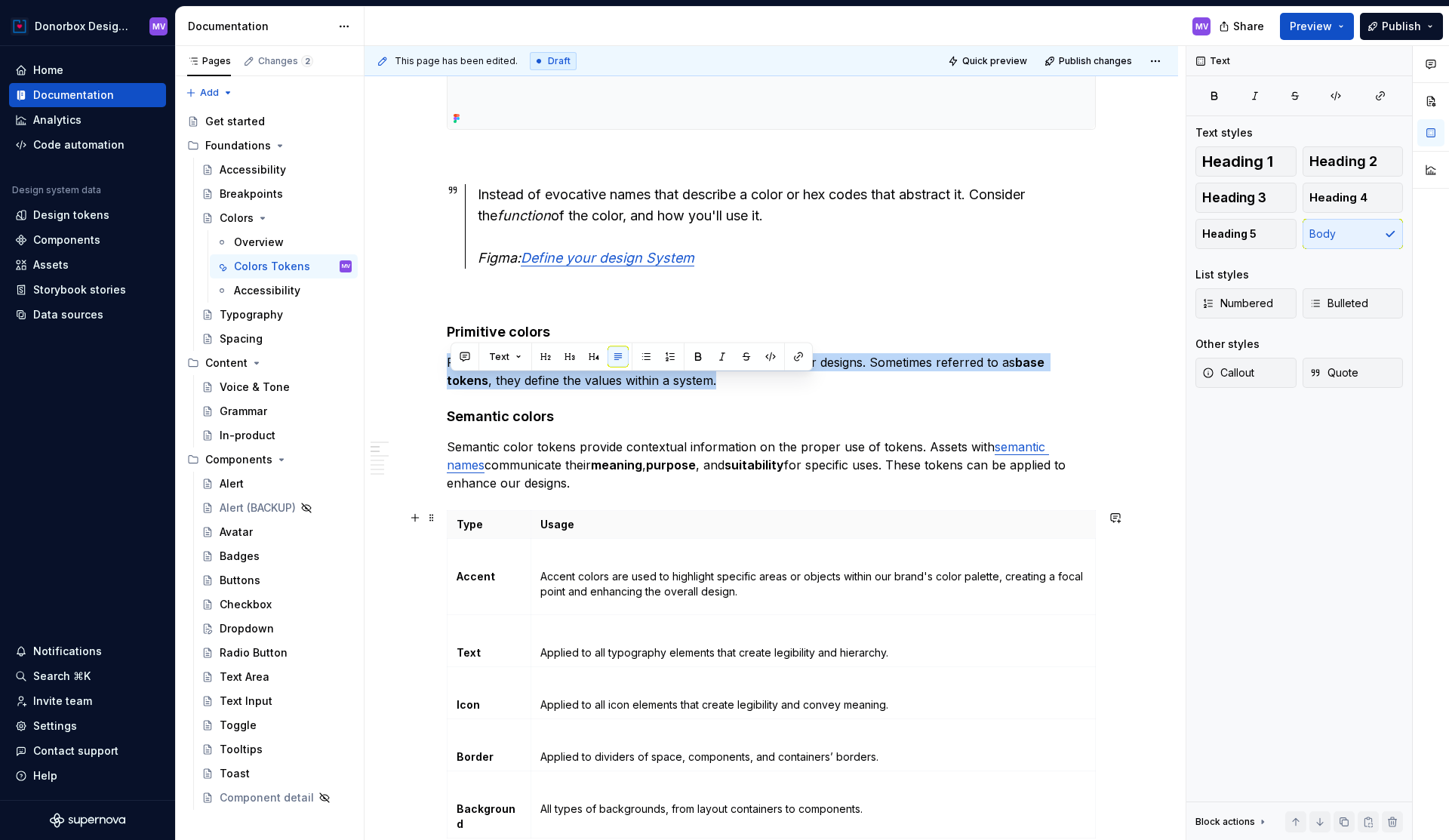
scroll to position [697, 0]
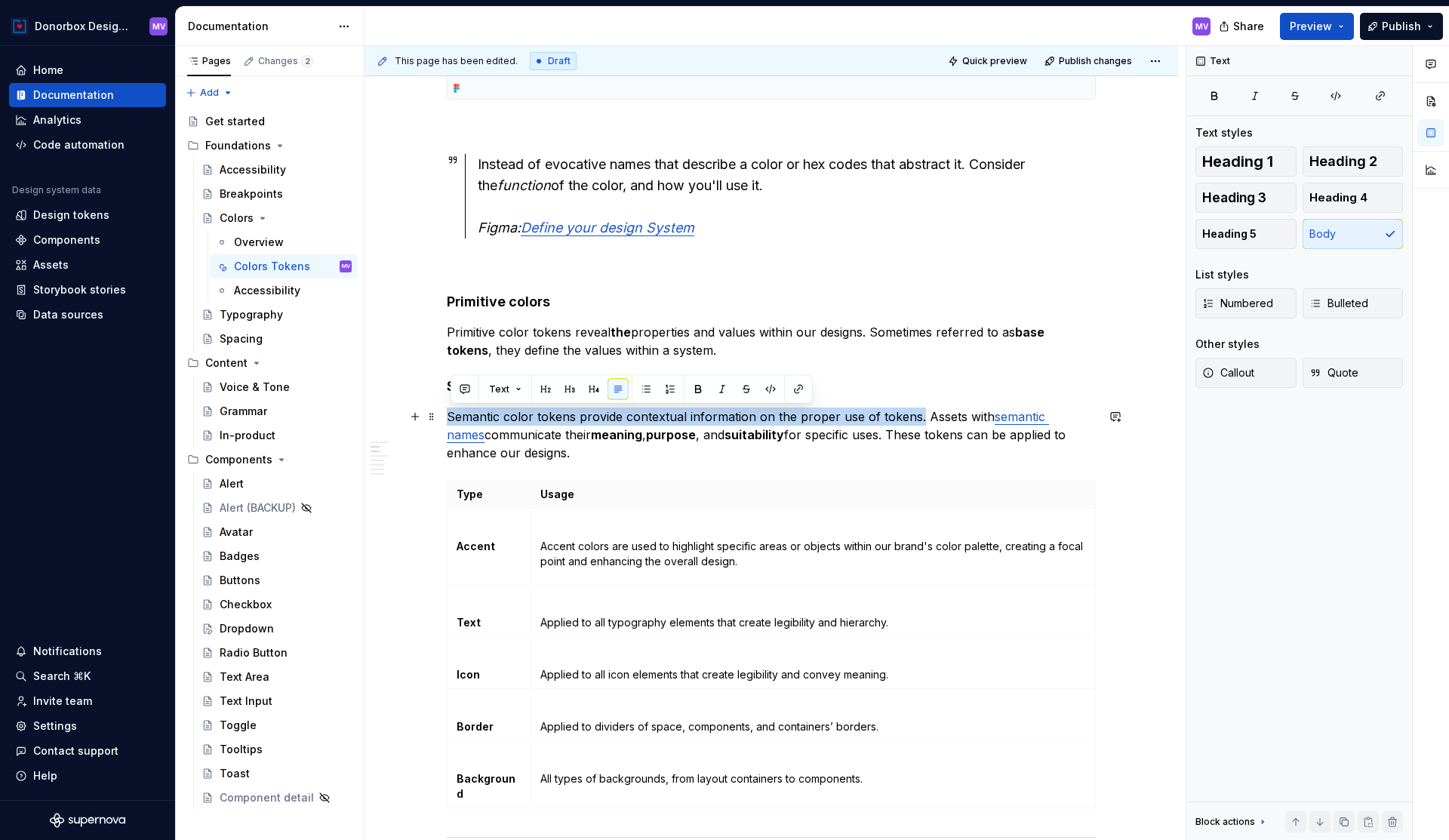
drag, startPoint x: 452, startPoint y: 416, endPoint x: 919, endPoint y: 410, distance: 467.0
click at [919, 410] on p "Semantic color tokens provide contextual information on the proper use of token…" at bounding box center [771, 434] width 649 height 54
copy p "Semantic color tokens provide contextual information on the proper use of token…"
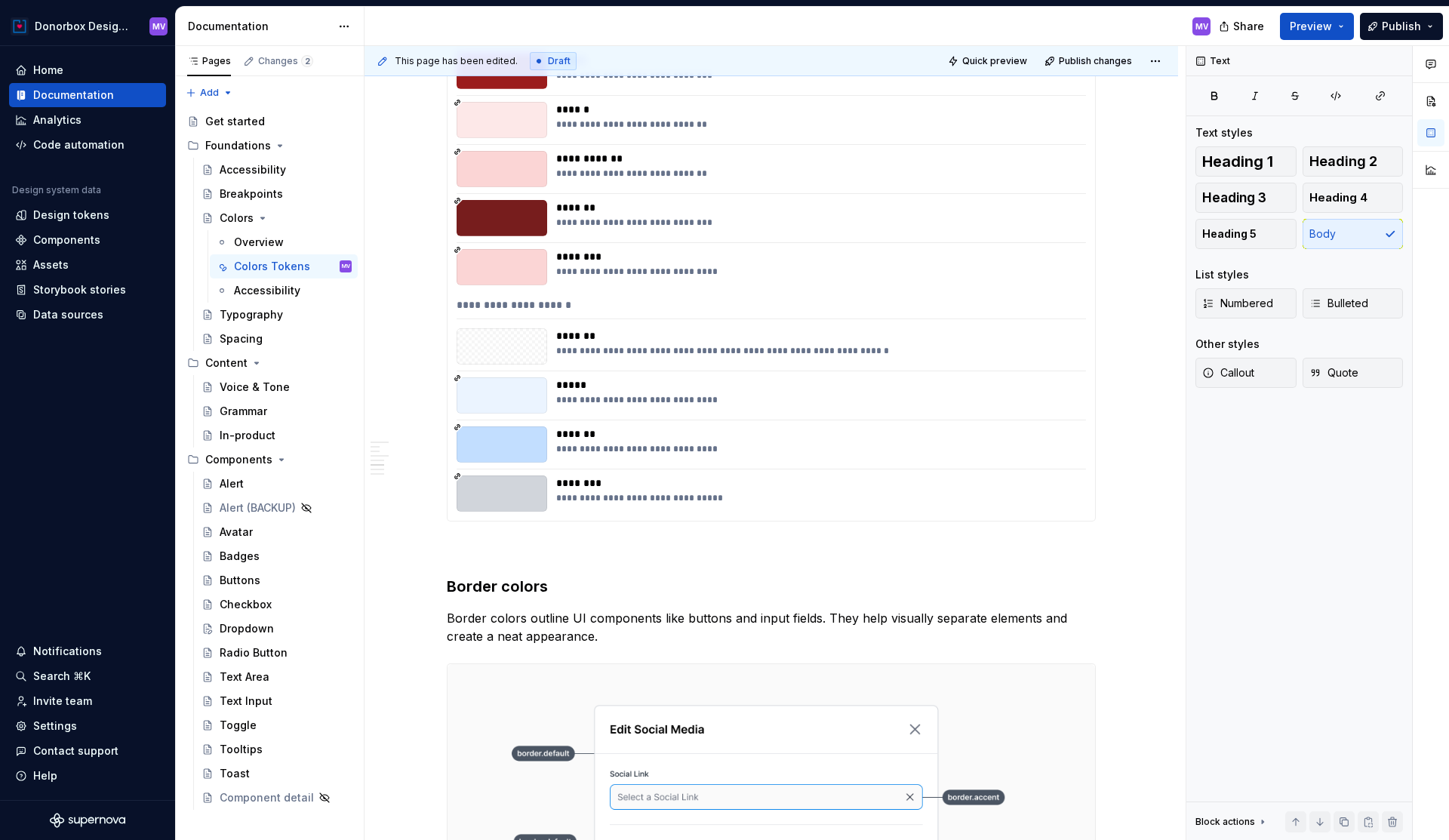
scroll to position [3553, 0]
type textarea "*"
